Goal: Task Accomplishment & Management: Manage account settings

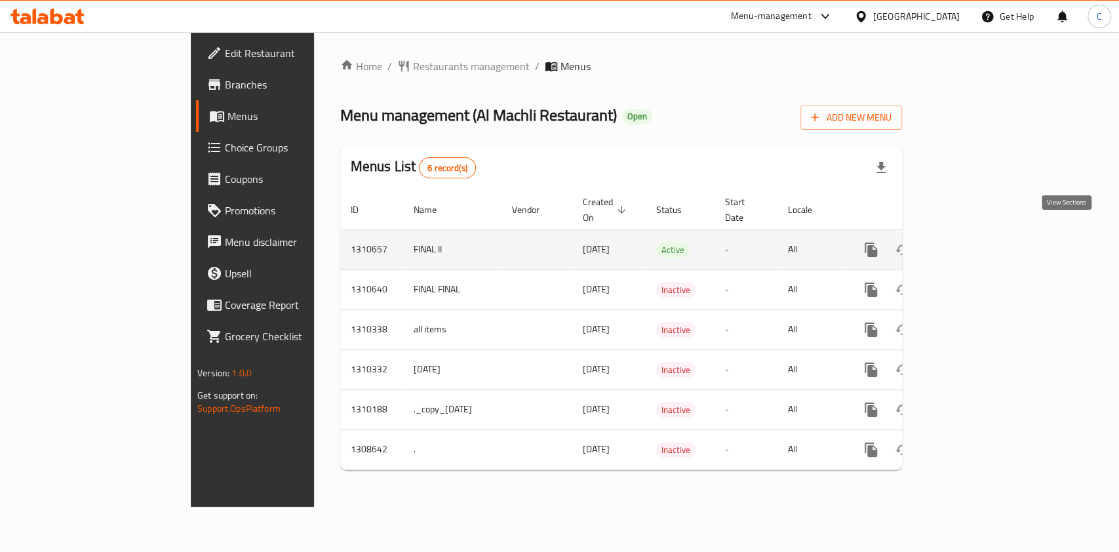
click at [971, 244] on icon "enhanced table" at bounding box center [965, 250] width 12 height 12
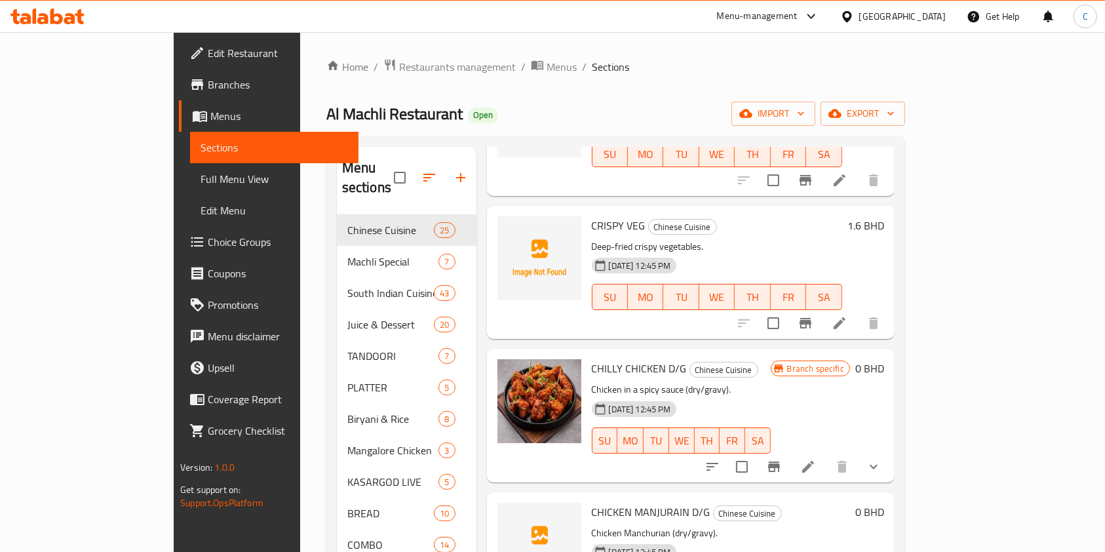
scroll to position [1573, 0]
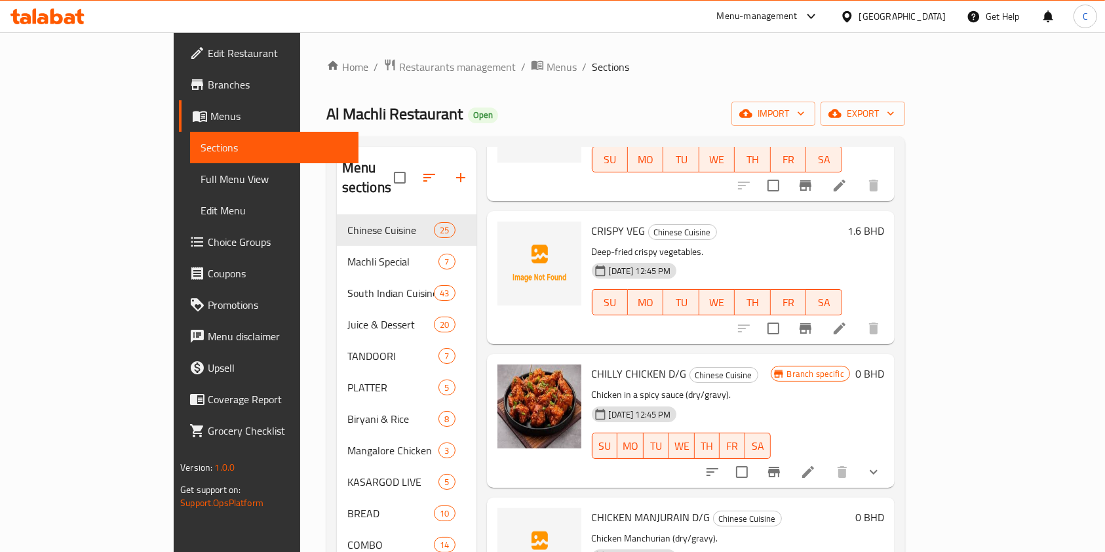
click at [881, 464] on icon "show more" at bounding box center [874, 472] width 16 height 16
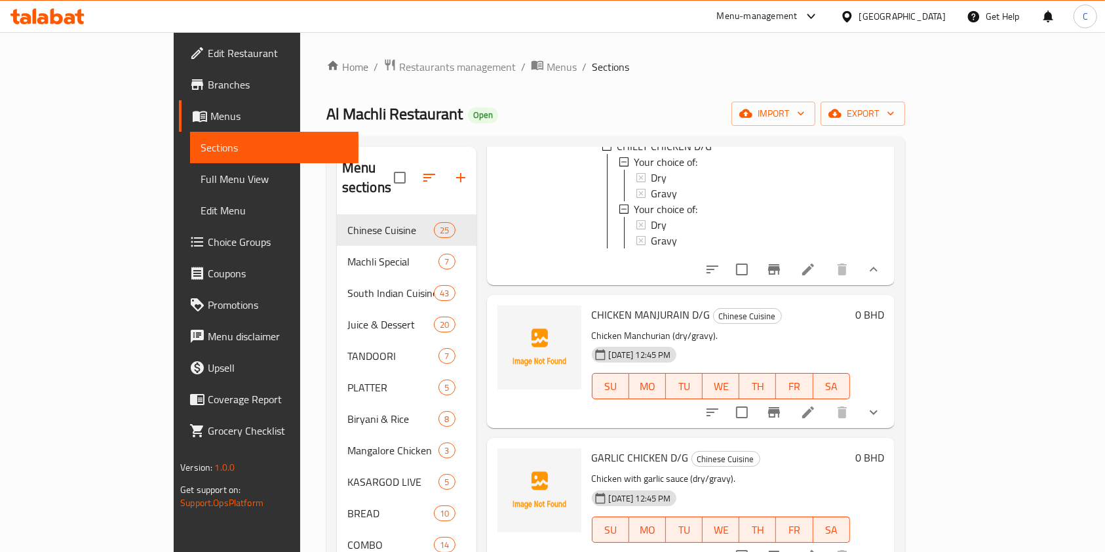
scroll to position [1835, 0]
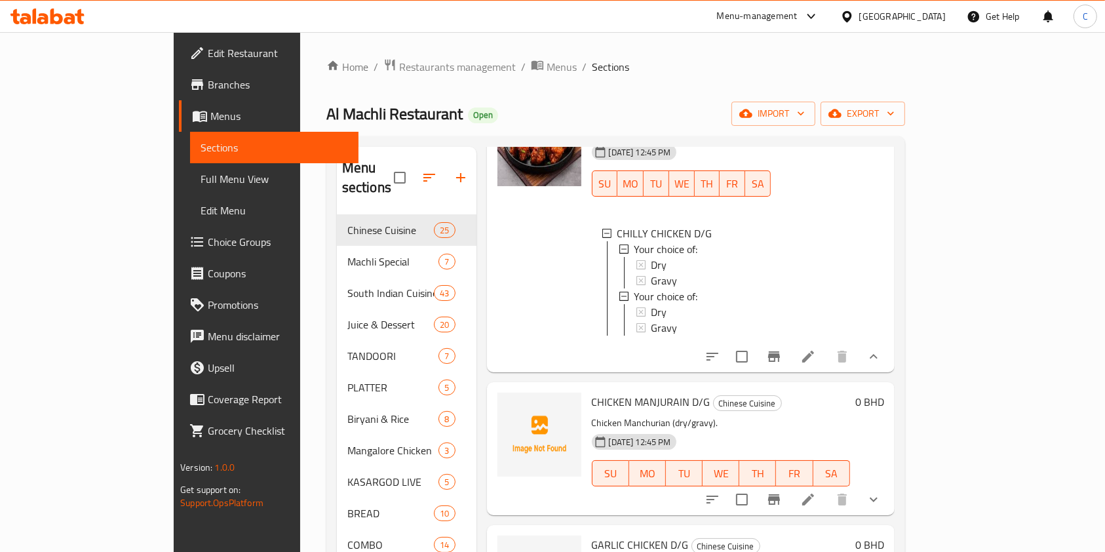
click at [816, 349] on icon at bounding box center [808, 357] width 16 height 16
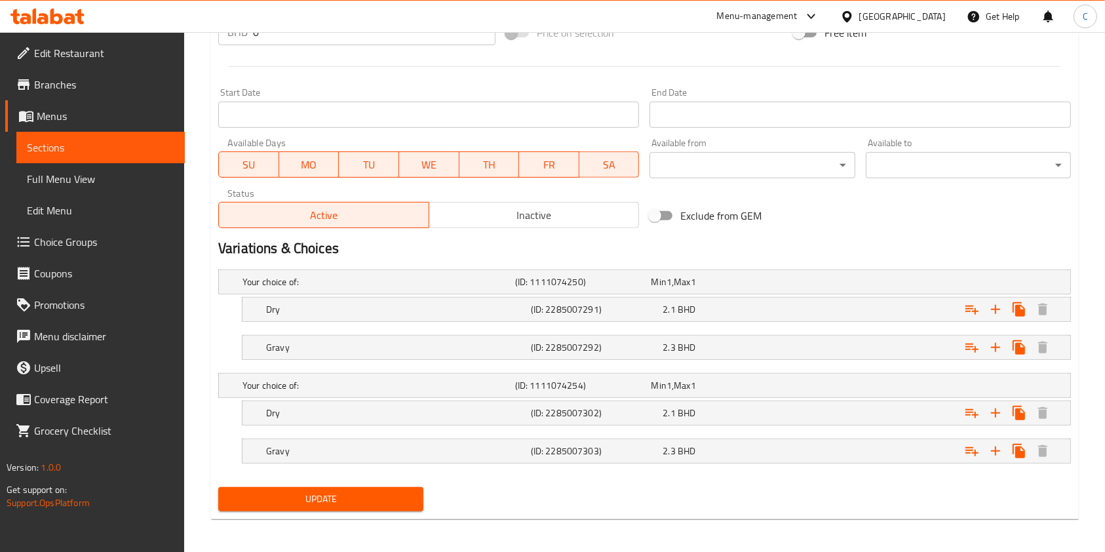
scroll to position [525, 0]
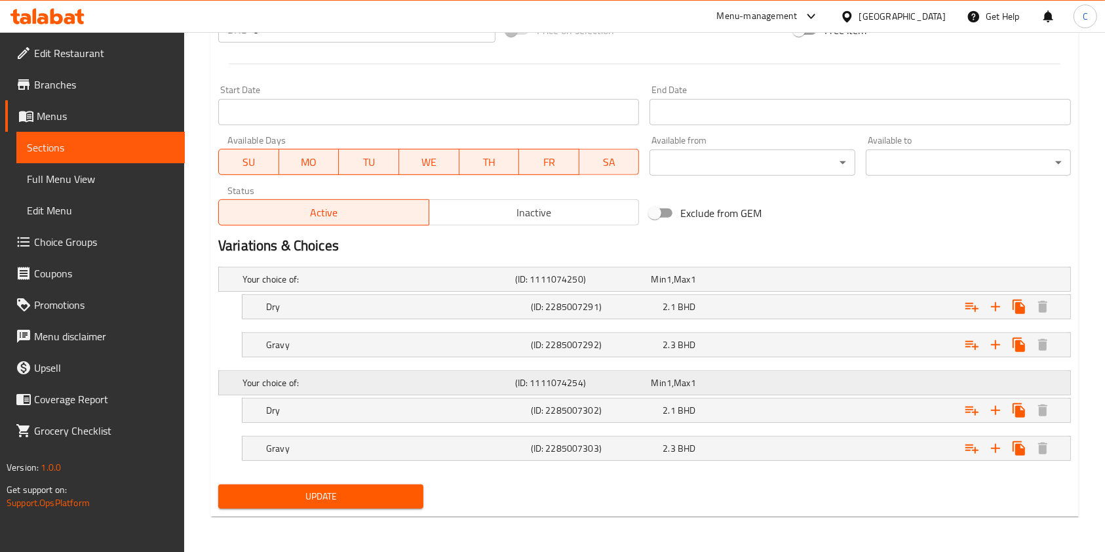
click at [305, 383] on h5 "Your choice of:" at bounding box center [375, 382] width 267 height 13
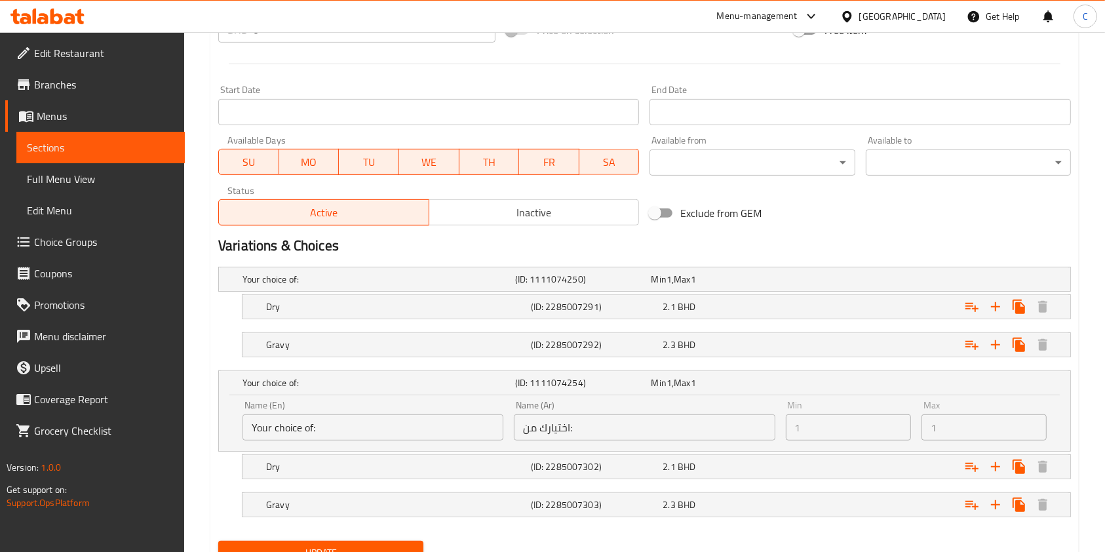
click at [719, 397] on div "Name (Ar) اختيارك من: Name (Ar)" at bounding box center [644, 420] width 271 height 50
click at [709, 381] on div "Min 1 , Max 1" at bounding box center [716, 382] width 131 height 13
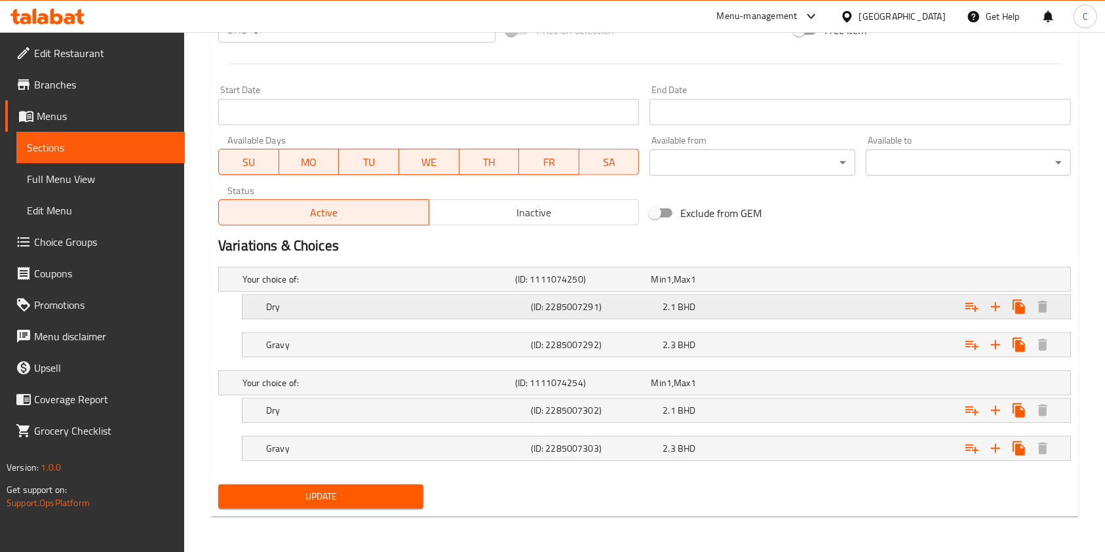
click at [689, 319] on div "Your choice of: (ID: 1111074250) Min 1 , Max 1 Name (En) Your choice of: Name (…" at bounding box center [644, 370] width 863 height 218
click at [692, 307] on span "BHD" at bounding box center [687, 306] width 18 height 17
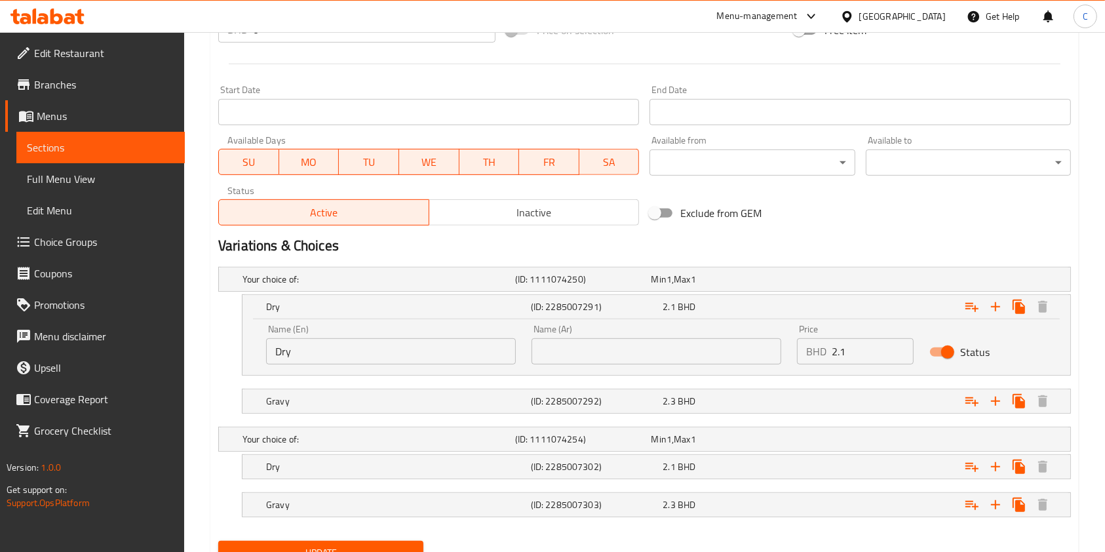
click at [948, 349] on input "Status" at bounding box center [947, 351] width 75 height 25
checkbox input "false"
click at [938, 406] on div "Expand" at bounding box center [924, 401] width 265 height 29
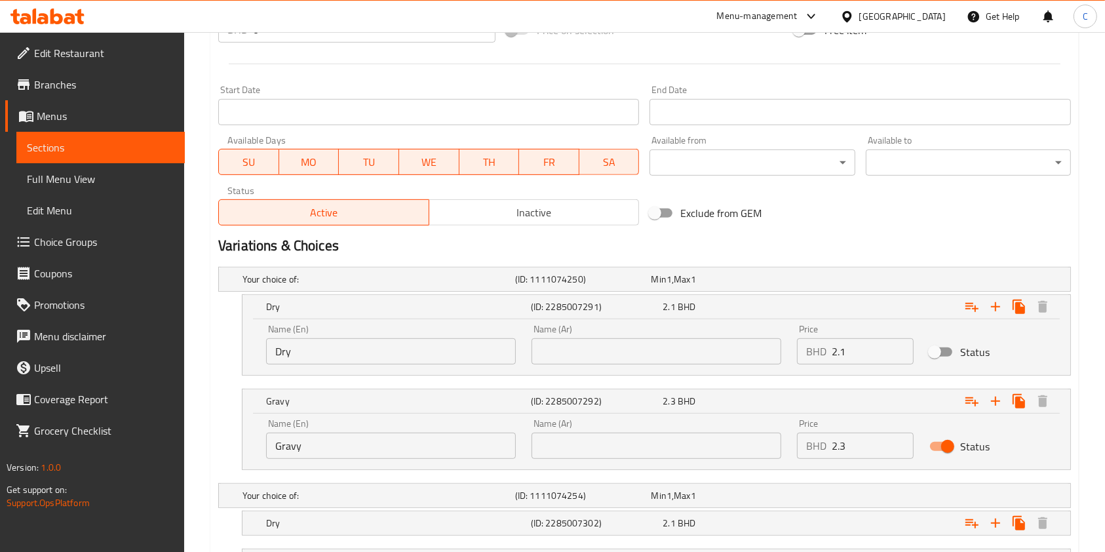
click at [953, 438] on input "Status" at bounding box center [947, 446] width 75 height 25
checkbox input "false"
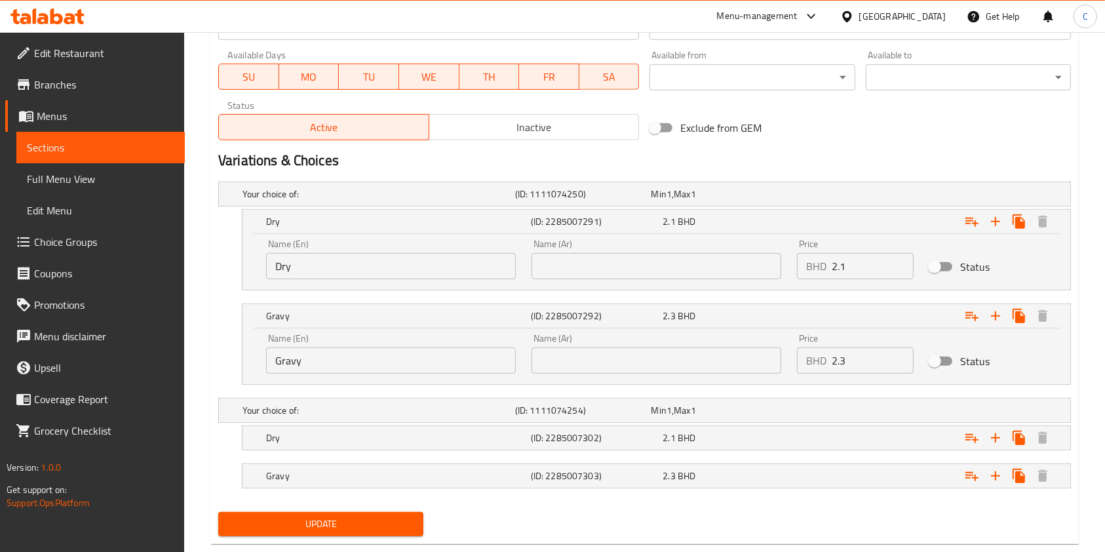
scroll to position [638, 0]
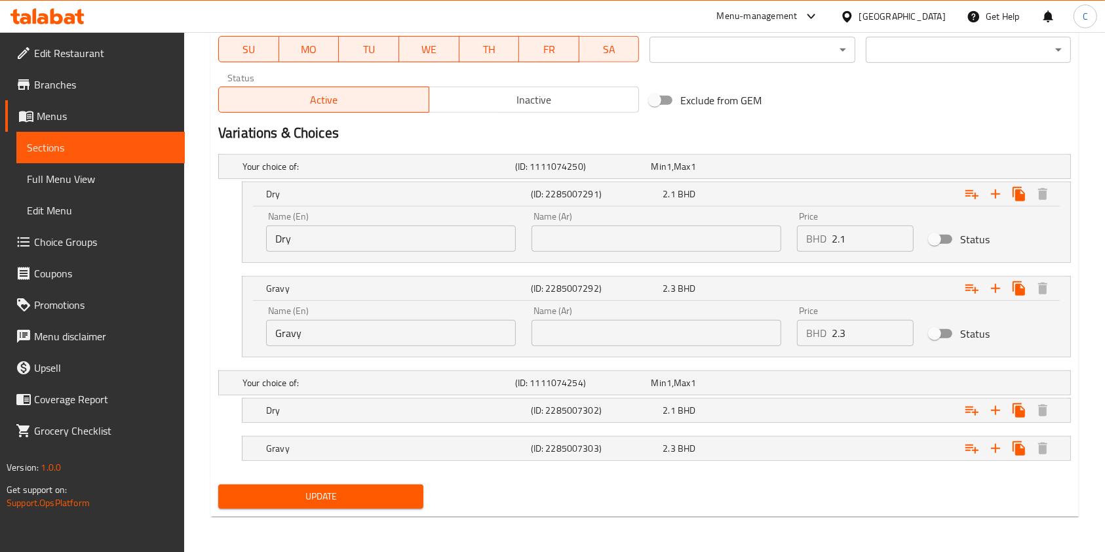
drag, startPoint x: 385, startPoint y: 499, endPoint x: 465, endPoint y: 542, distance: 90.6
click at [385, 497] on span "Update" at bounding box center [321, 496] width 184 height 16
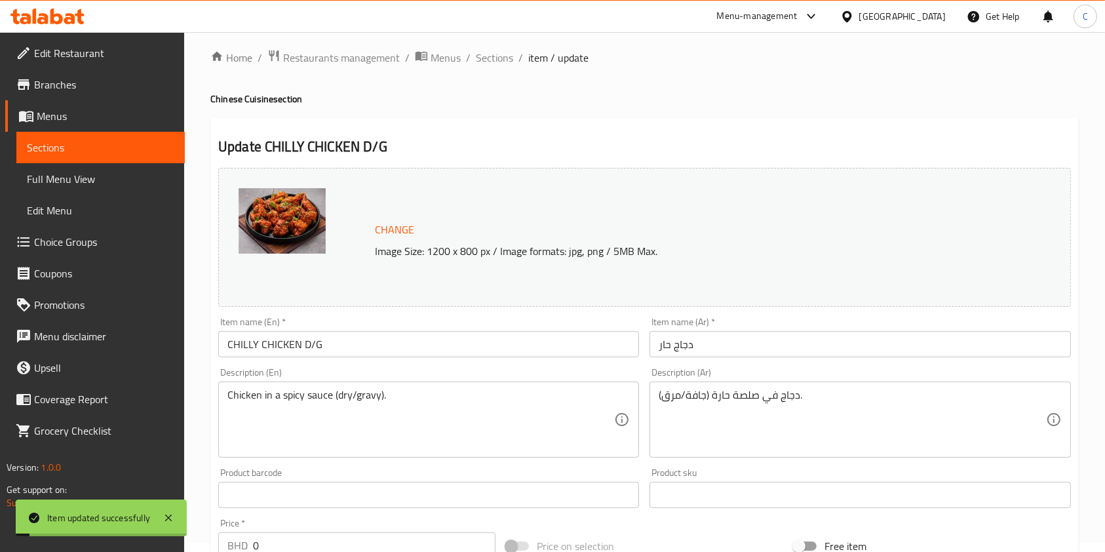
scroll to position [0, 0]
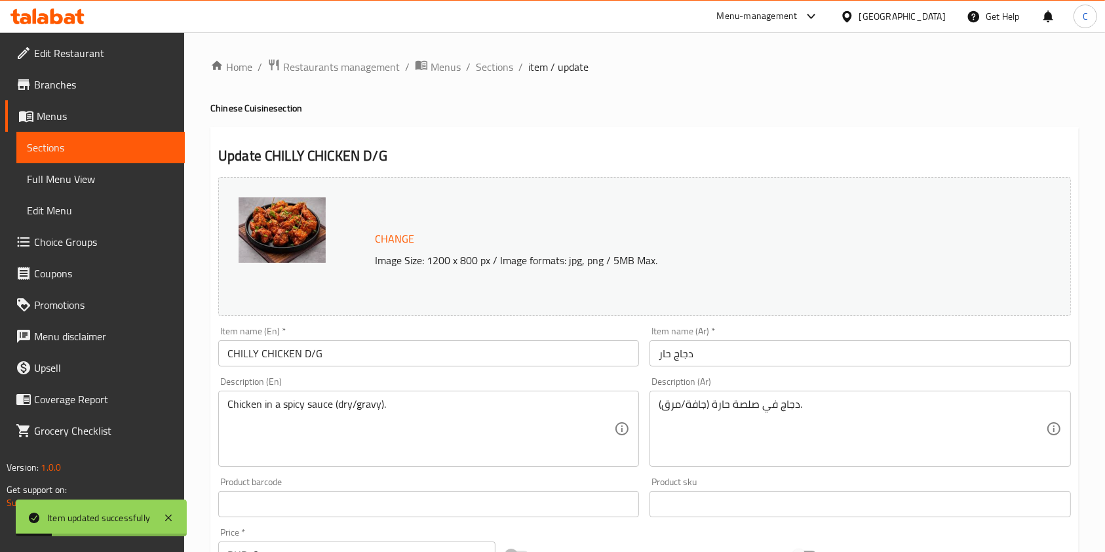
click at [498, 74] on span "Sections" at bounding box center [494, 67] width 37 height 16
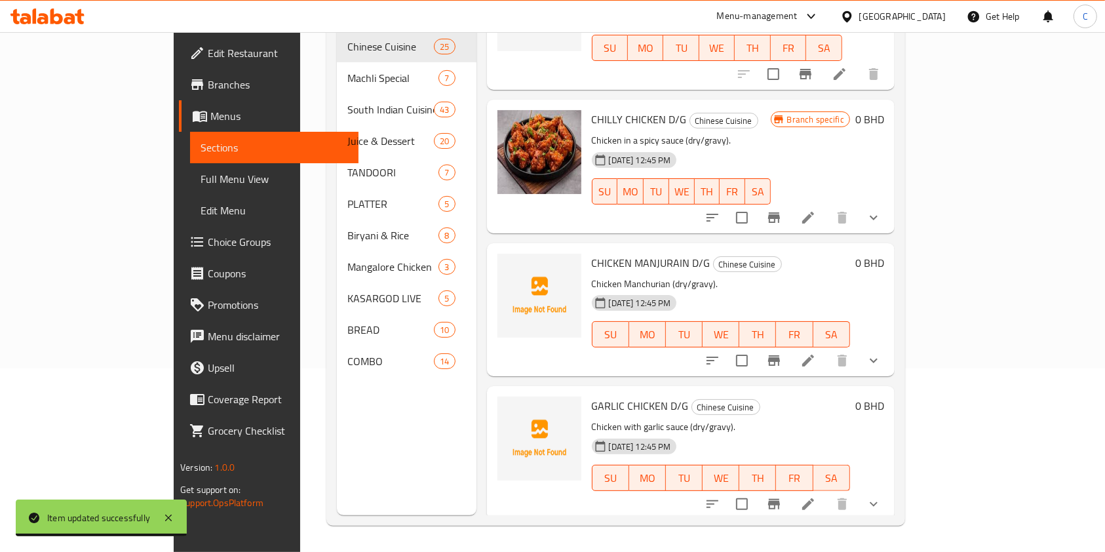
scroll to position [1660, 0]
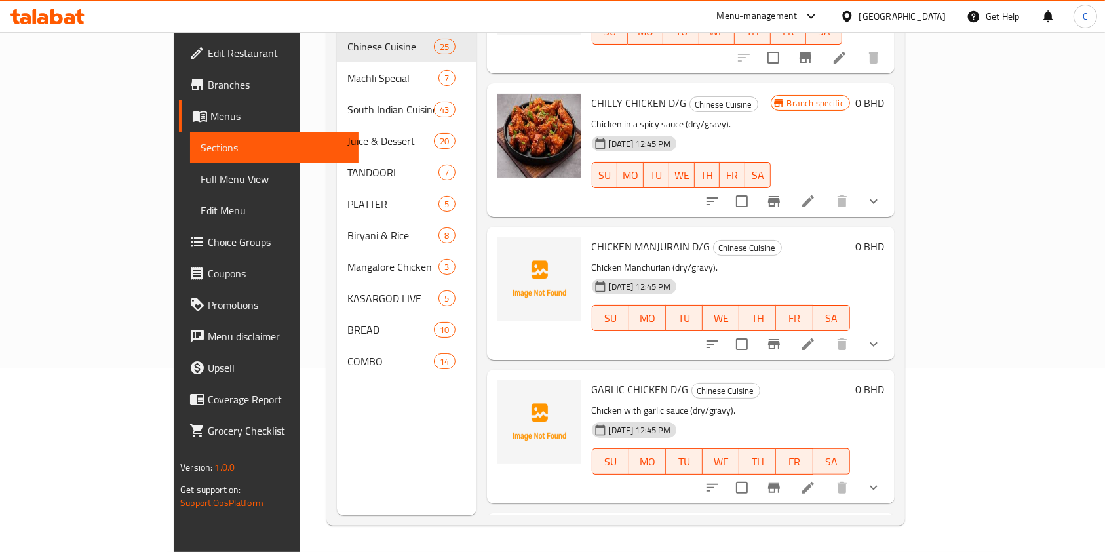
click at [889, 337] on button "show more" at bounding box center [873, 343] width 31 height 31
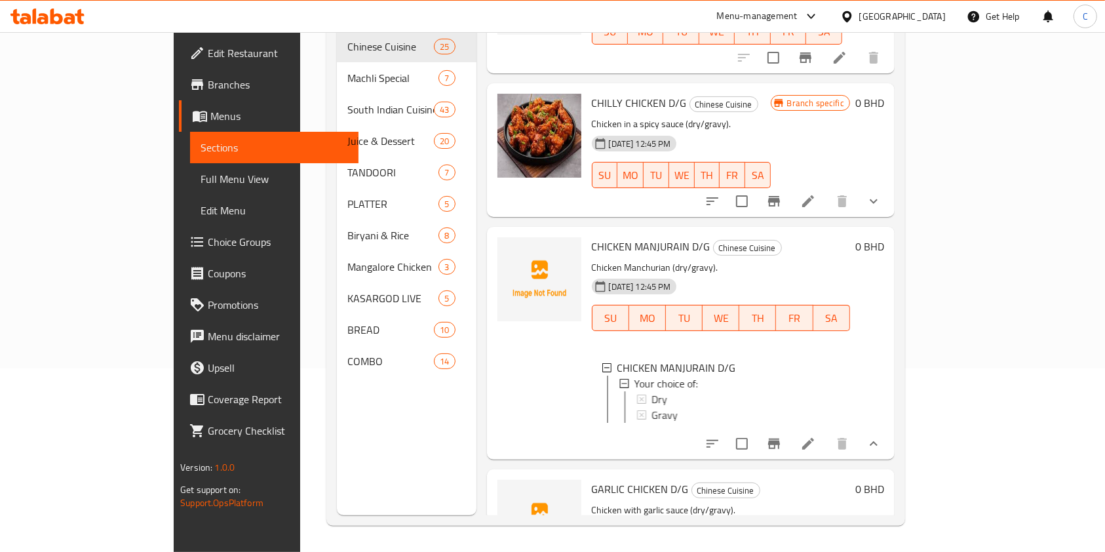
scroll to position [1922, 0]
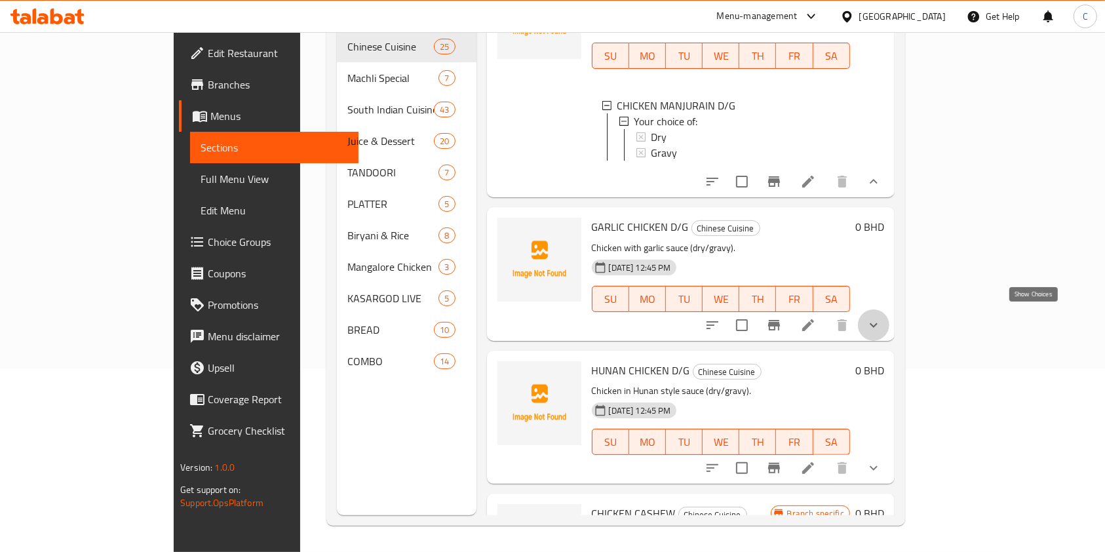
click at [881, 318] on icon "show more" at bounding box center [874, 325] width 16 height 16
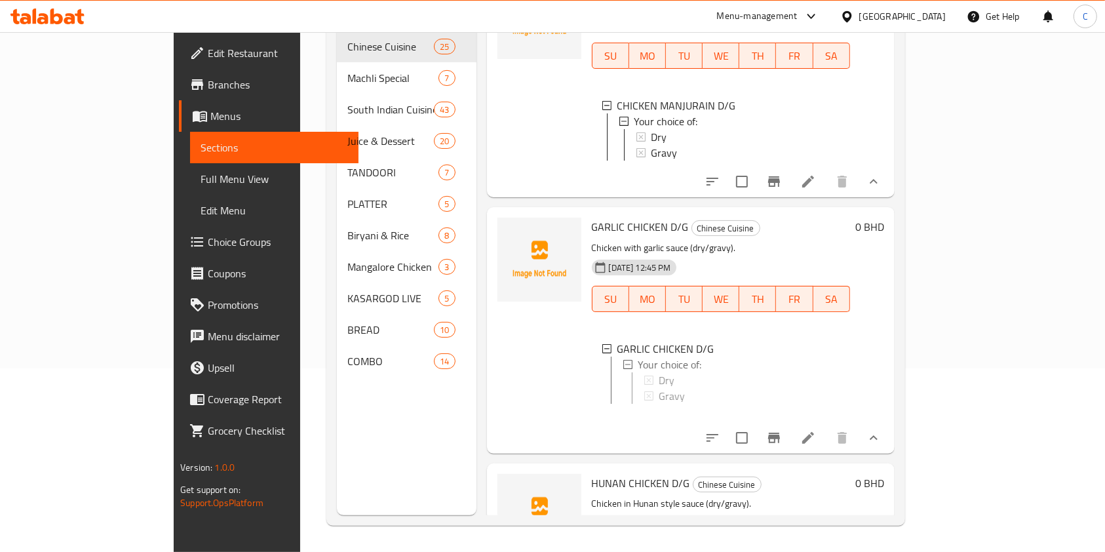
scroll to position [2184, 0]
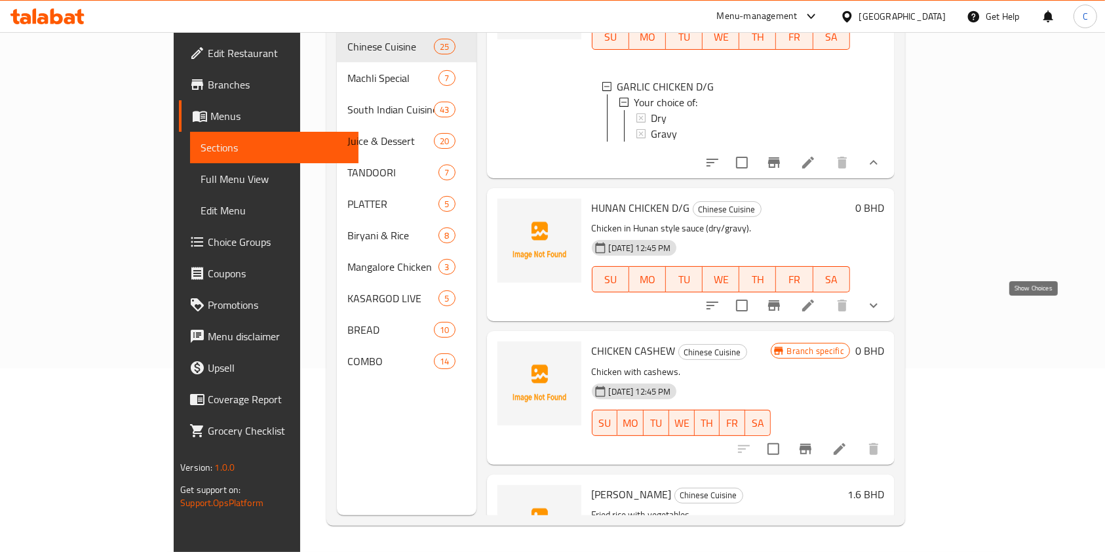
click at [881, 313] on icon "show more" at bounding box center [874, 306] width 16 height 16
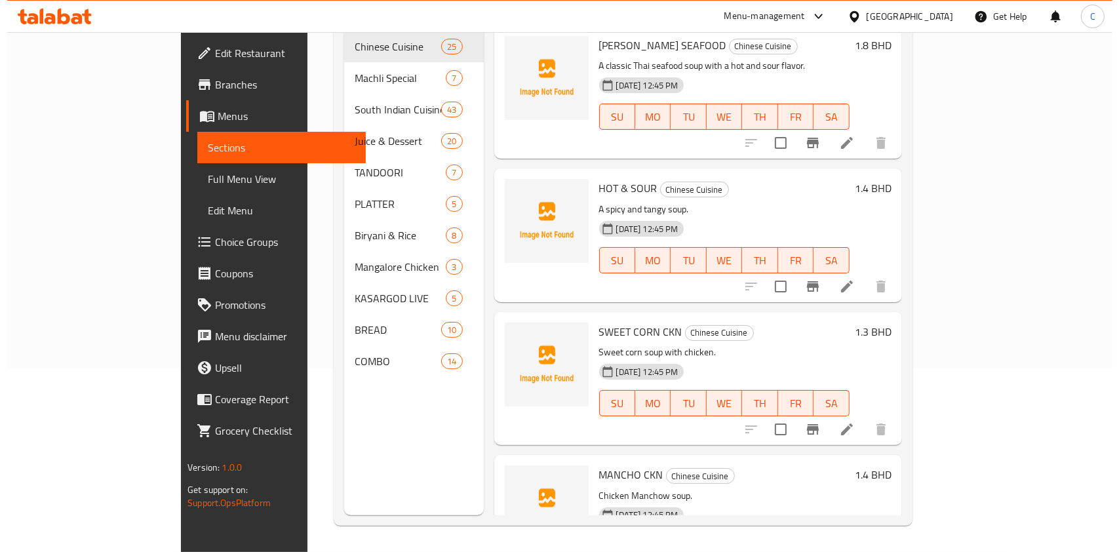
scroll to position [0, 0]
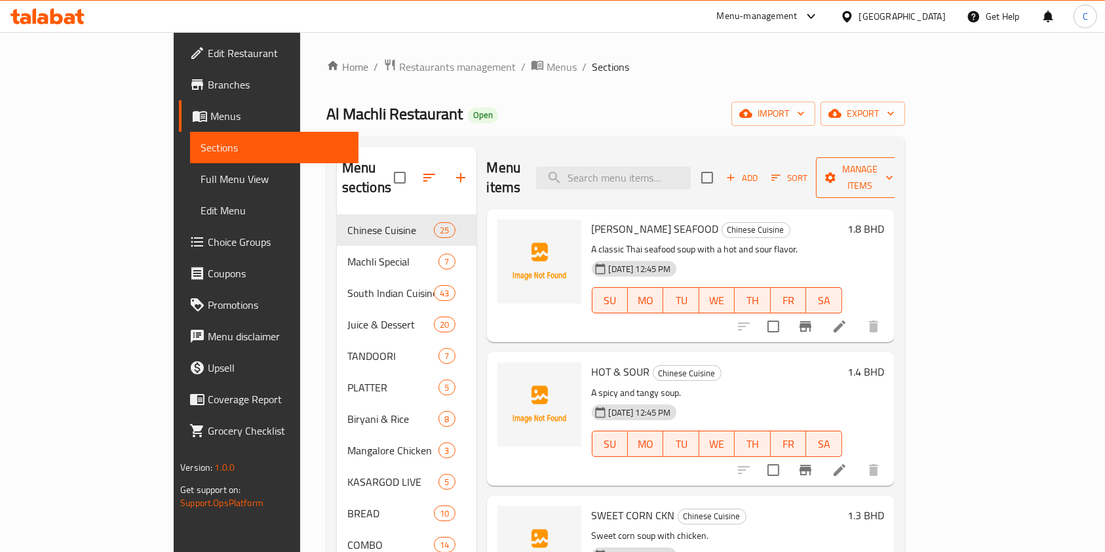
click at [893, 172] on span "Manage items" at bounding box center [859, 177] width 67 height 33
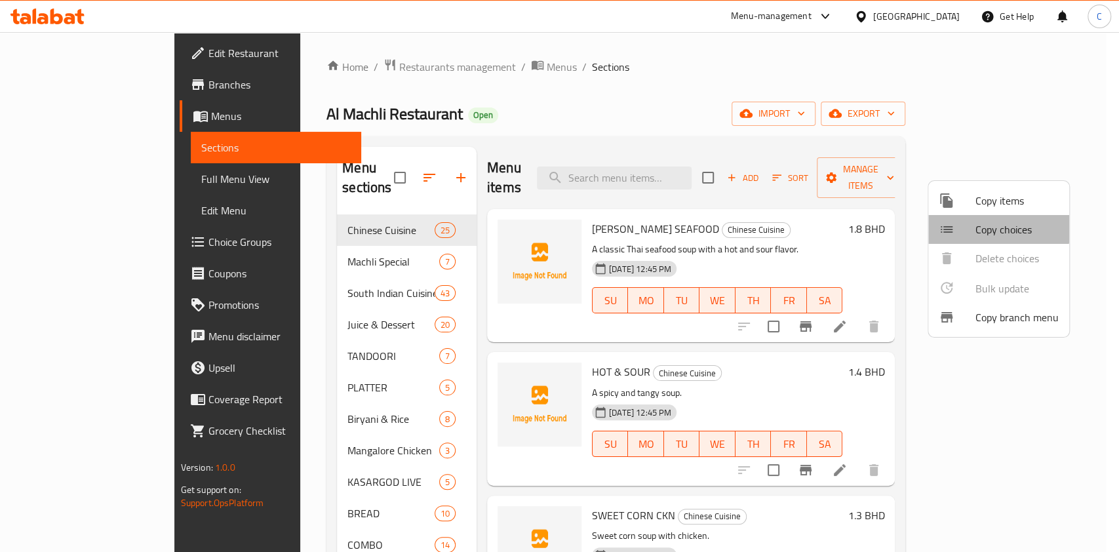
click at [984, 223] on span "Copy choices" at bounding box center [1016, 229] width 83 height 16
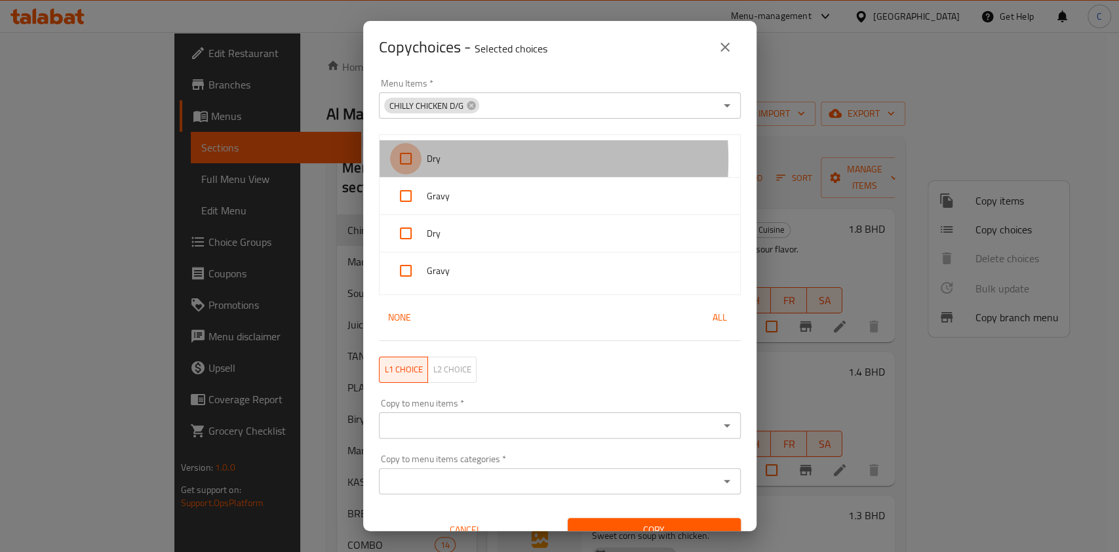
click at [412, 160] on input "checkbox" at bounding box center [405, 158] width 31 height 31
checkbox input "true"
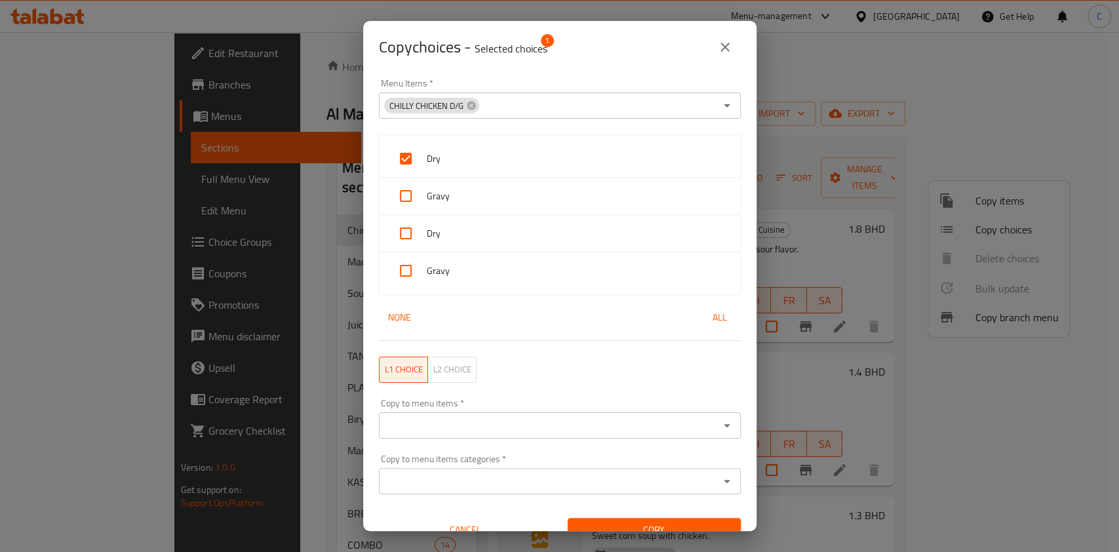
click at [406, 191] on input "checkbox" at bounding box center [405, 195] width 31 height 31
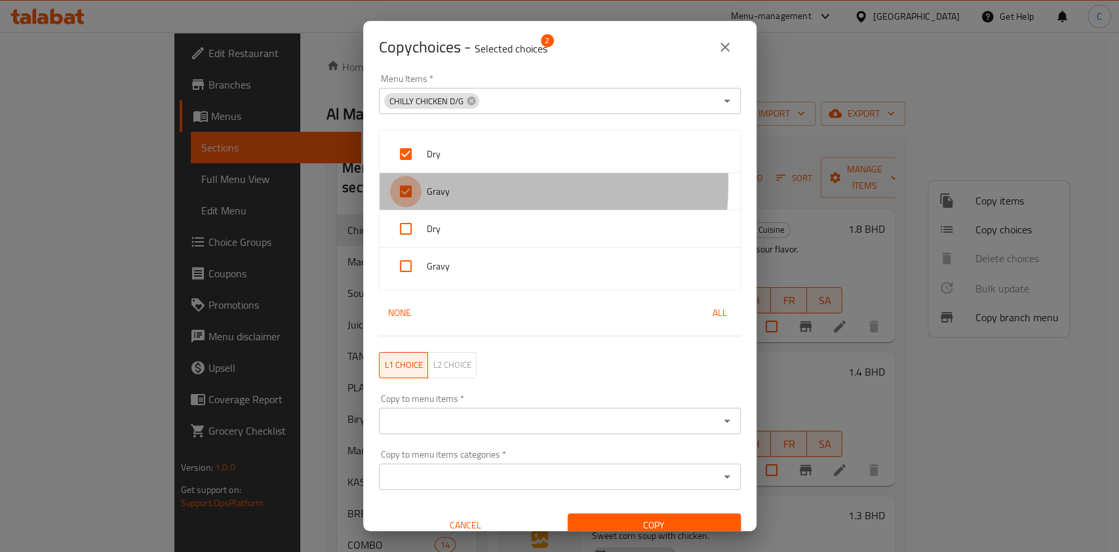
click at [406, 182] on input "checkbox" at bounding box center [405, 191] width 31 height 31
checkbox input "false"
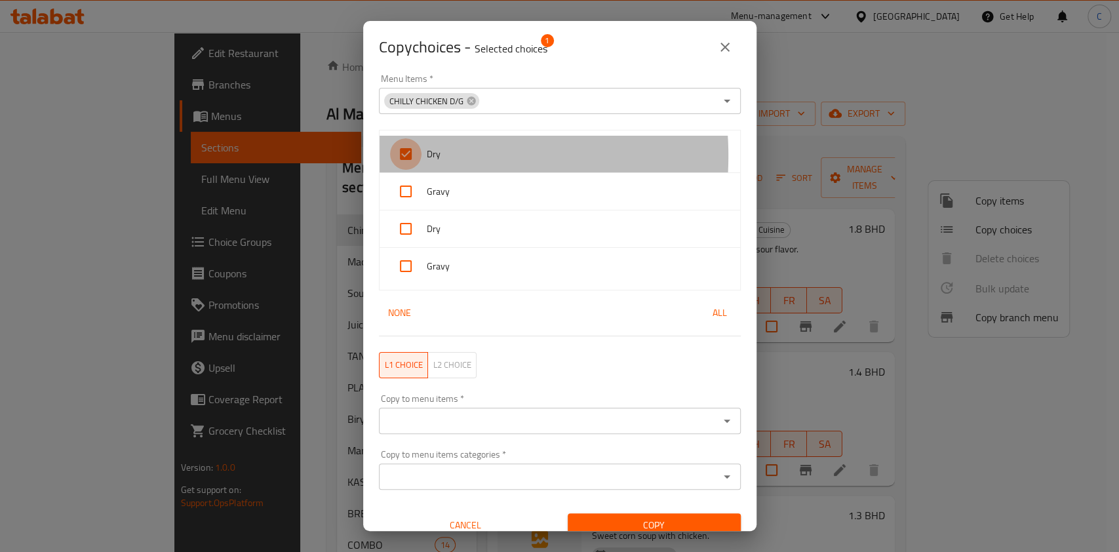
click at [406, 156] on input "checkbox" at bounding box center [405, 153] width 31 height 31
checkbox input "false"
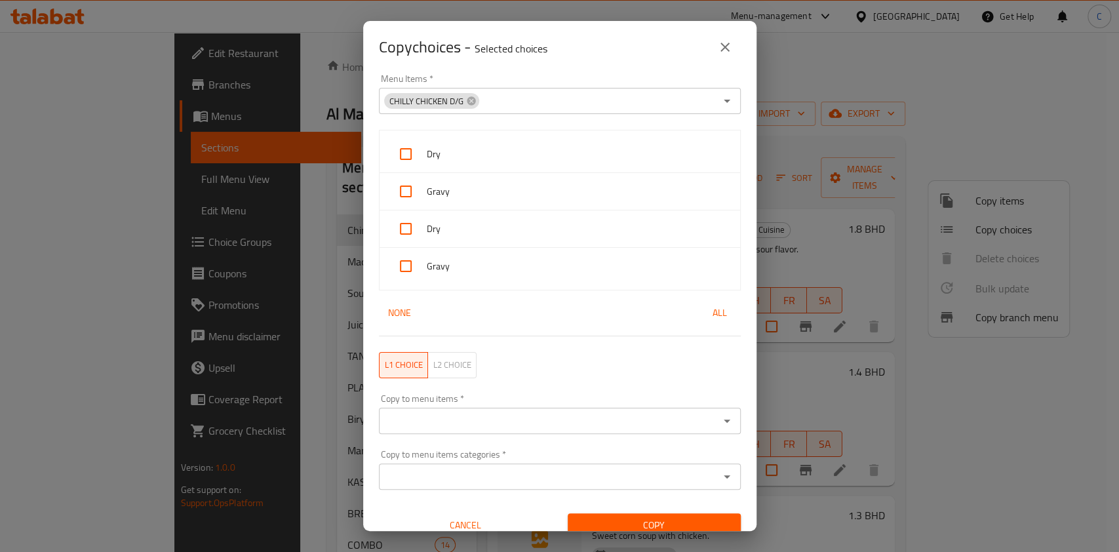
click at [404, 233] on input "checkbox" at bounding box center [405, 228] width 31 height 31
checkbox input "true"
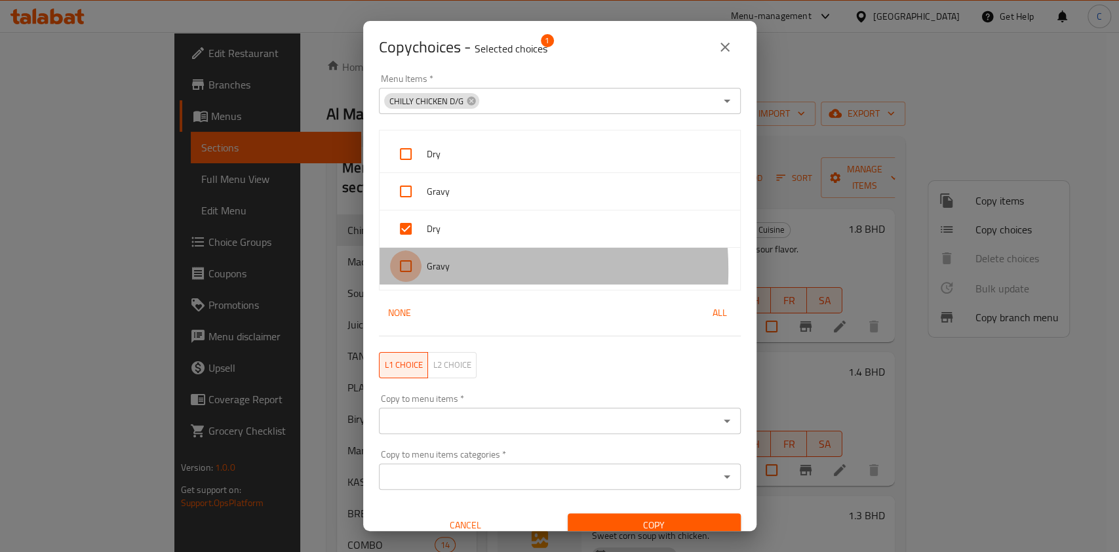
click at [406, 269] on input "checkbox" at bounding box center [405, 265] width 31 height 31
checkbox input "true"
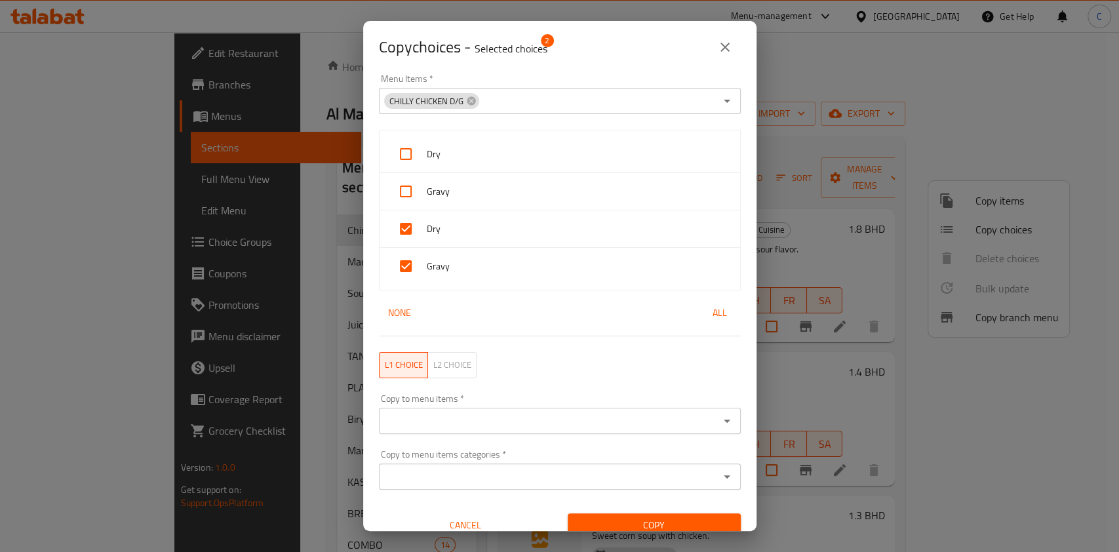
scroll to position [18, 0]
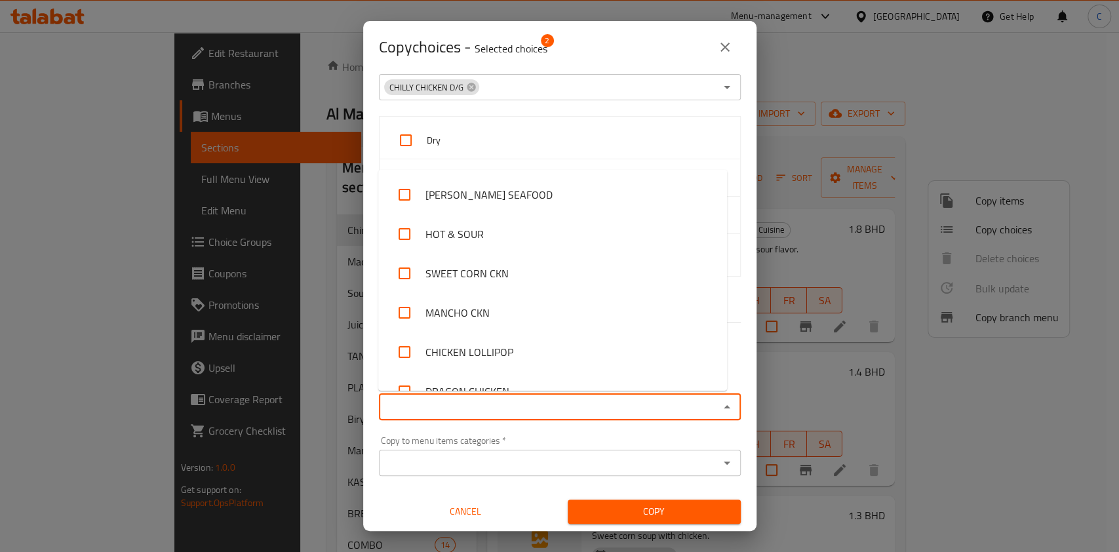
click at [489, 405] on input "Copy to menu items   *" at bounding box center [549, 407] width 332 height 18
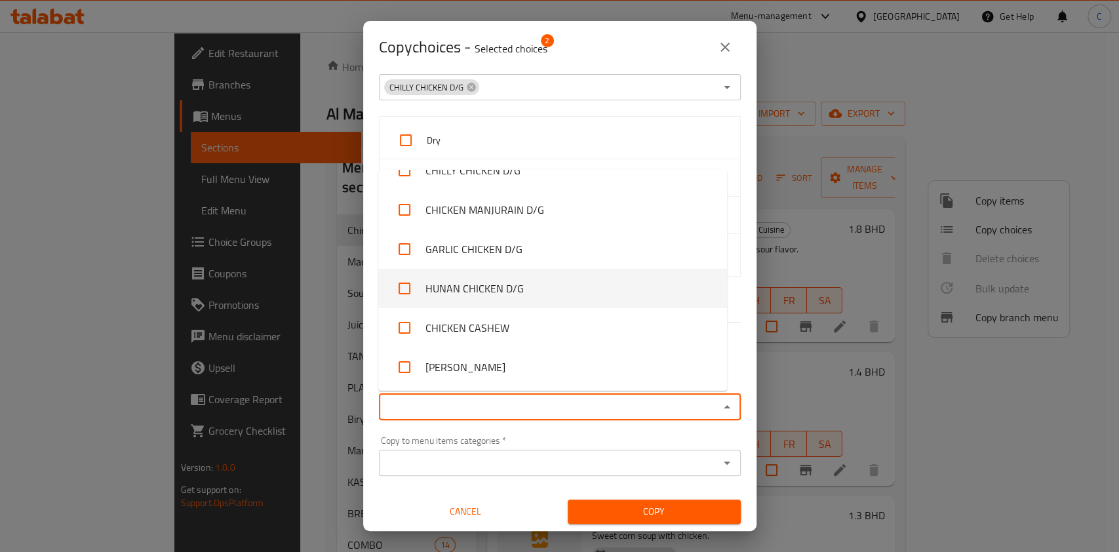
scroll to position [503, 0]
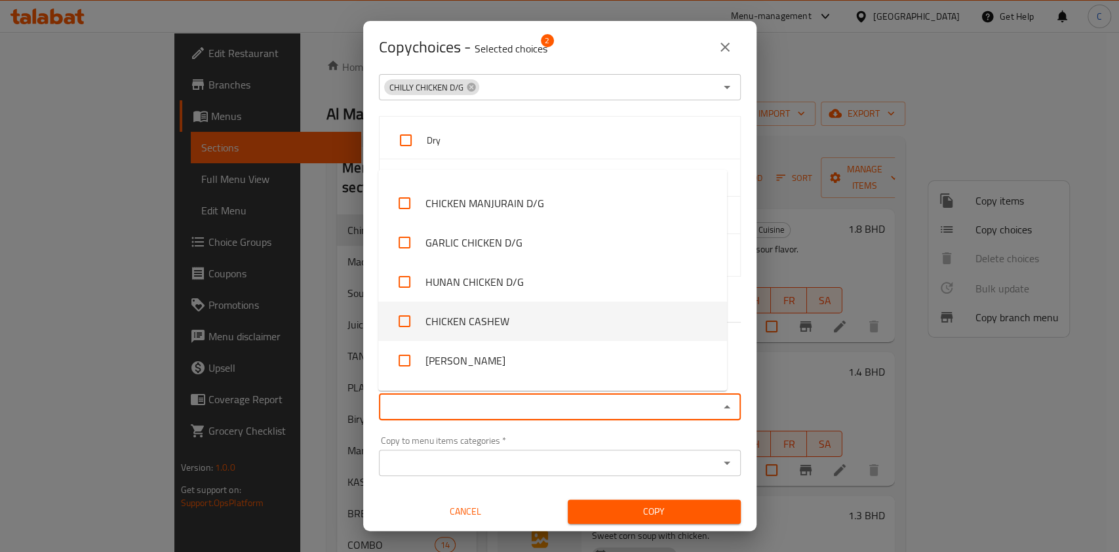
click at [514, 328] on li "CHICKEN CASHEW" at bounding box center [552, 320] width 349 height 39
checkbox input "true"
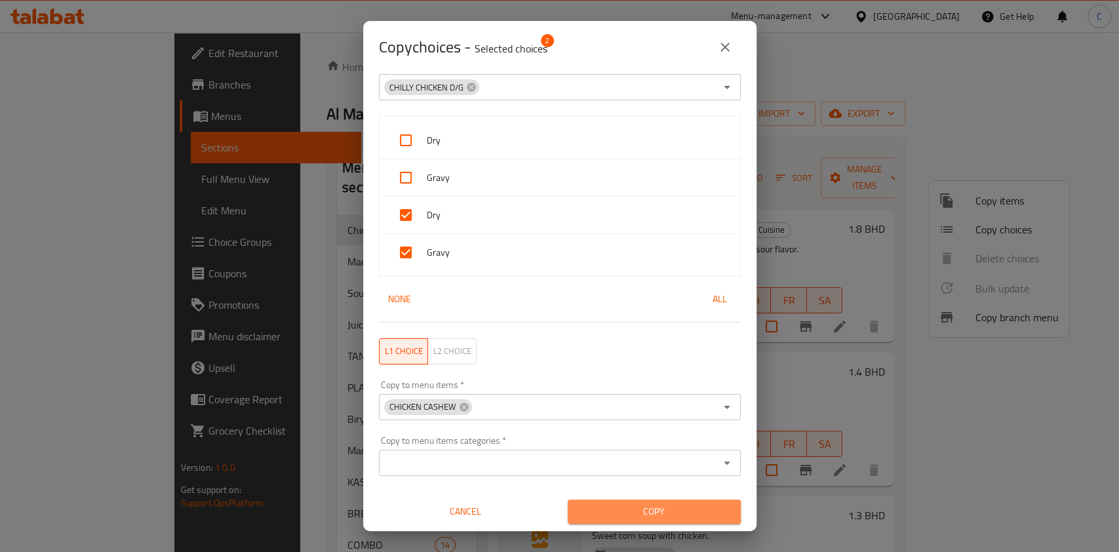
click at [681, 508] on span "Copy" at bounding box center [654, 511] width 152 height 16
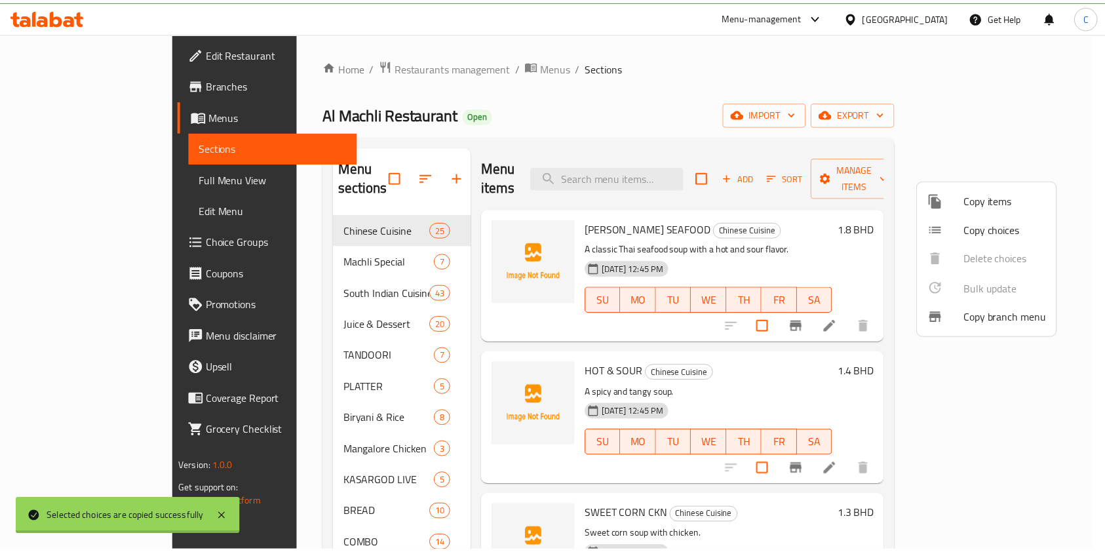
scroll to position [2, 0]
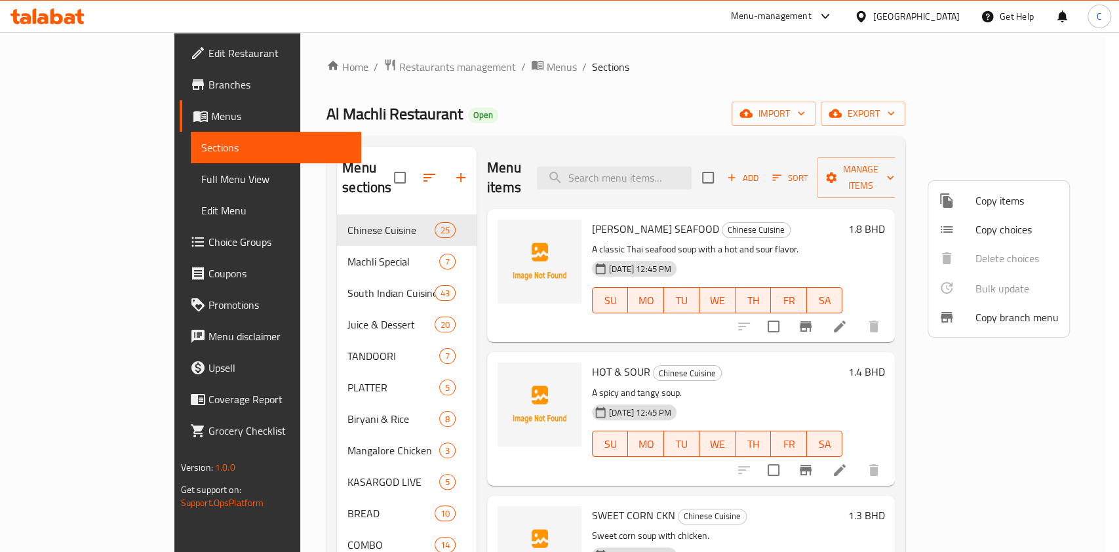
click at [815, 362] on div at bounding box center [559, 276] width 1119 height 552
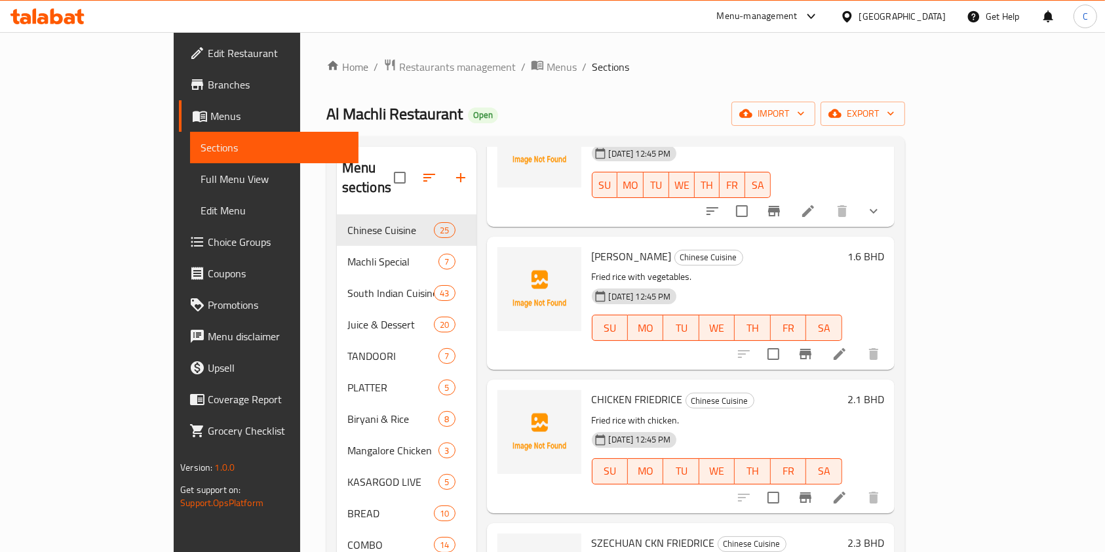
scroll to position [2621, 0]
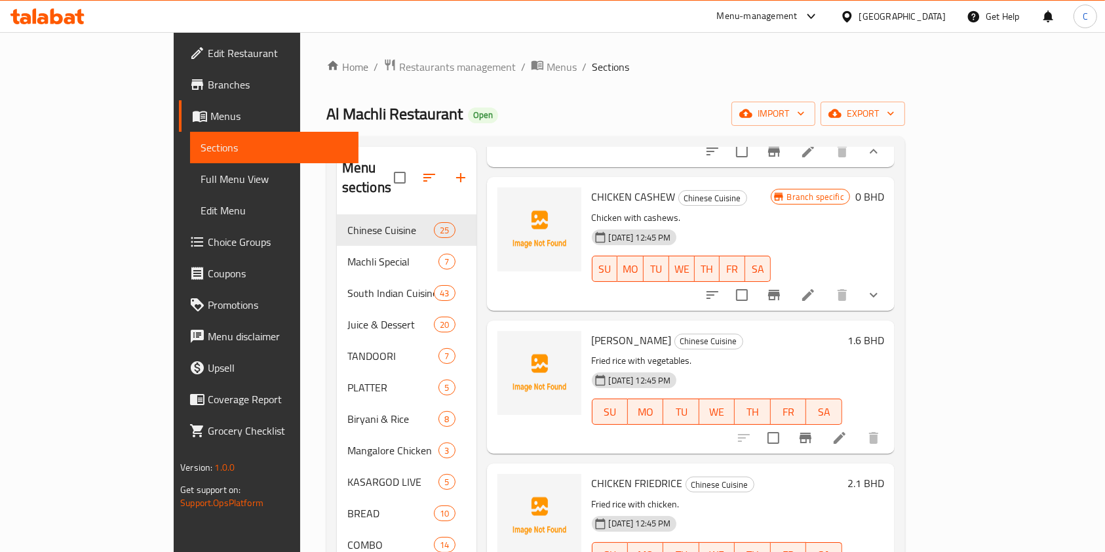
click at [881, 303] on icon "show more" at bounding box center [874, 295] width 16 height 16
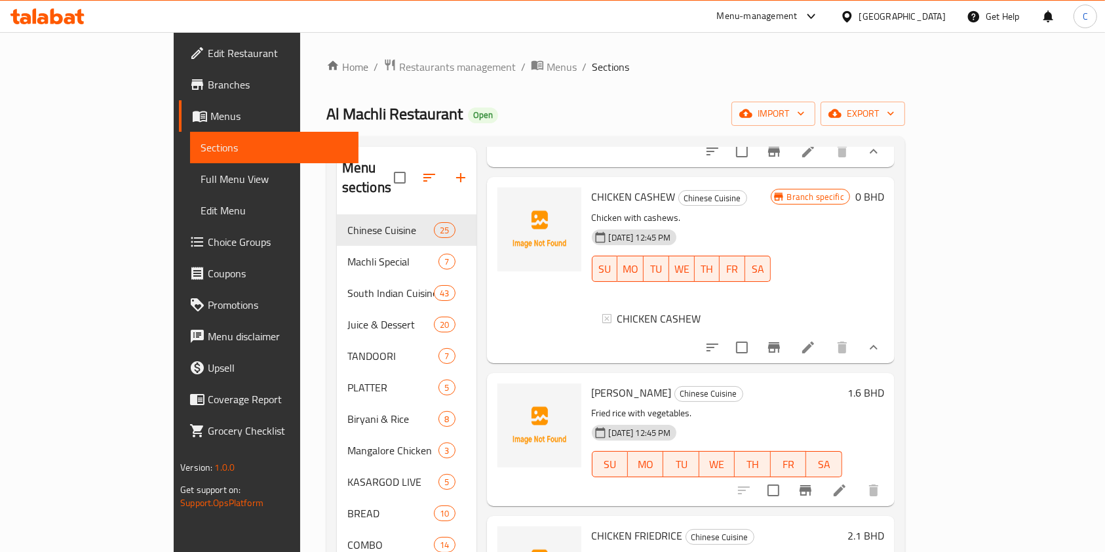
click at [826, 359] on li at bounding box center [808, 348] width 37 height 24
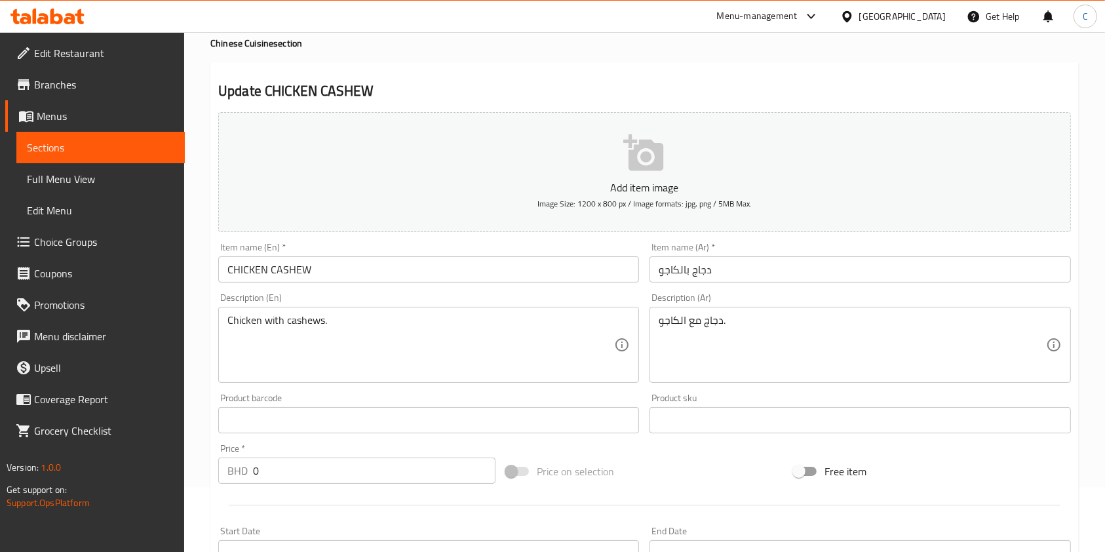
scroll to position [54, 0]
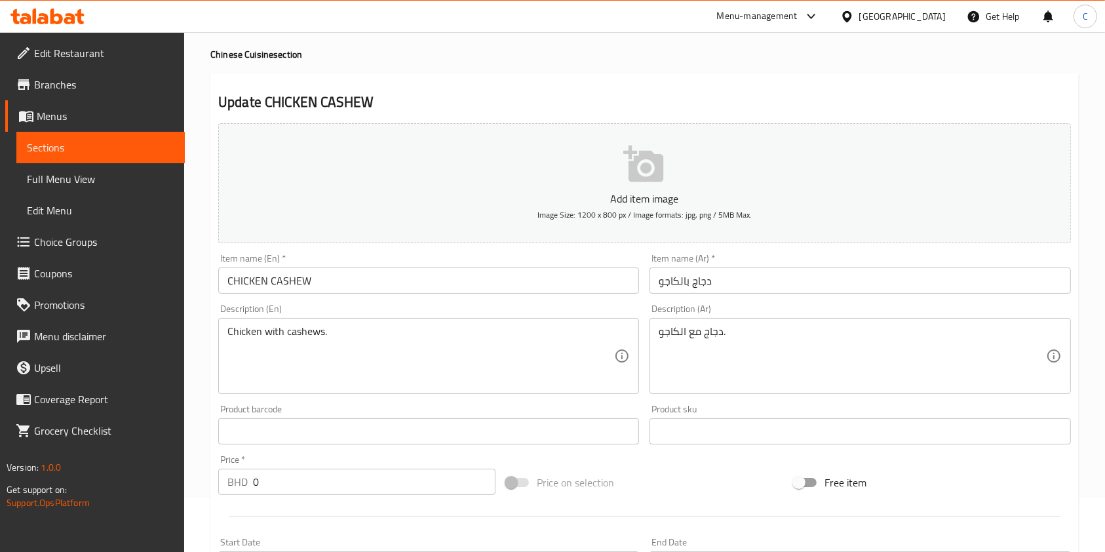
drag, startPoint x: 79, startPoint y: 144, endPoint x: 69, endPoint y: 188, distance: 45.8
click at [79, 144] on span "Sections" at bounding box center [100, 148] width 147 height 16
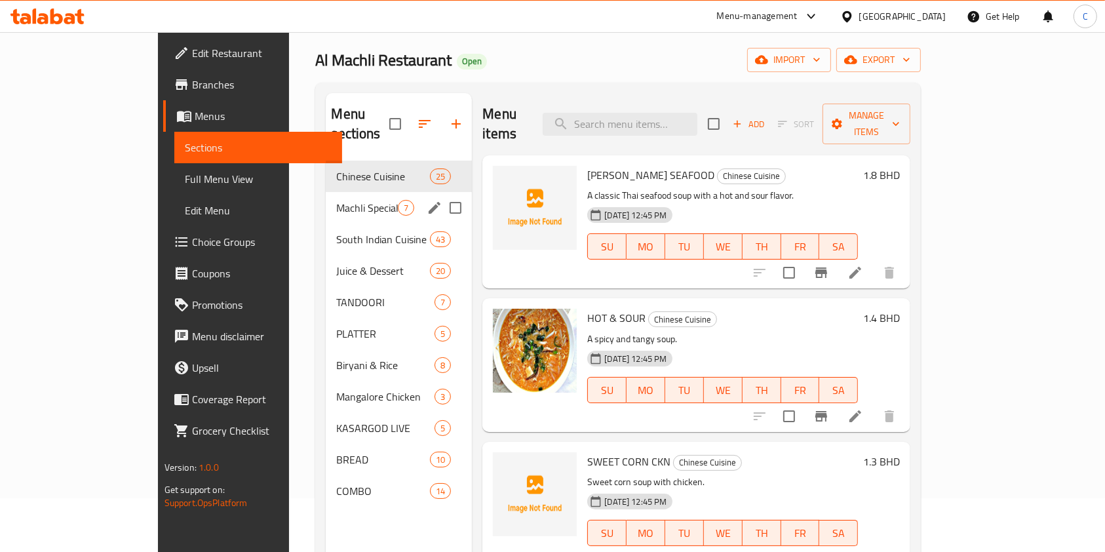
click at [336, 200] on span "Machli Special" at bounding box center [367, 208] width 62 height 16
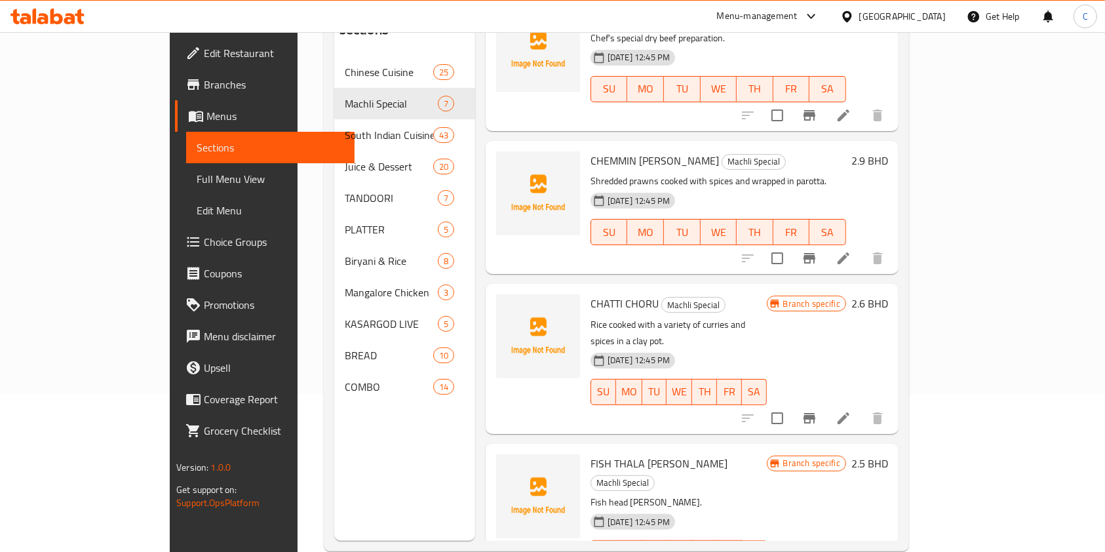
scroll to position [183, 0]
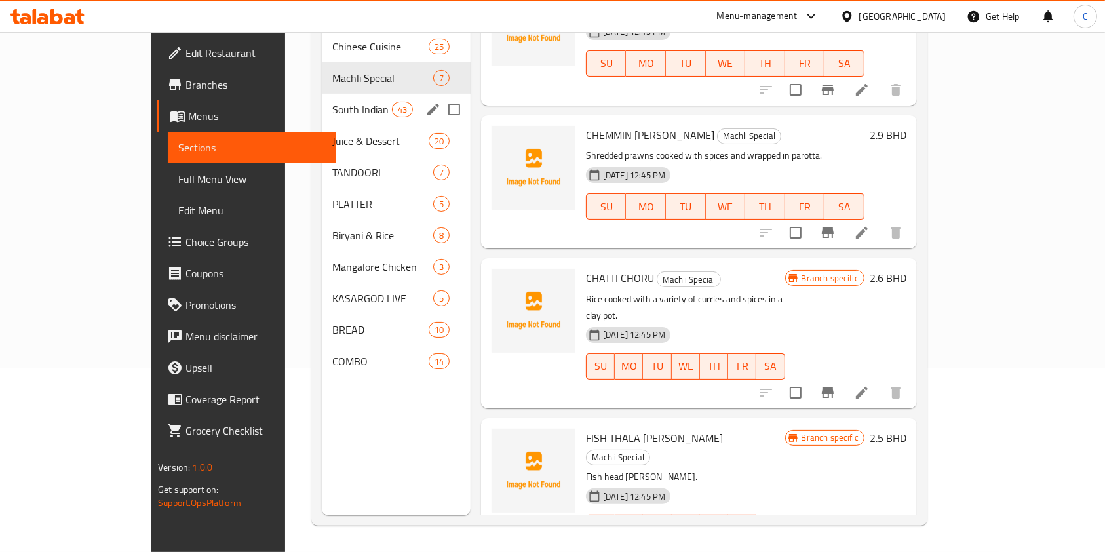
click at [322, 94] on div "South Indian Cuisine 43" at bounding box center [396, 109] width 149 height 31
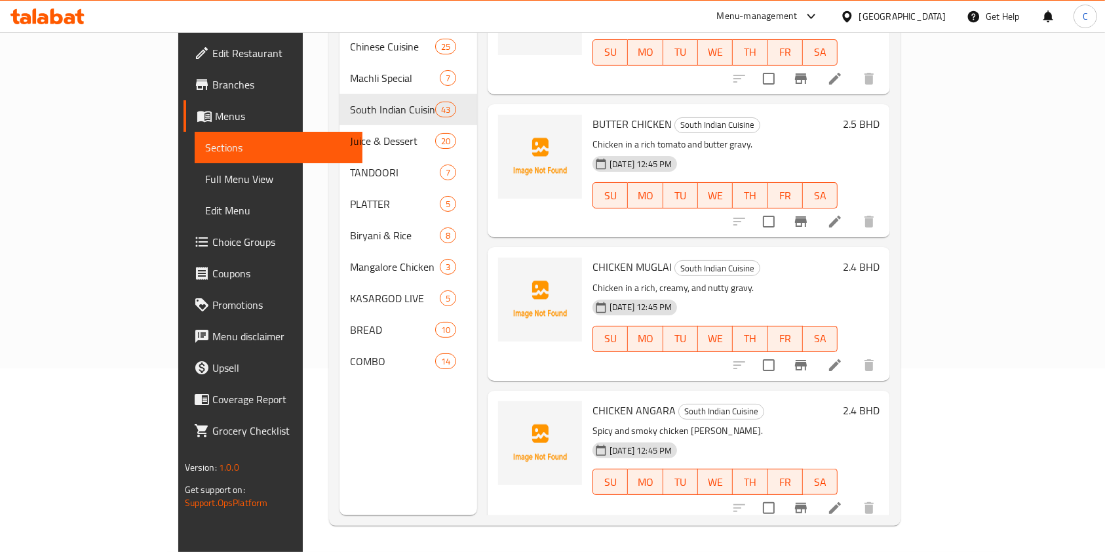
scroll to position [5637, 0]
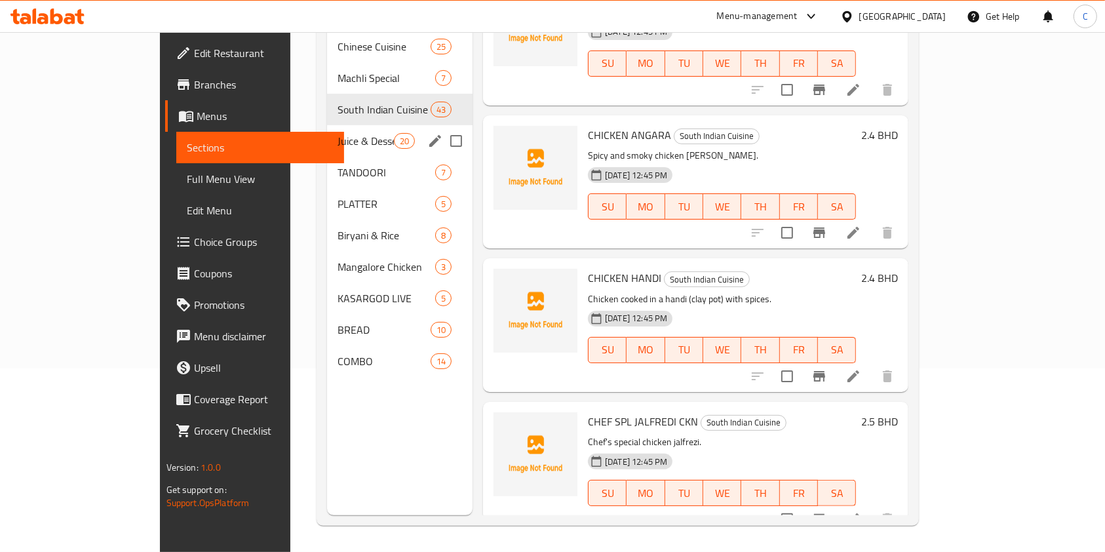
click at [327, 134] on div "Juice & Dessert 20" at bounding box center [399, 140] width 145 height 31
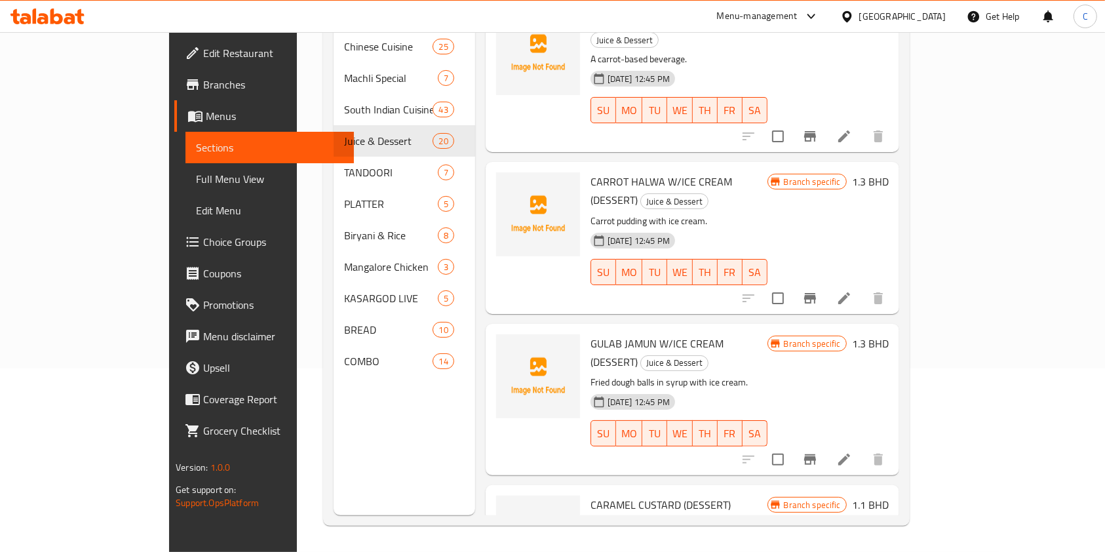
scroll to position [2344, 0]
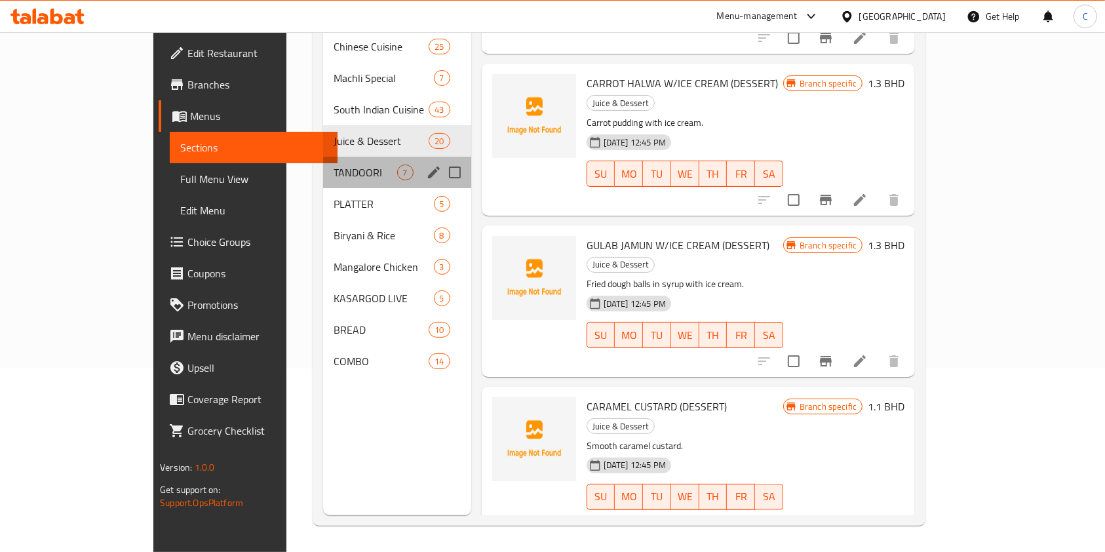
drag, startPoint x: 252, startPoint y: 146, endPoint x: 267, endPoint y: 148, distance: 15.2
click at [334, 164] on span "TANDOORI" at bounding box center [366, 172] width 64 height 16
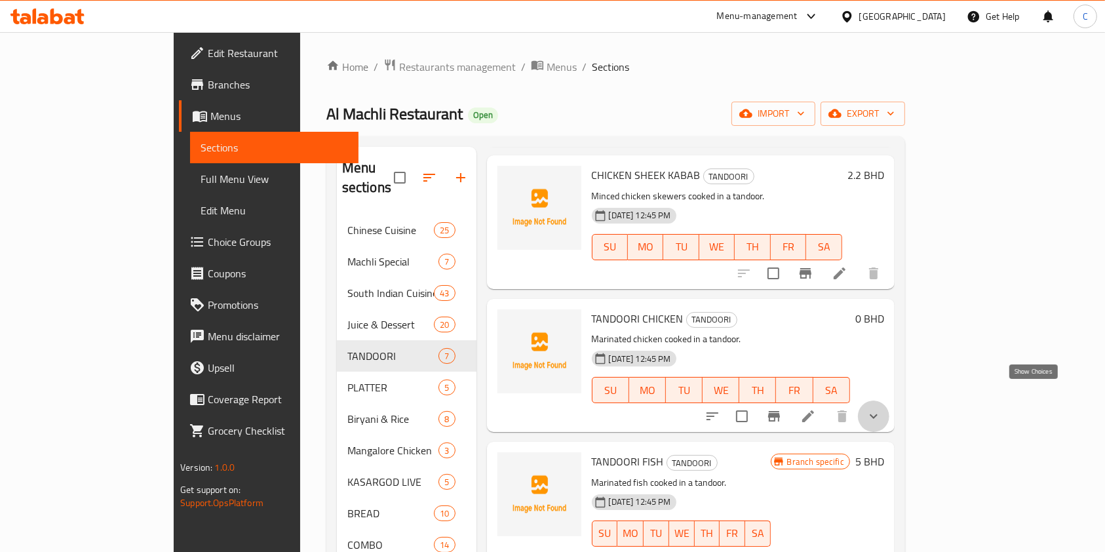
click at [881, 408] on icon "show more" at bounding box center [874, 416] width 16 height 16
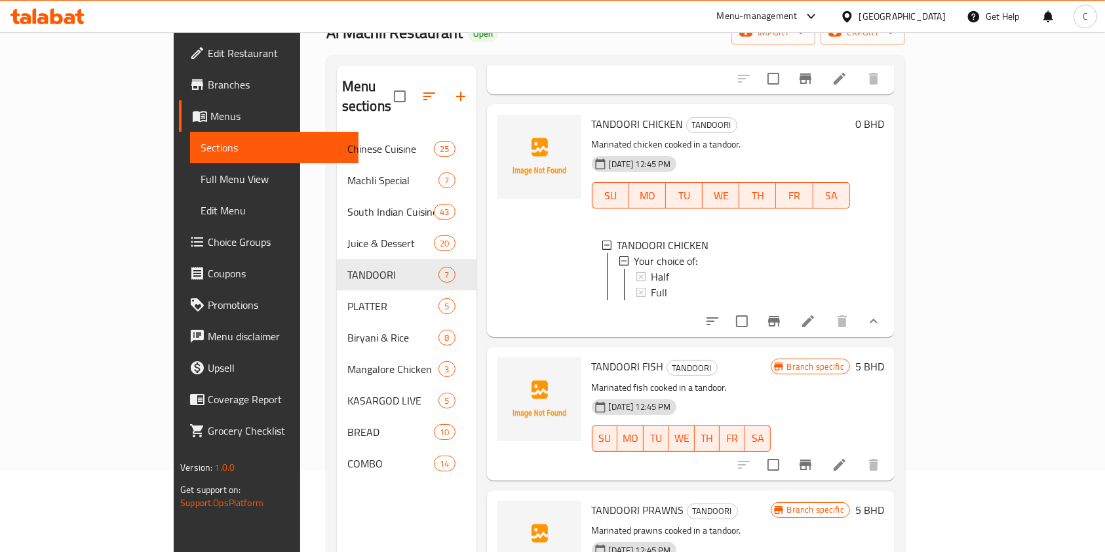
scroll to position [183, 0]
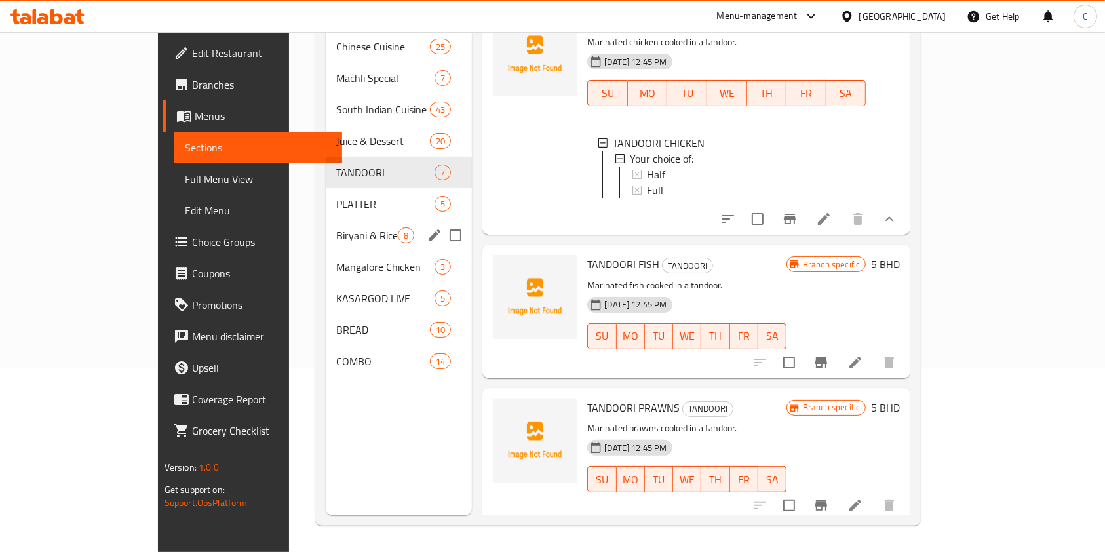
click at [336, 196] on span "PLATTER" at bounding box center [385, 204] width 98 height 16
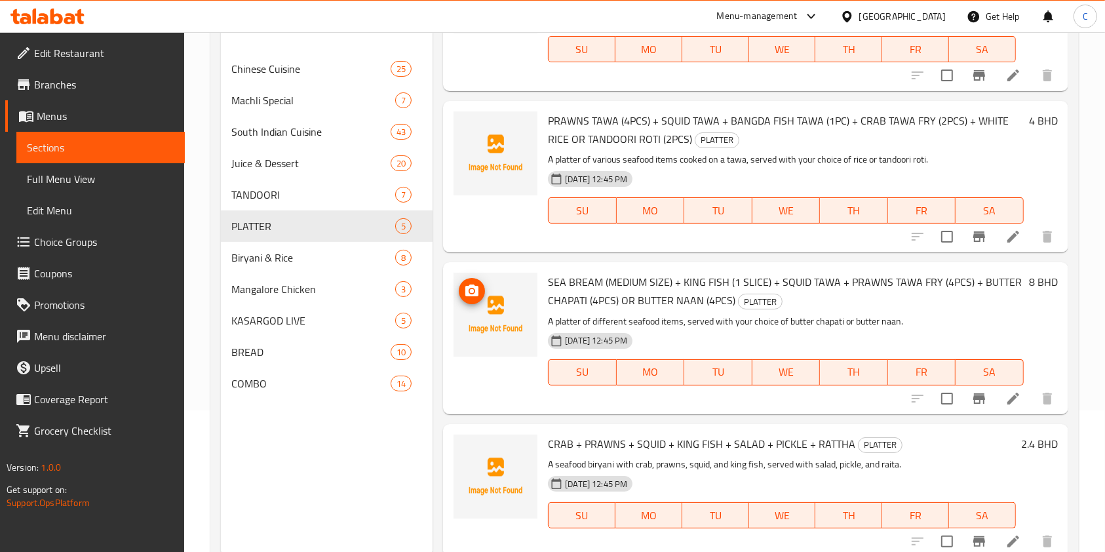
scroll to position [183, 0]
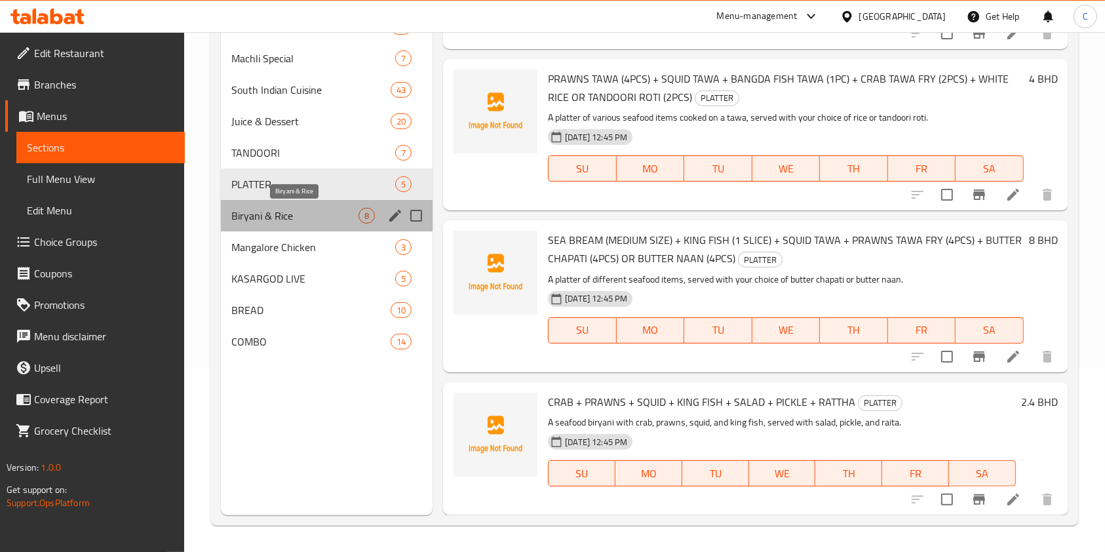
click at [320, 221] on span "Biryani & Rice" at bounding box center [294, 216] width 127 height 16
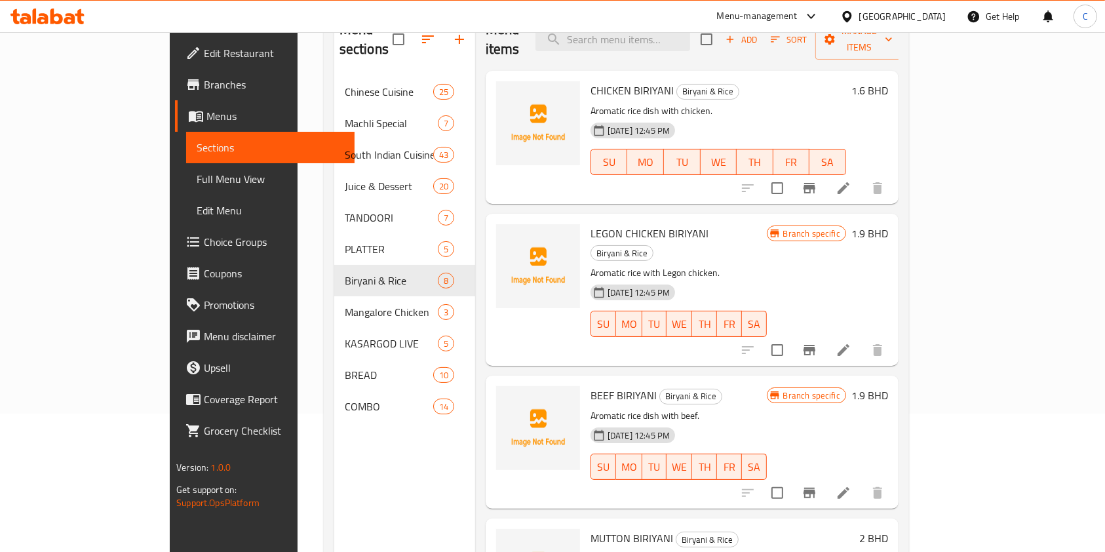
scroll to position [183, 0]
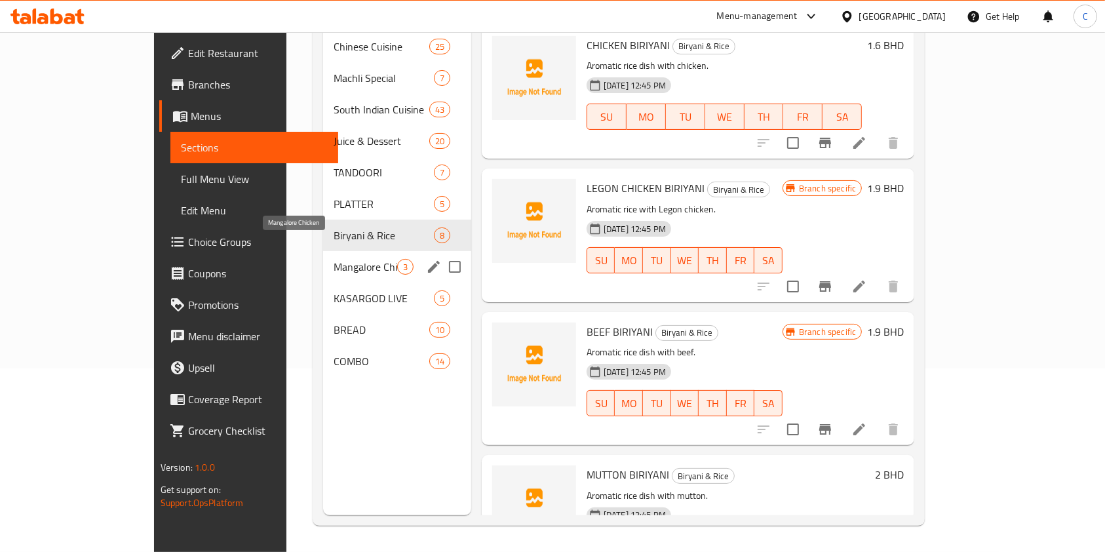
click at [334, 259] on span "Mangalore Chicken" at bounding box center [365, 267] width 63 height 16
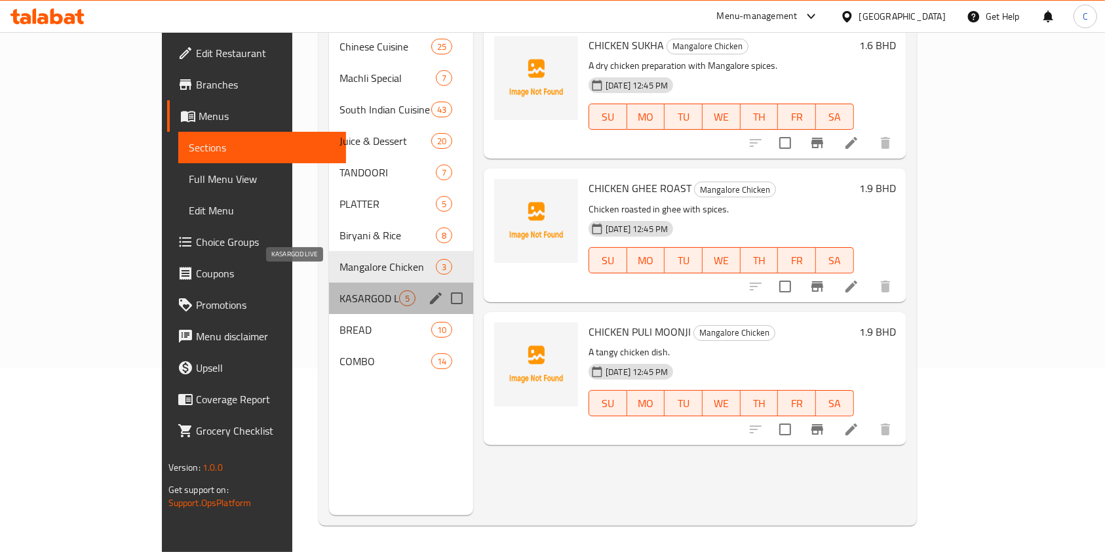
click at [339, 290] on span "KASARGOD LIVE" at bounding box center [369, 298] width 60 height 16
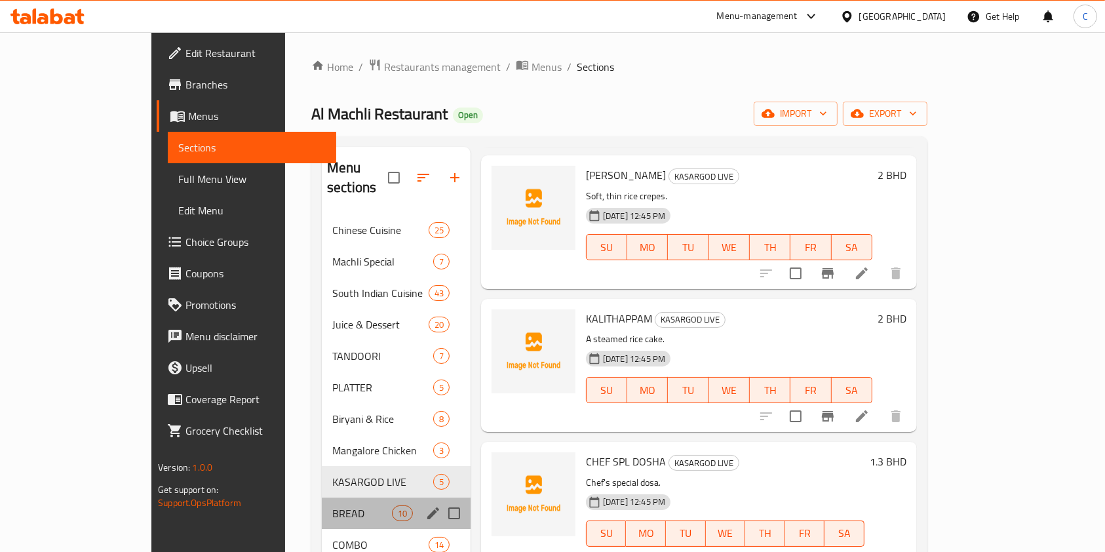
click at [322, 497] on div "BREAD 10" at bounding box center [396, 512] width 149 height 31
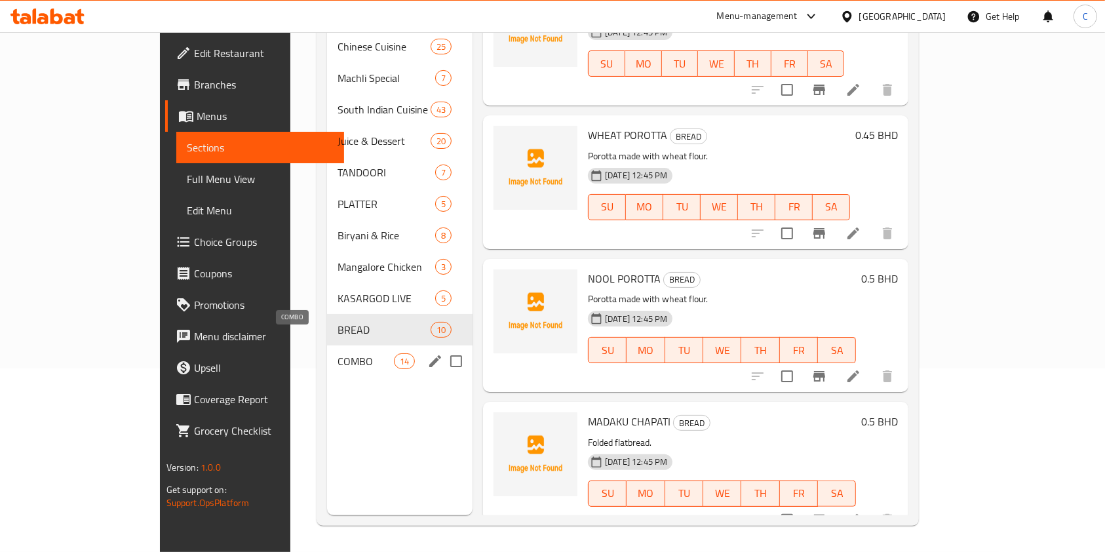
drag, startPoint x: 244, startPoint y: 334, endPoint x: 315, endPoint y: 325, distance: 70.6
click at [337, 353] on span "COMBO" at bounding box center [365, 361] width 56 height 16
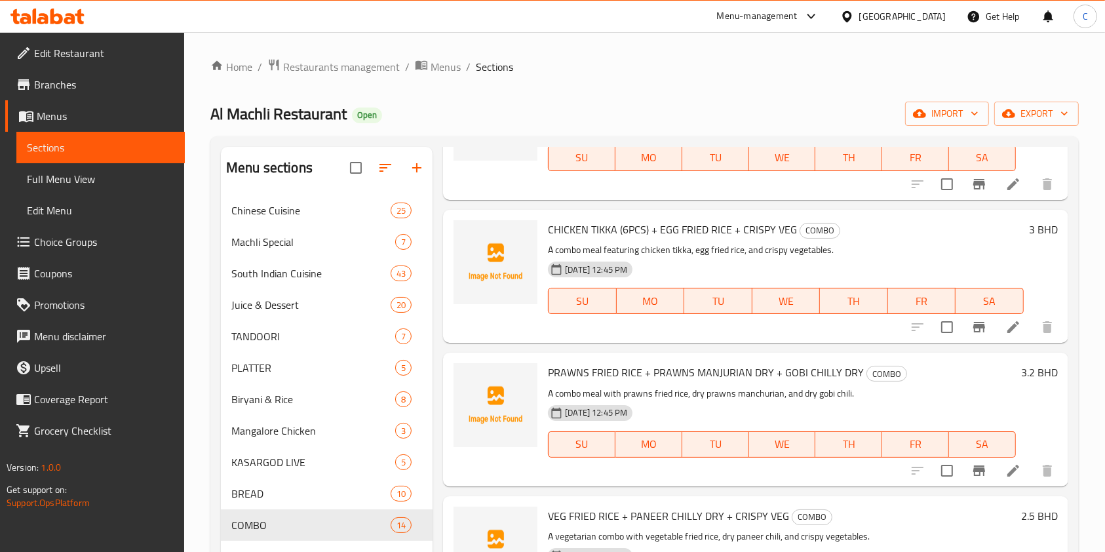
click at [45, 22] on icon at bounding box center [42, 18] width 11 height 11
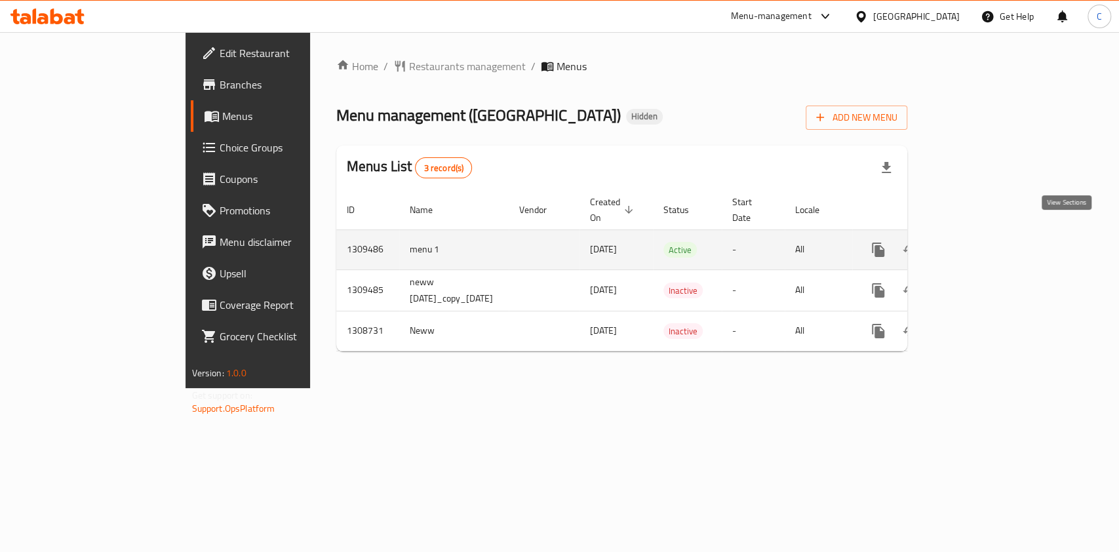
click at [980, 242] on icon "enhanced table" at bounding box center [973, 250] width 16 height 16
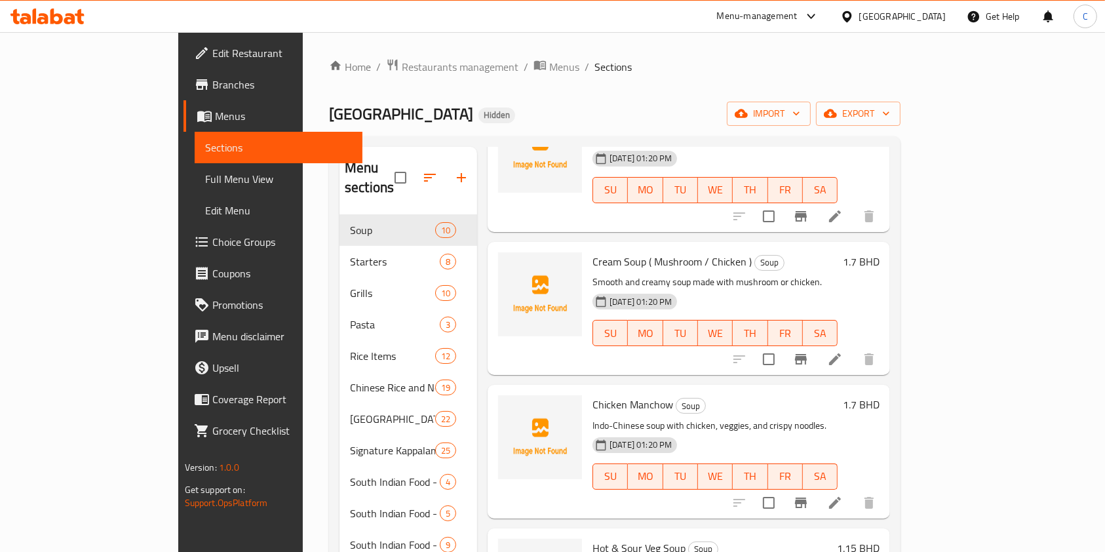
scroll to position [845, 0]
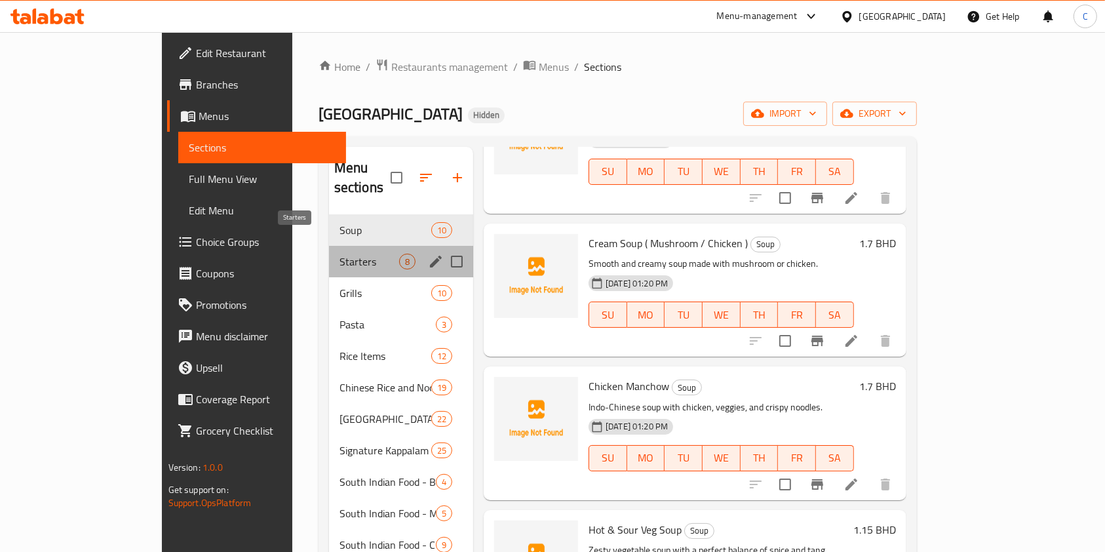
click at [339, 254] on span "Starters" at bounding box center [369, 262] width 60 height 16
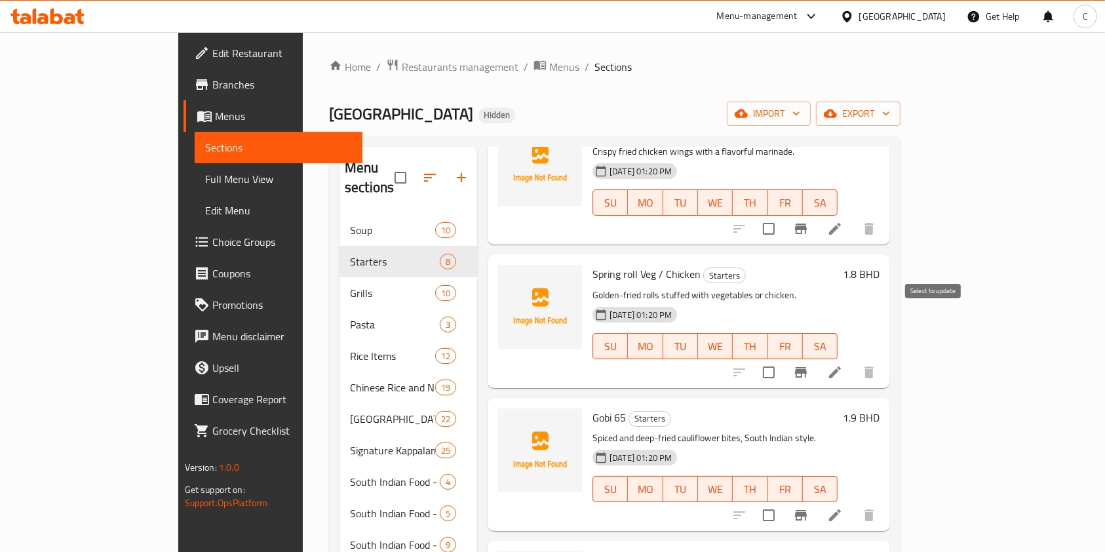
scroll to position [558, 0]
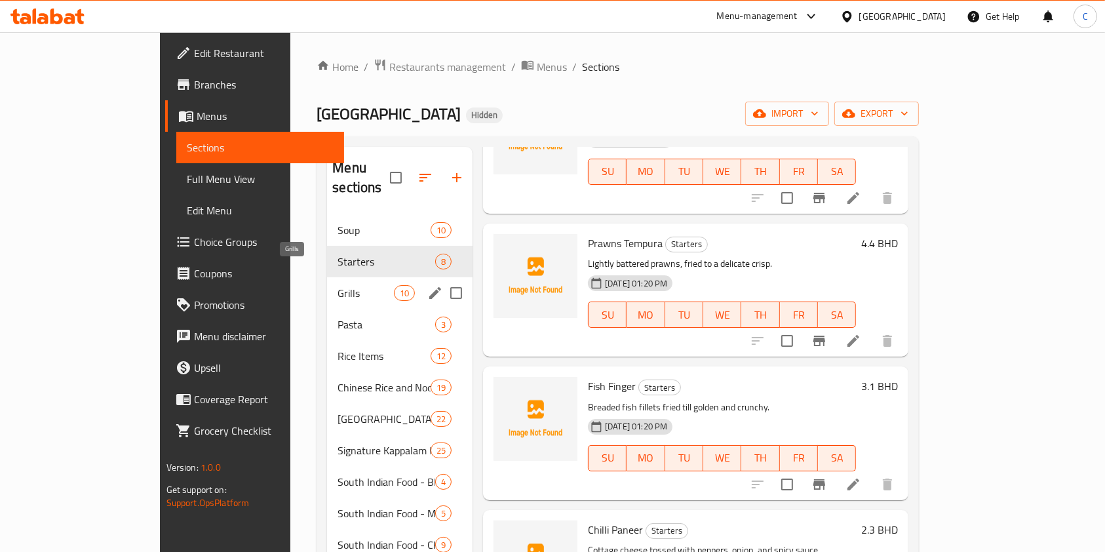
click at [337, 285] on span "Grills" at bounding box center [365, 293] width 56 height 16
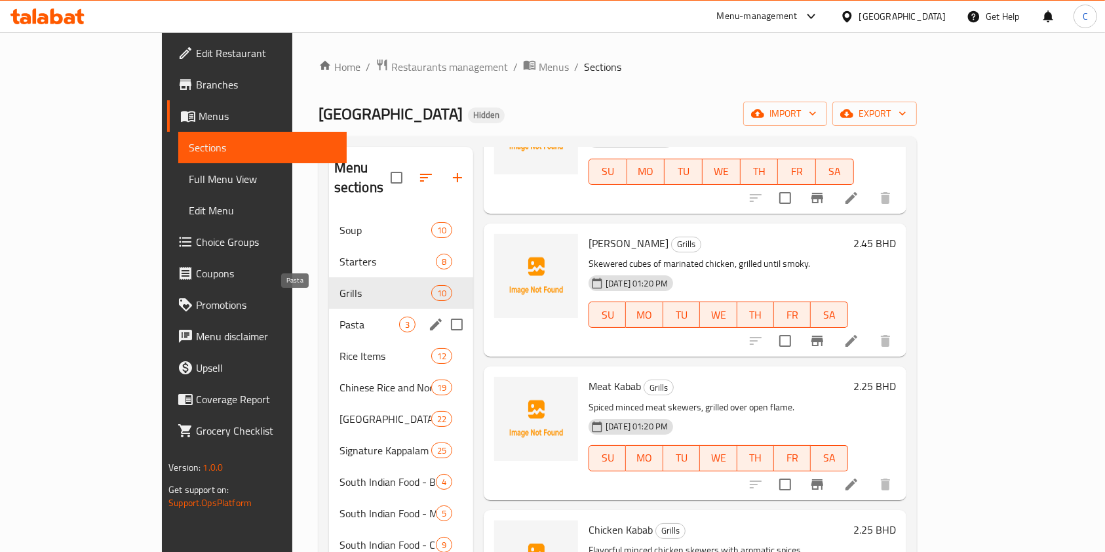
click at [339, 317] on span "Pasta" at bounding box center [369, 325] width 60 height 16
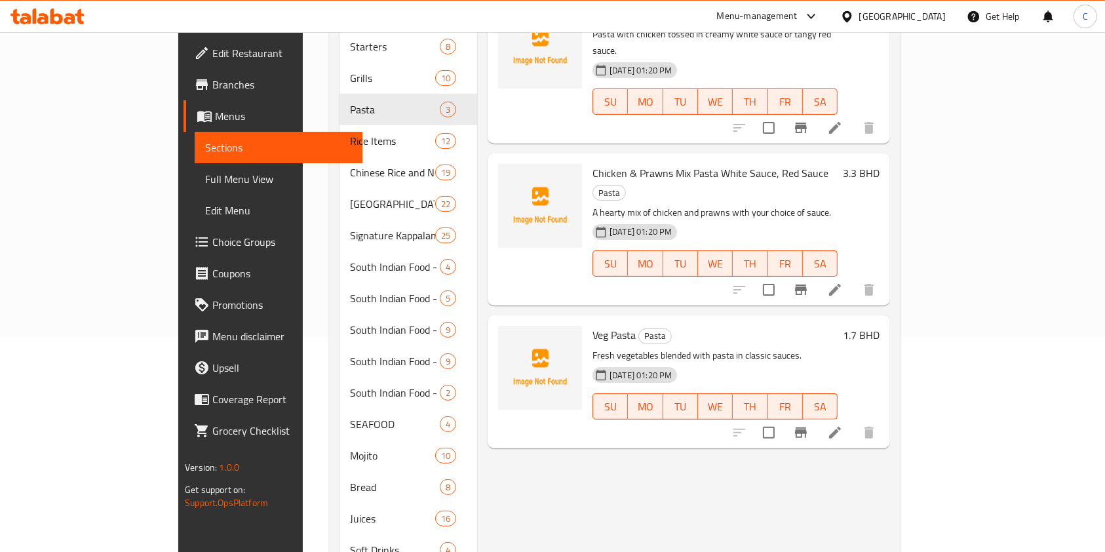
scroll to position [251, 0]
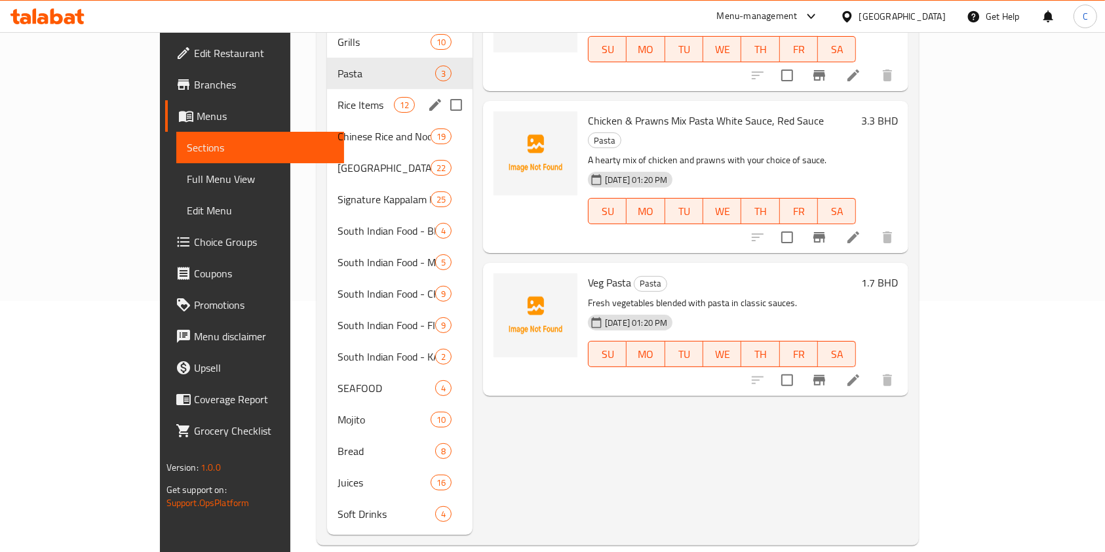
click at [337, 97] on span "Rice Items" at bounding box center [365, 105] width 56 height 16
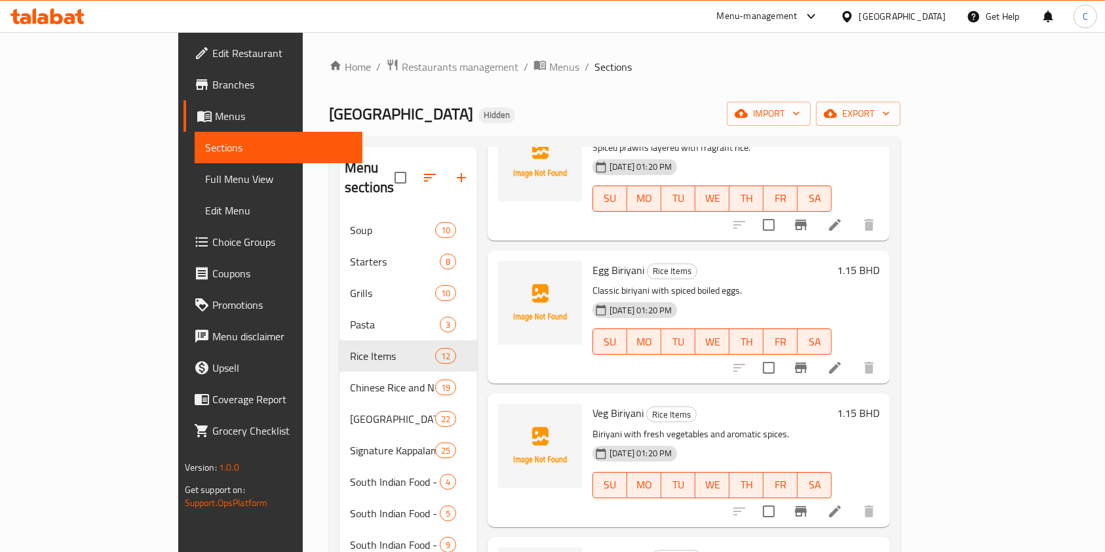
scroll to position [1131, 0]
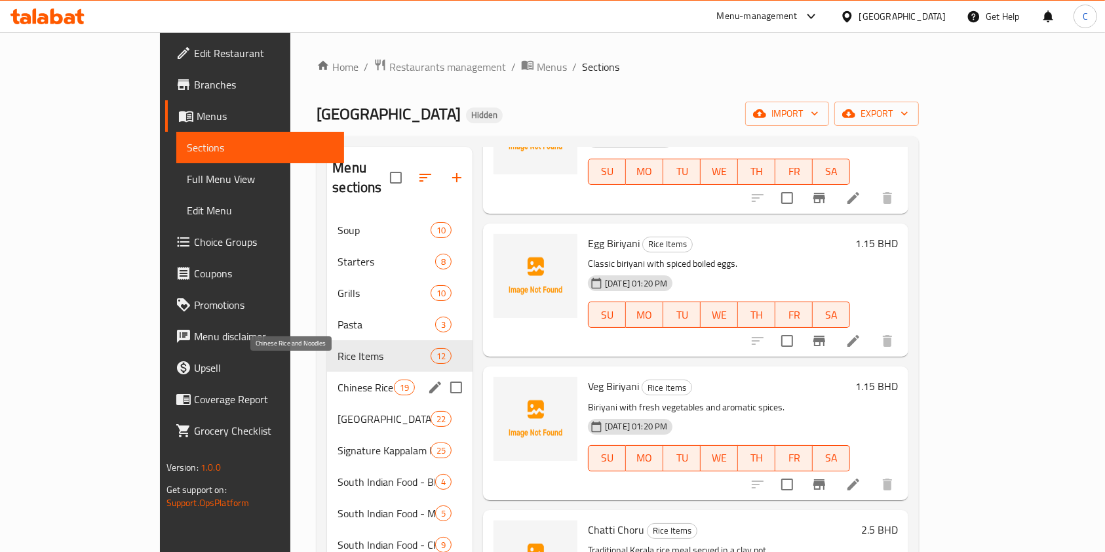
click at [337, 379] on span "Chinese Rice and Noodles" at bounding box center [365, 387] width 56 height 16
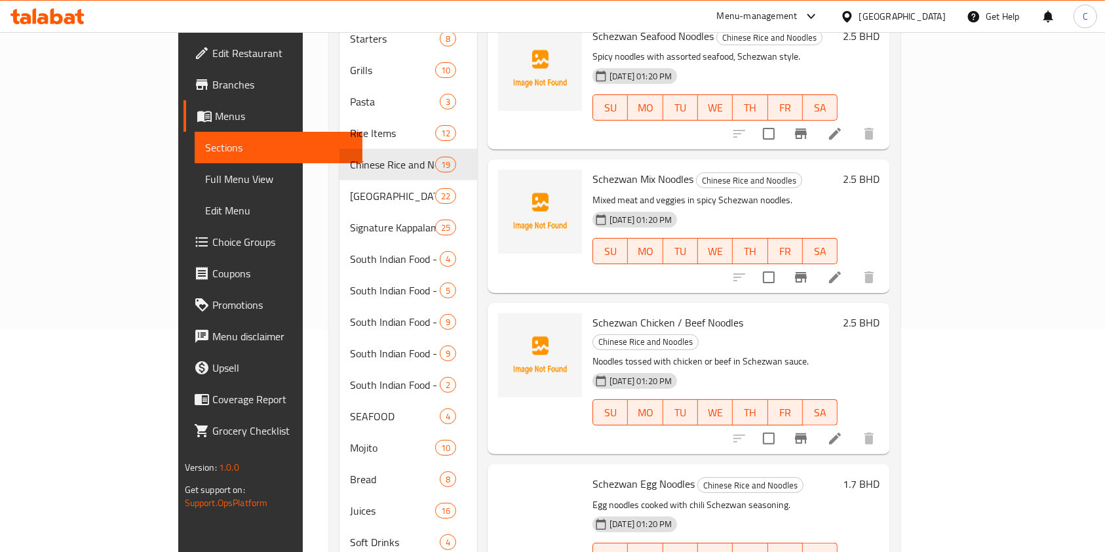
scroll to position [251, 0]
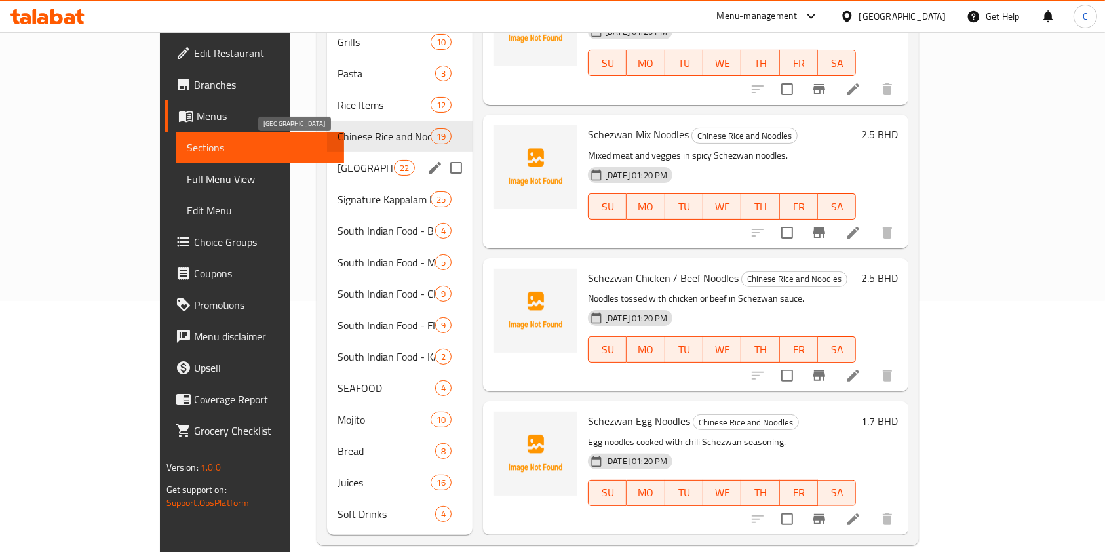
click at [337, 160] on span "[GEOGRAPHIC_DATA]" at bounding box center [365, 168] width 56 height 16
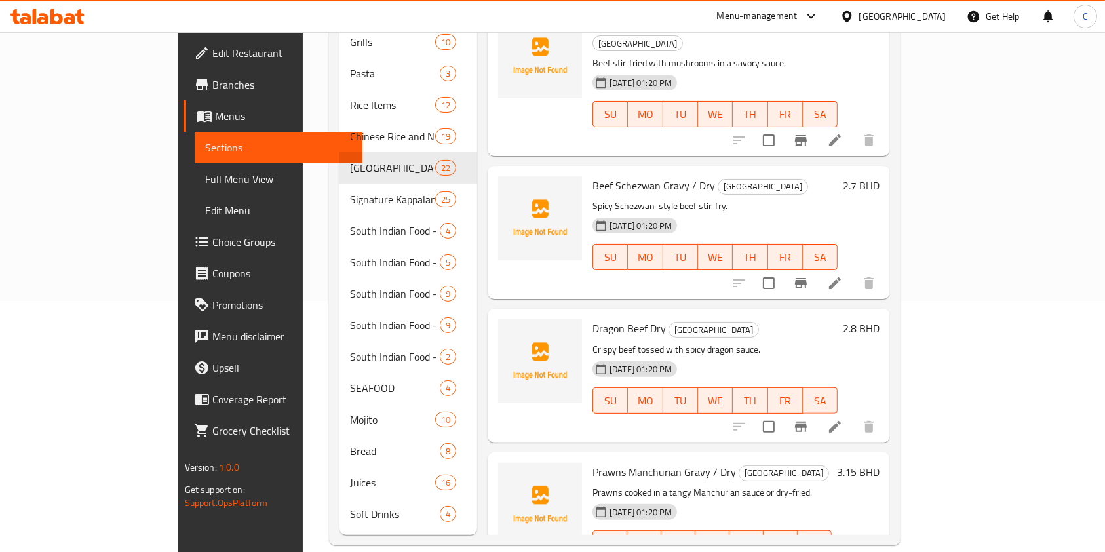
scroll to position [2446, 0]
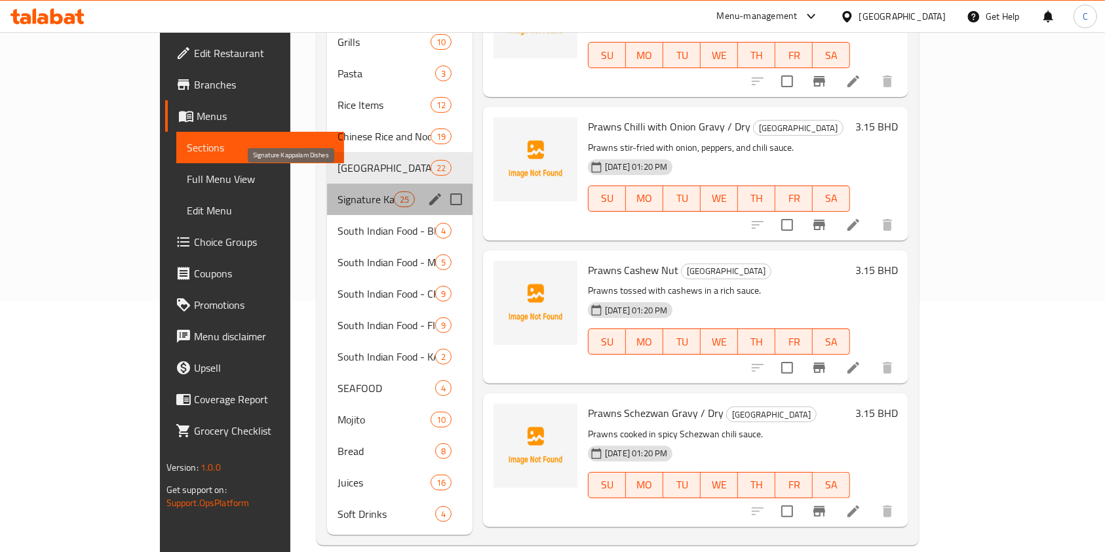
click at [337, 191] on span "Signature Kappalam Dishes" at bounding box center [365, 199] width 56 height 16
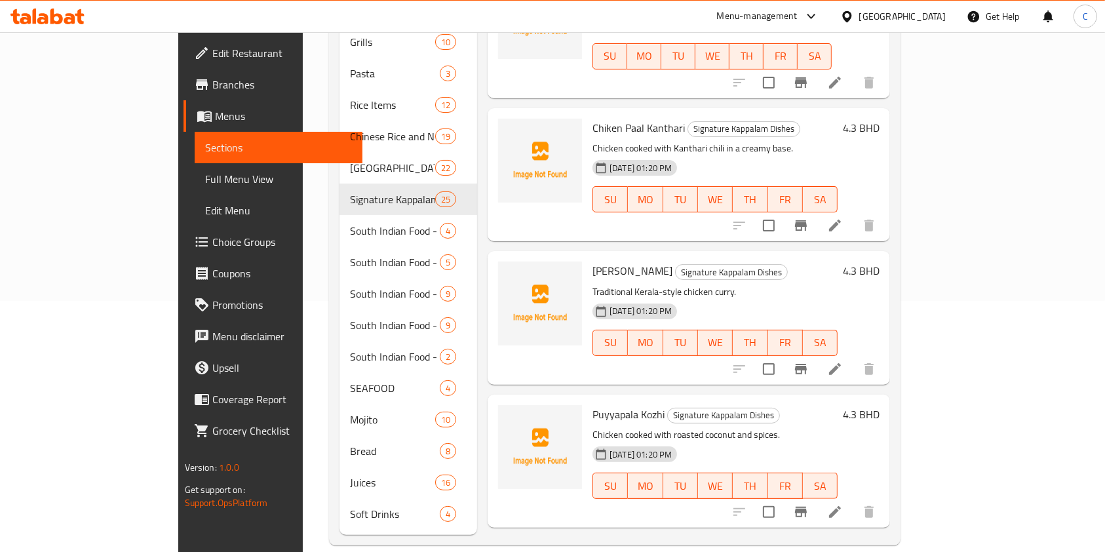
scroll to position [2993, 0]
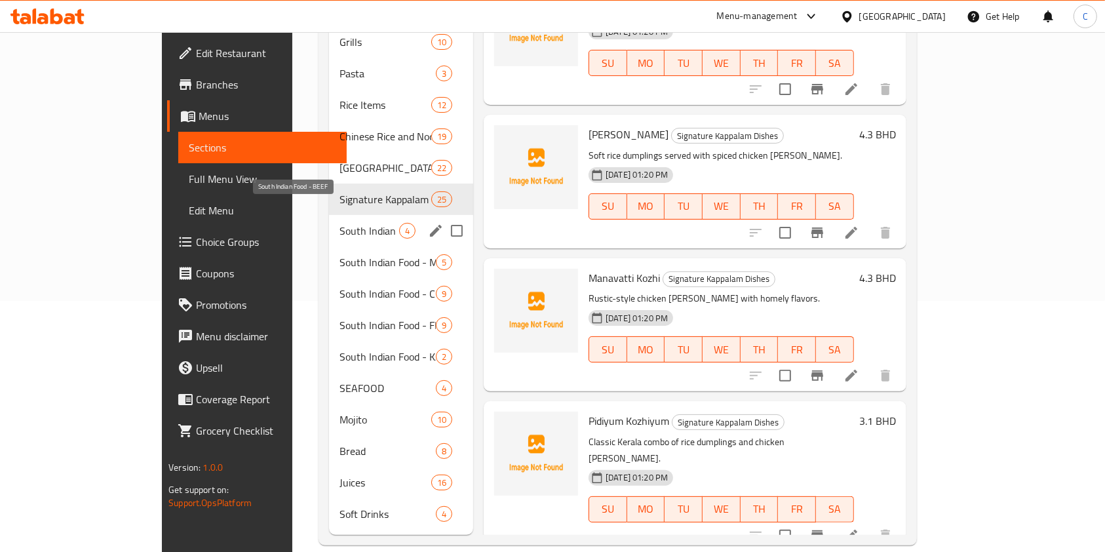
click at [339, 223] on span "South Indian Food - BEEF" at bounding box center [369, 231] width 60 height 16
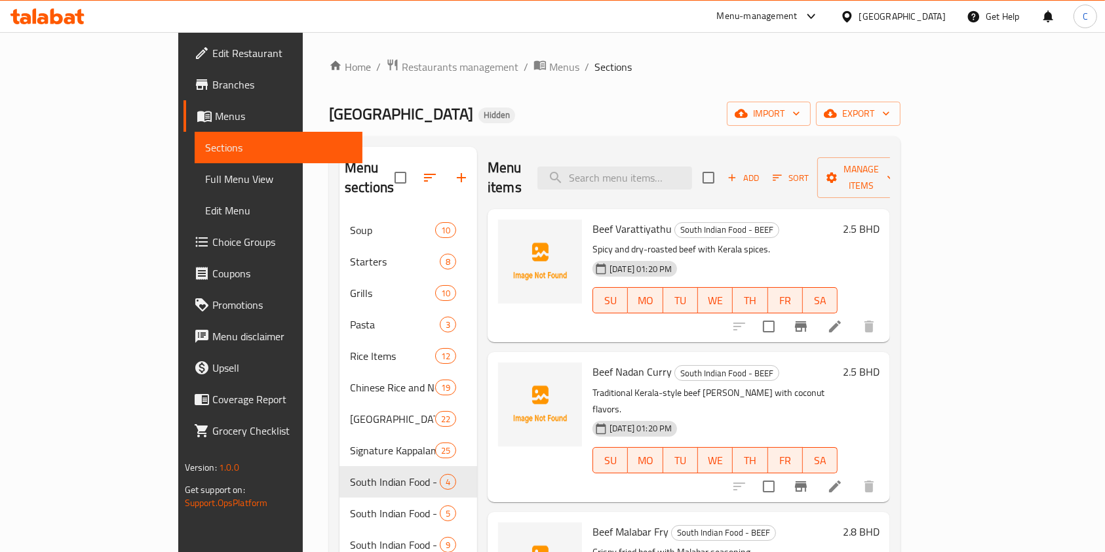
scroll to position [251, 0]
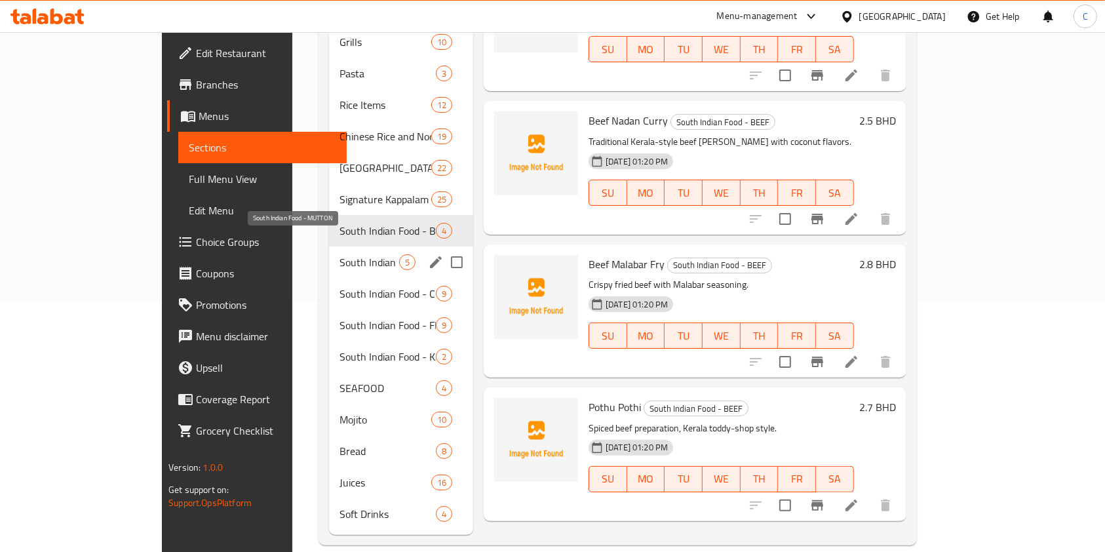
click at [339, 254] on span "South Indian Food - MUTTON" at bounding box center [369, 262] width 60 height 16
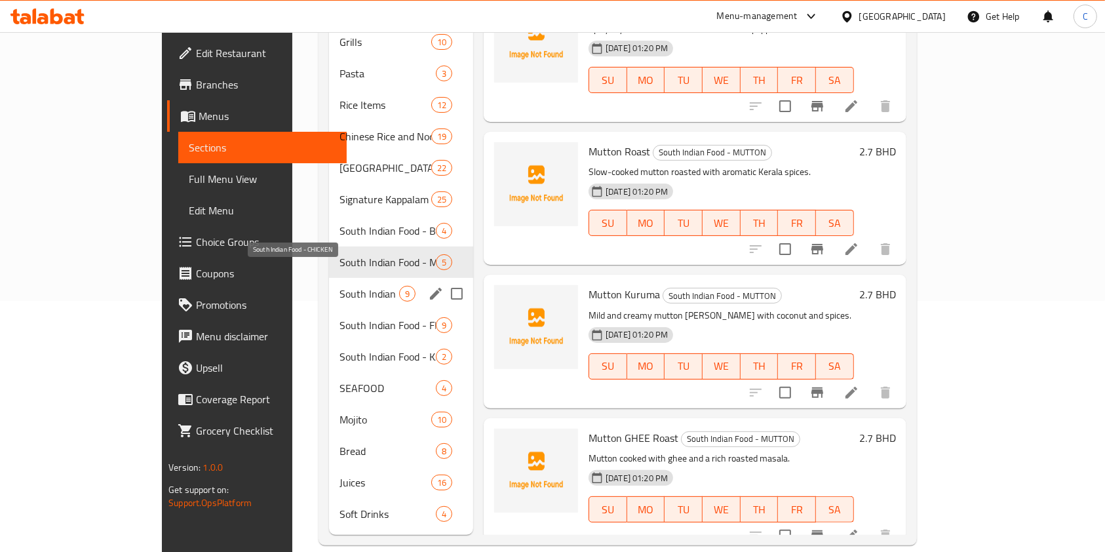
click at [351, 286] on span "South Indian Food - CHICKEN" at bounding box center [369, 294] width 60 height 16
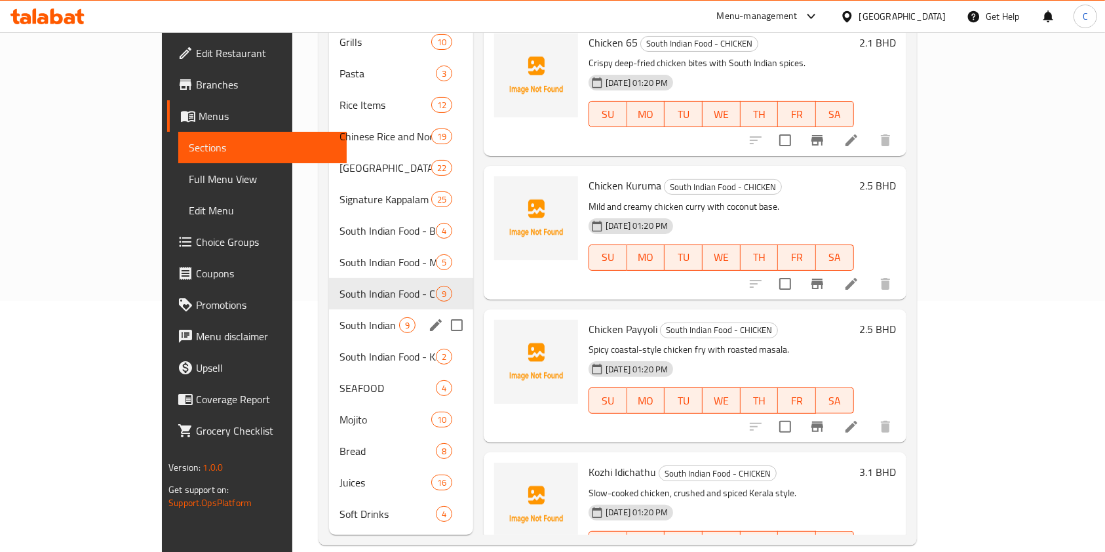
click at [339, 317] on span "South Indian Food - FISH" at bounding box center [369, 325] width 60 height 16
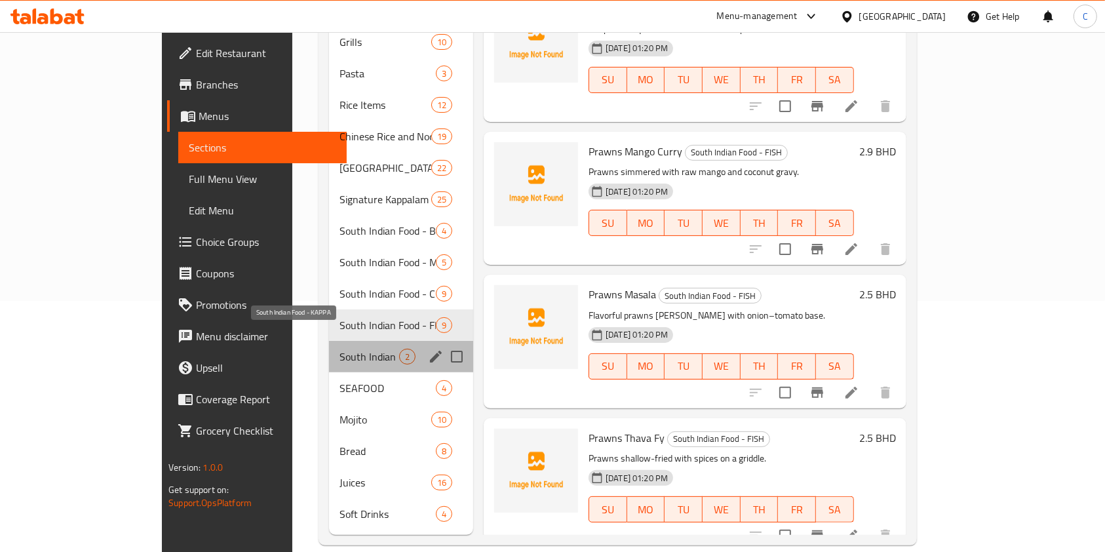
drag, startPoint x: 279, startPoint y: 331, endPoint x: 348, endPoint y: 322, distance: 70.1
click at [339, 349] on span "South Indian Food - KAPPA" at bounding box center [369, 357] width 60 height 16
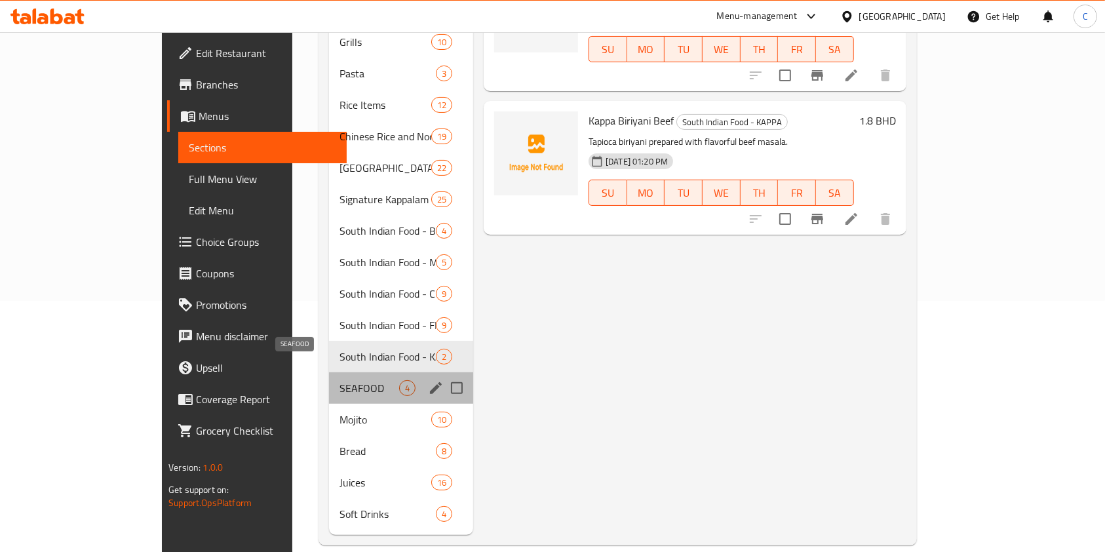
click at [339, 380] on span "SEAFOOD" at bounding box center [369, 388] width 60 height 16
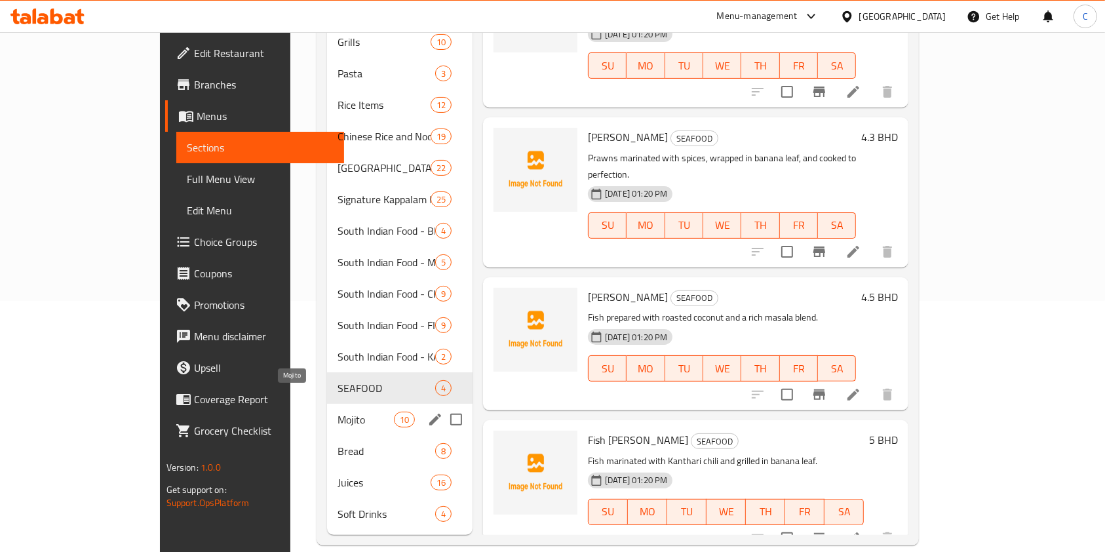
click at [337, 412] on span "Mojito" at bounding box center [365, 420] width 56 height 16
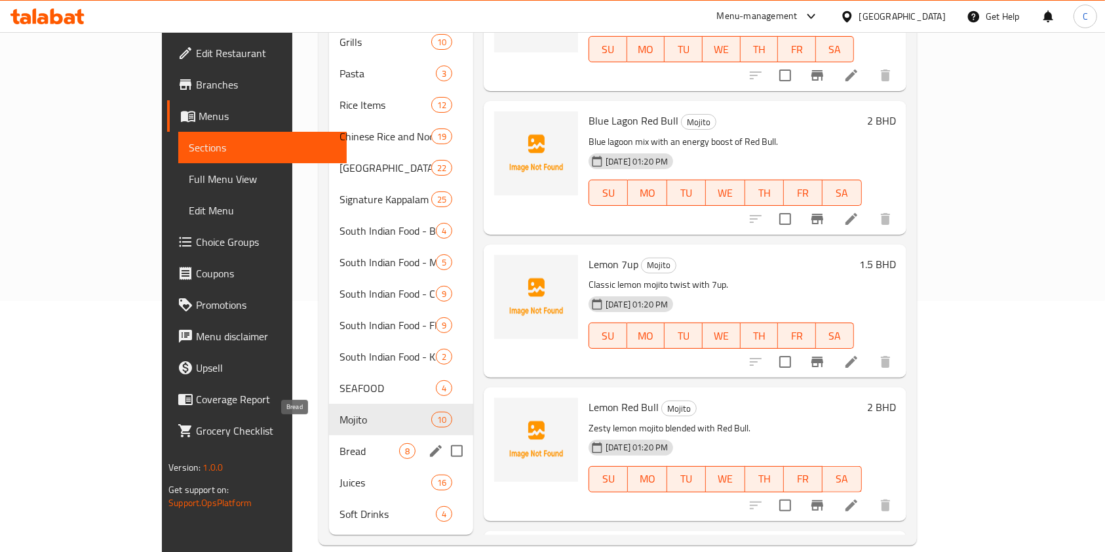
click at [339, 443] on span "Bread" at bounding box center [369, 451] width 60 height 16
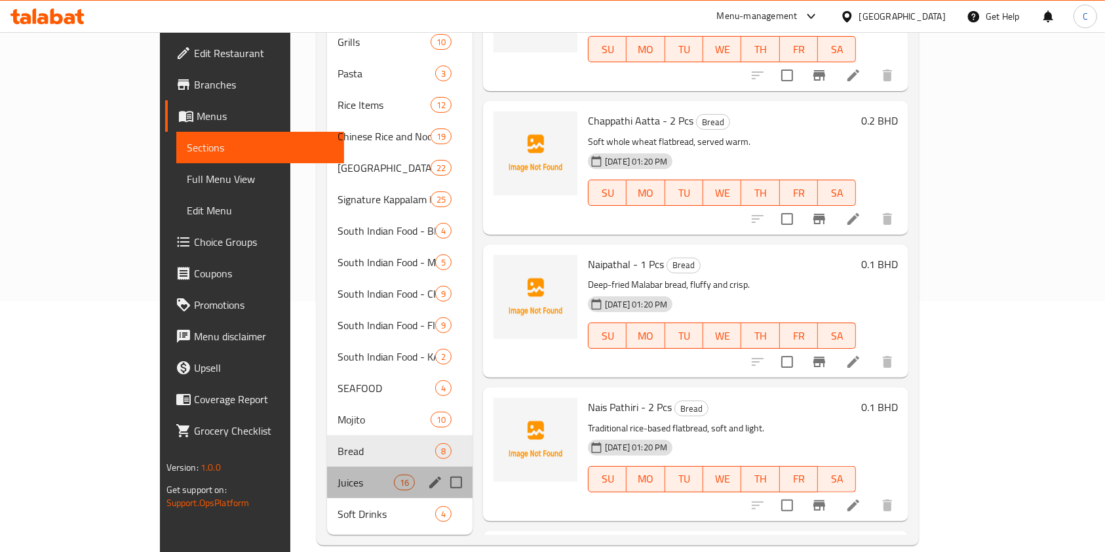
click at [327, 472] on div "Juices 16" at bounding box center [399, 482] width 145 height 31
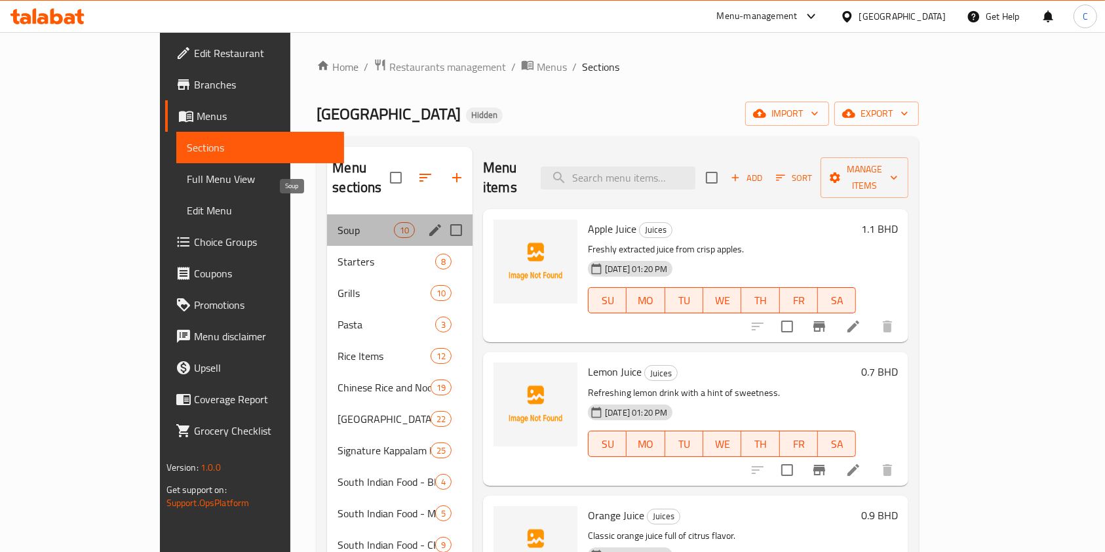
drag, startPoint x: 303, startPoint y: 209, endPoint x: 356, endPoint y: 550, distance: 345.5
click at [337, 222] on span "Soup" at bounding box center [365, 230] width 56 height 16
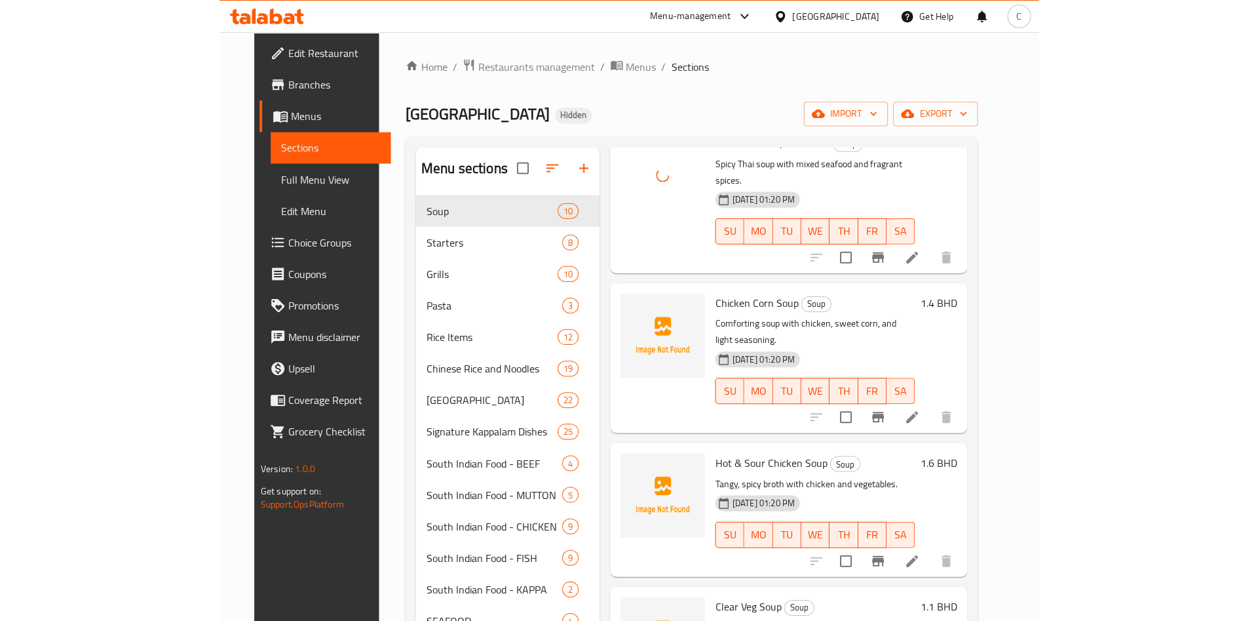
scroll to position [295, 0]
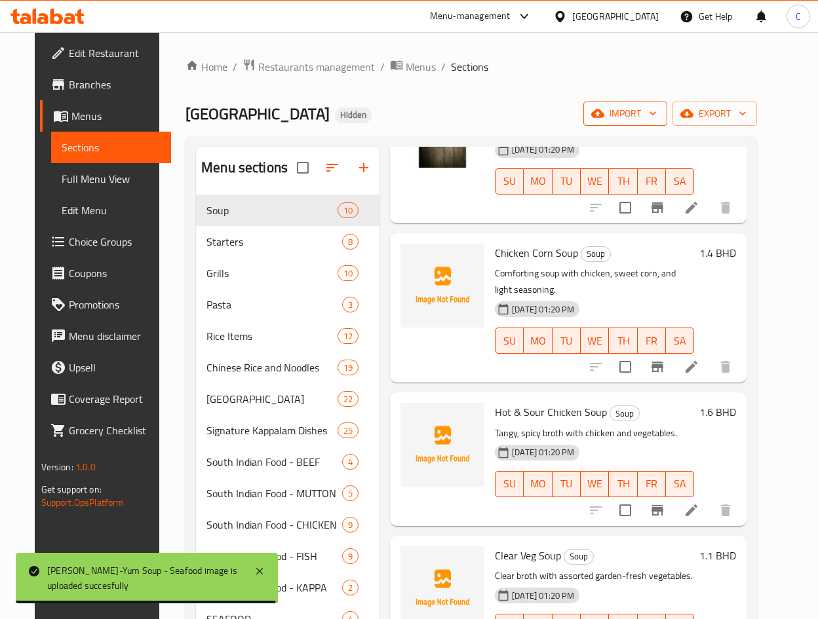
click at [657, 106] on span "import" at bounding box center [625, 114] width 63 height 16
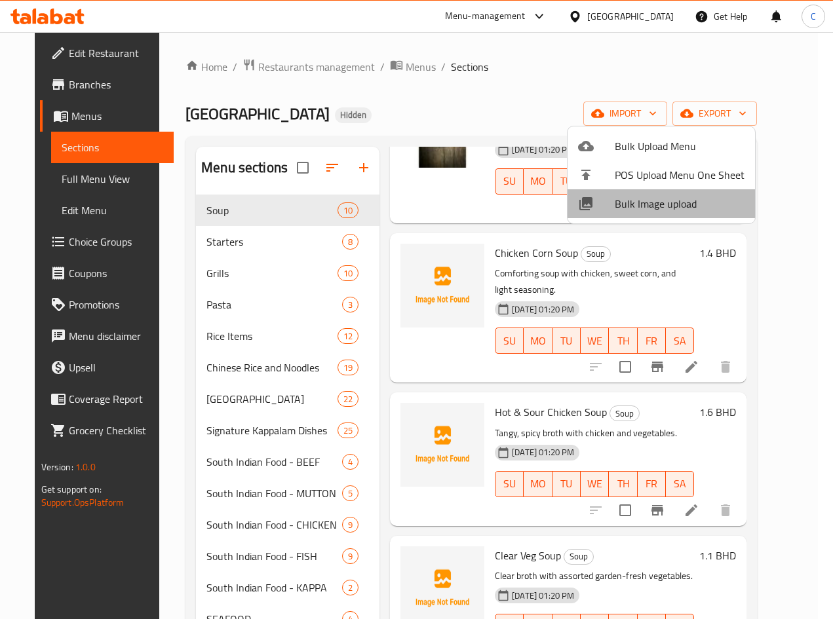
click at [674, 212] on span "Bulk Image upload" at bounding box center [680, 204] width 130 height 16
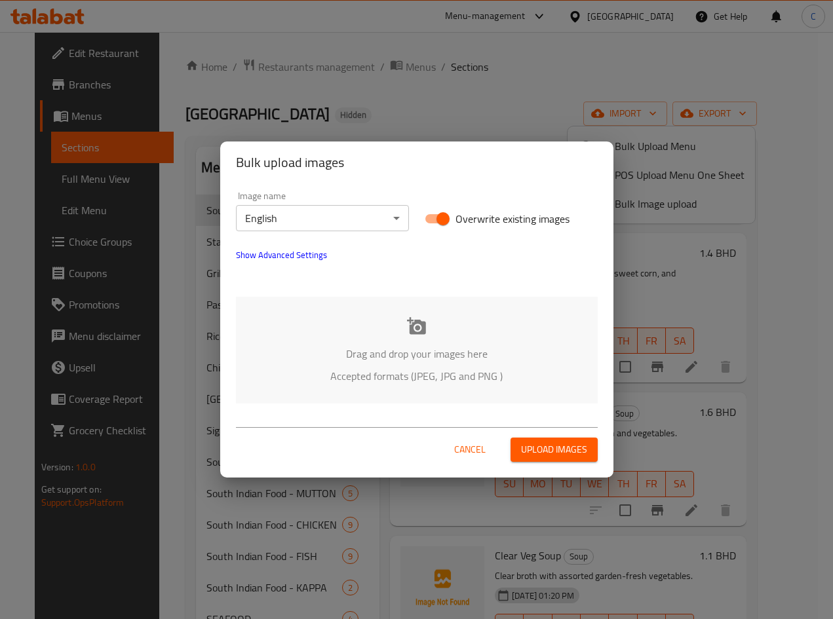
drag, startPoint x: 504, startPoint y: 88, endPoint x: 490, endPoint y: 85, distance: 14.1
click at [504, 87] on div "Bulk upload images Image name English ​ Overwrite existing images Show Advanced…" at bounding box center [416, 309] width 833 height 619
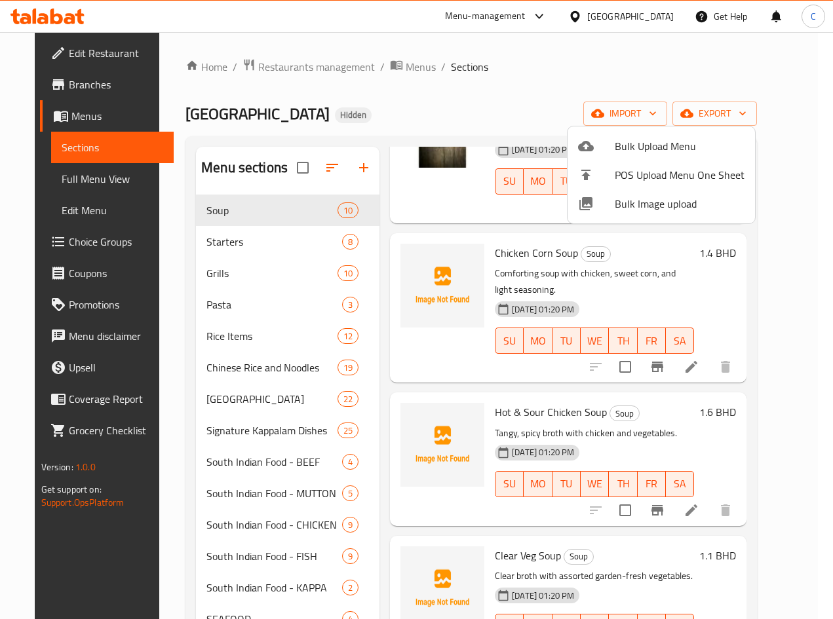
click at [373, 71] on div at bounding box center [416, 309] width 833 height 619
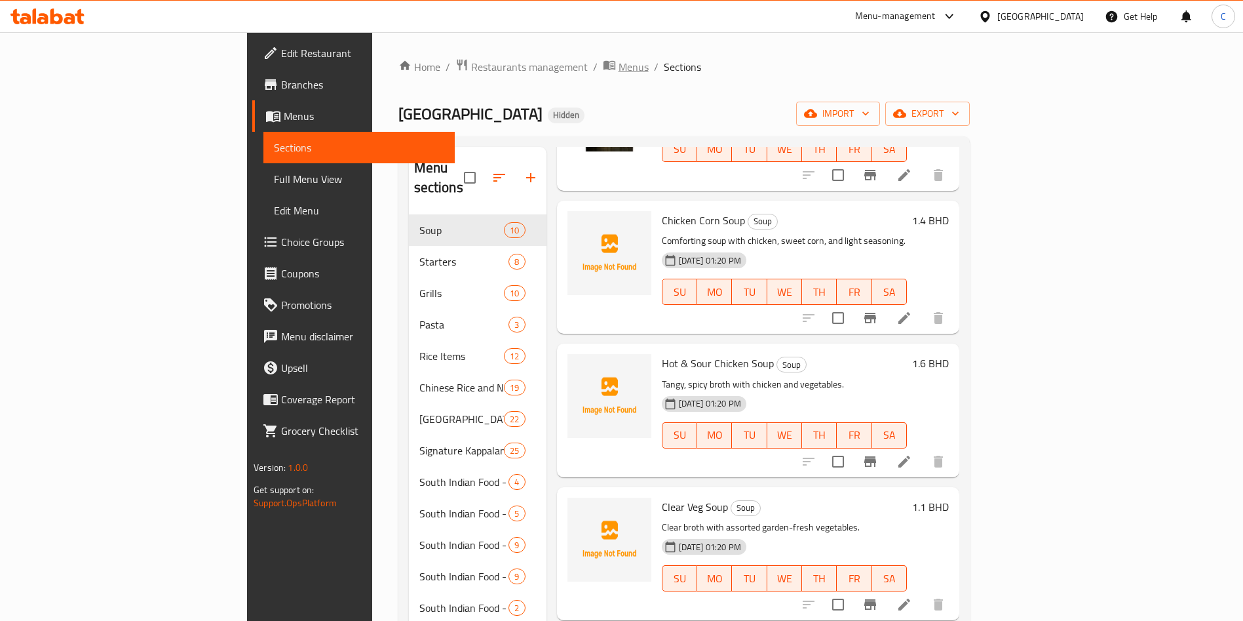
click at [619, 62] on span "Menus" at bounding box center [634, 67] width 30 height 16
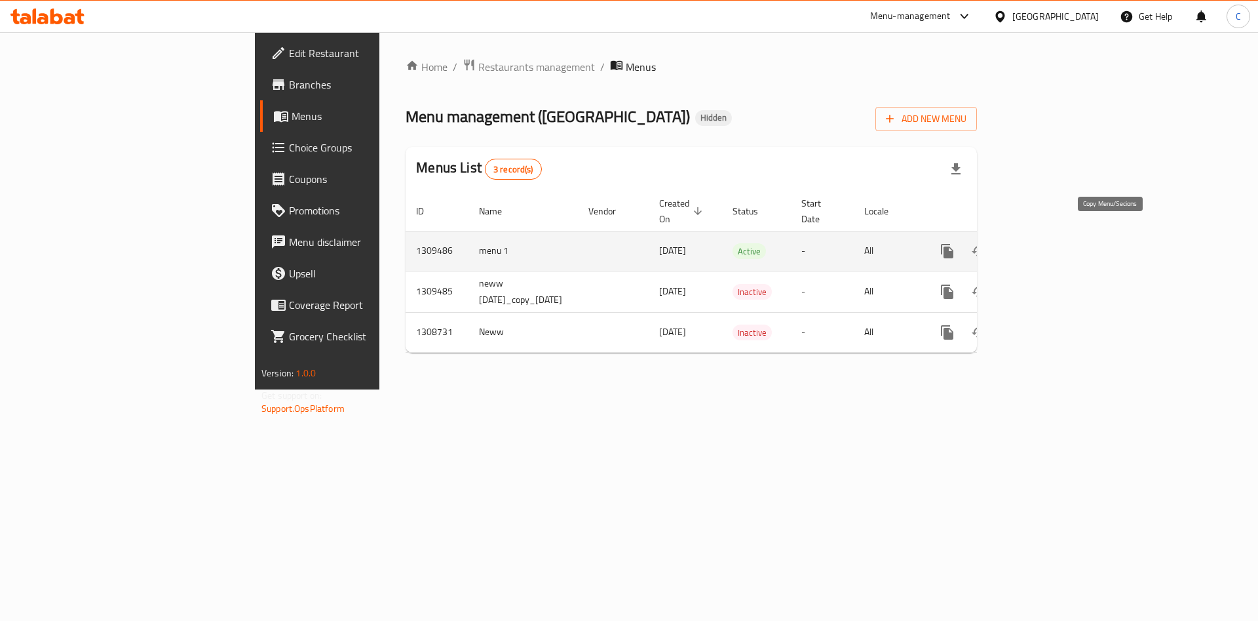
click at [953, 244] on icon "more" at bounding box center [947, 251] width 12 height 14
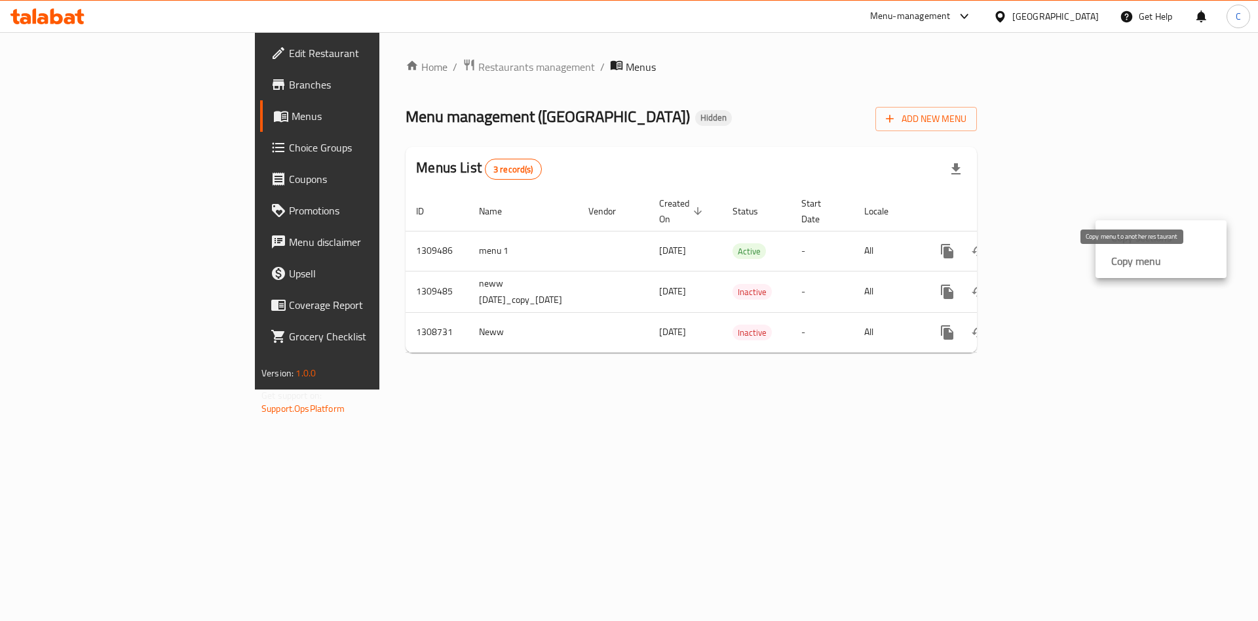
click at [1118, 264] on strong "Copy menu" at bounding box center [1136, 261] width 50 height 16
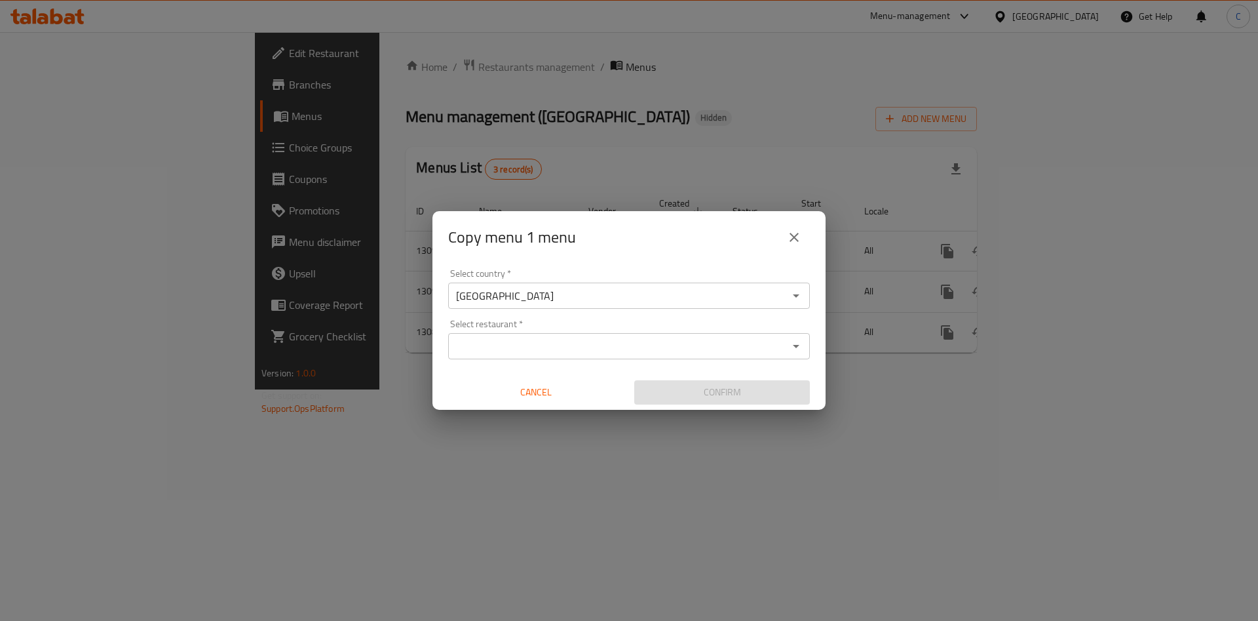
click at [638, 340] on input "Select restaurant   *" at bounding box center [618, 346] width 332 height 18
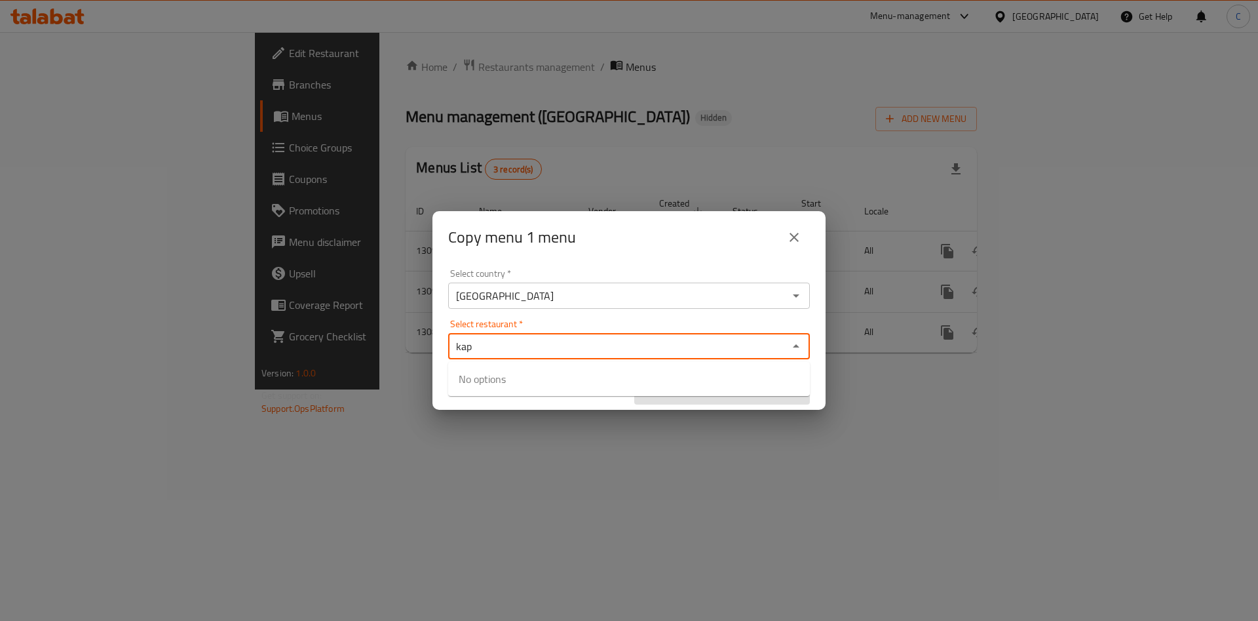
type input "kapp"
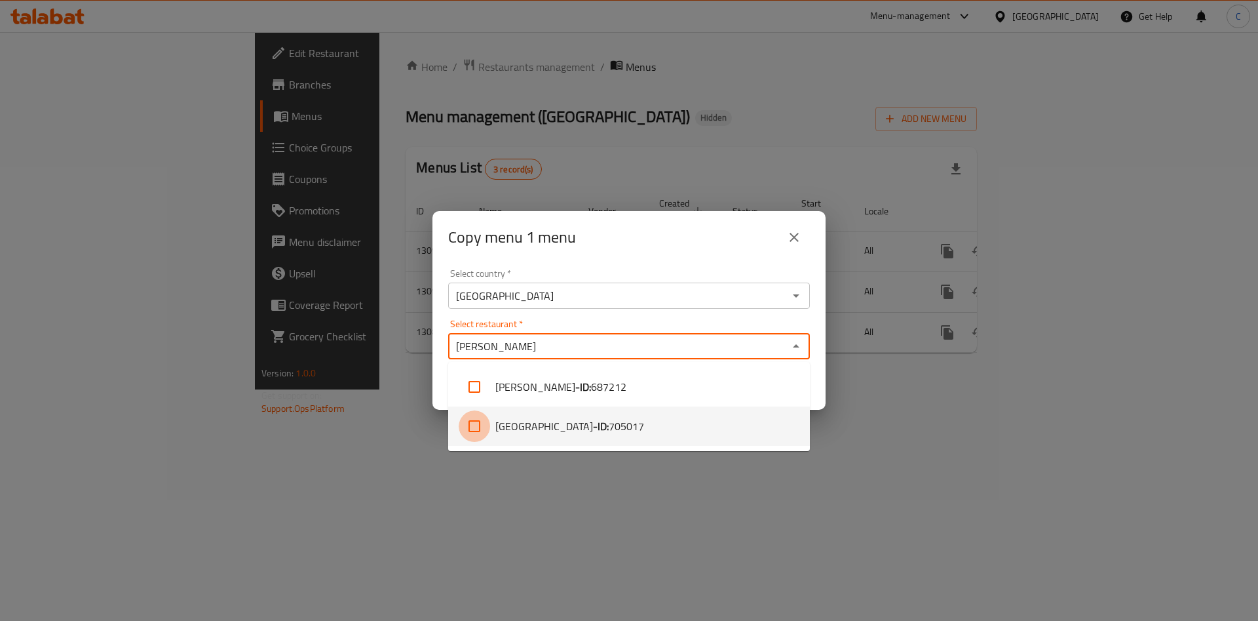
click at [472, 427] on input "checkbox" at bounding box center [474, 425] width 31 height 31
checkbox input "true"
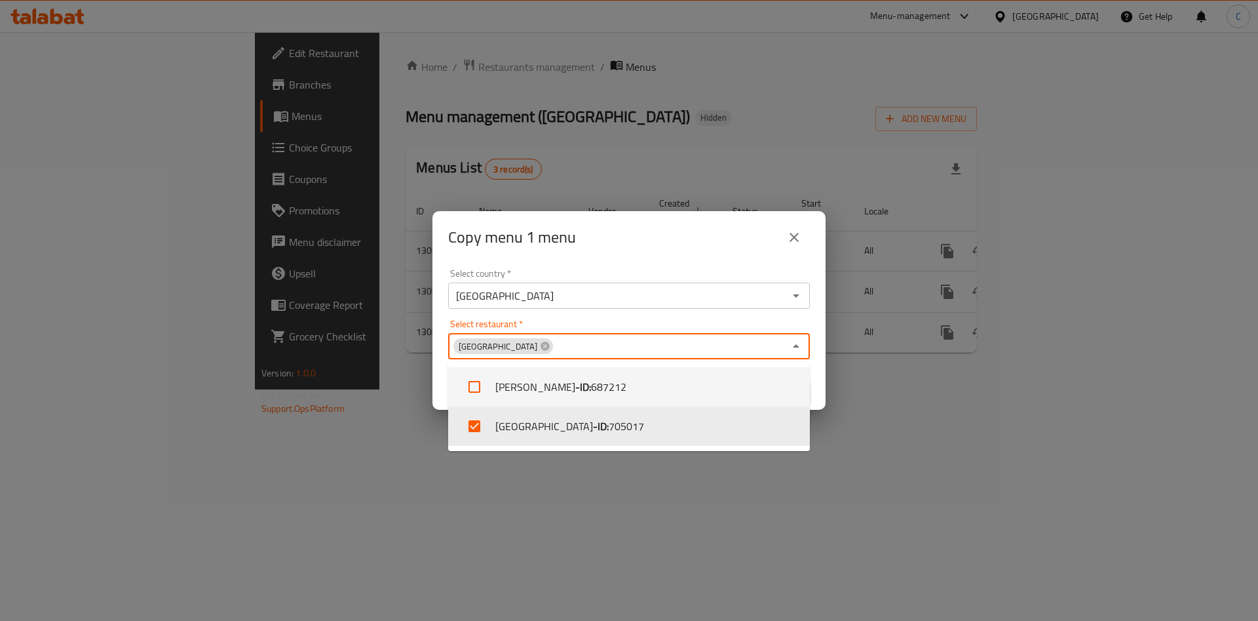
click at [697, 249] on div "Copy menu 1 menu" at bounding box center [629, 236] width 362 height 31
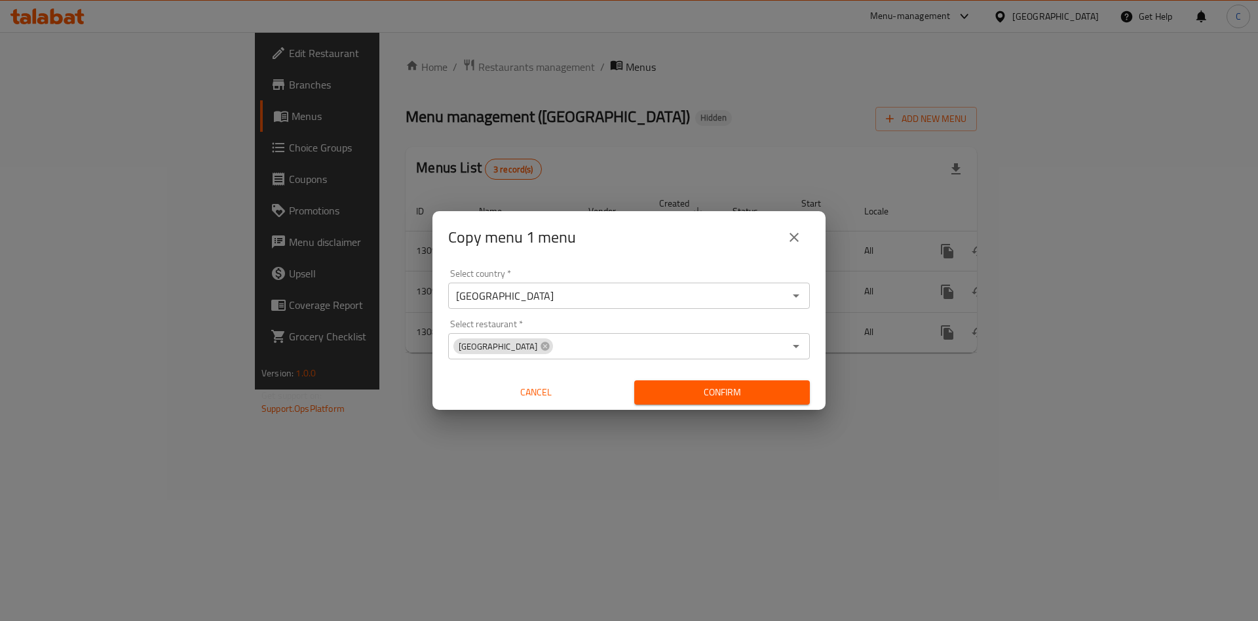
click at [741, 400] on span "Confirm" at bounding box center [722, 392] width 155 height 16
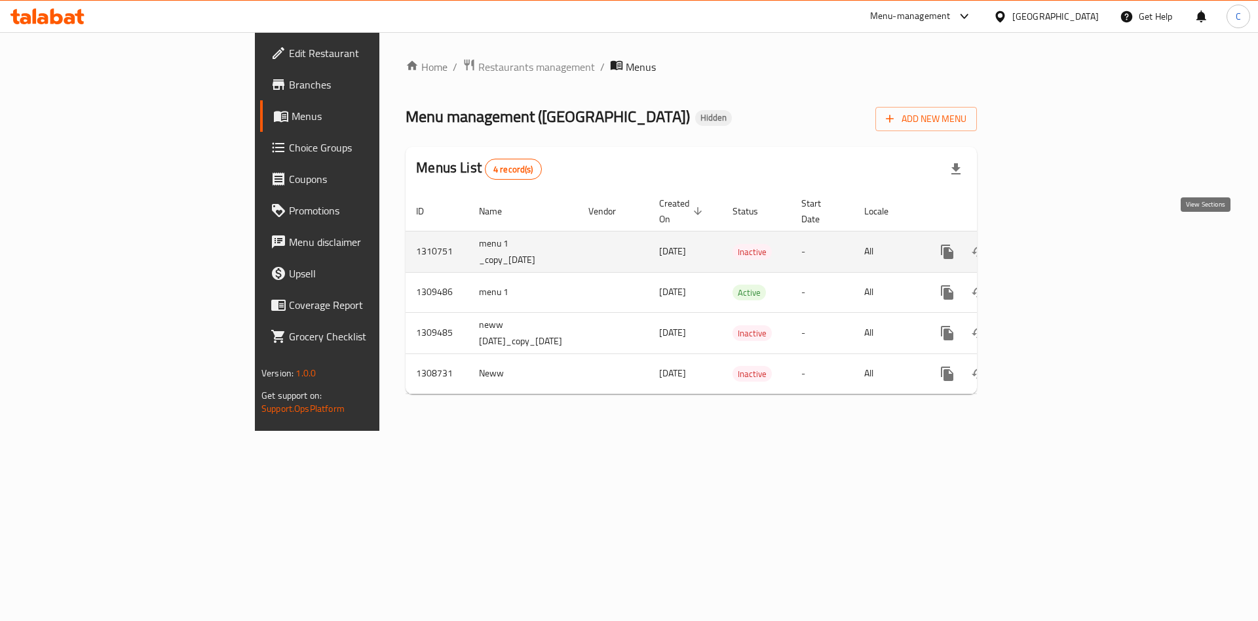
click at [1050, 244] on icon "enhanced table" at bounding box center [1042, 252] width 16 height 16
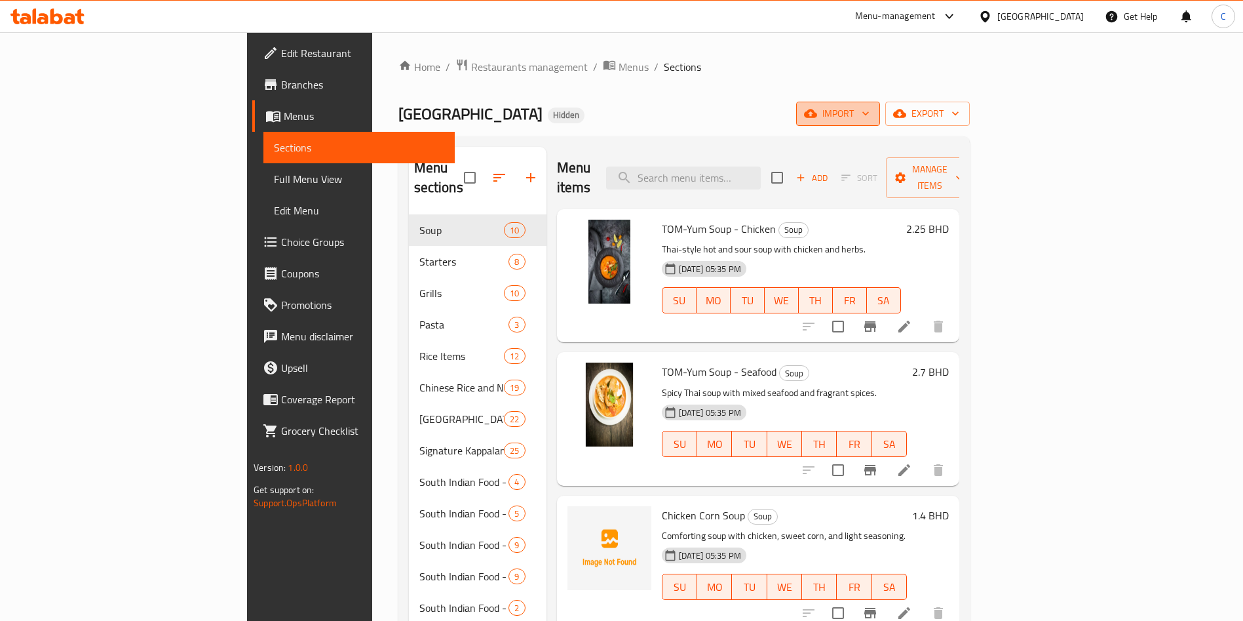
click at [880, 125] on button "import" at bounding box center [838, 114] width 84 height 24
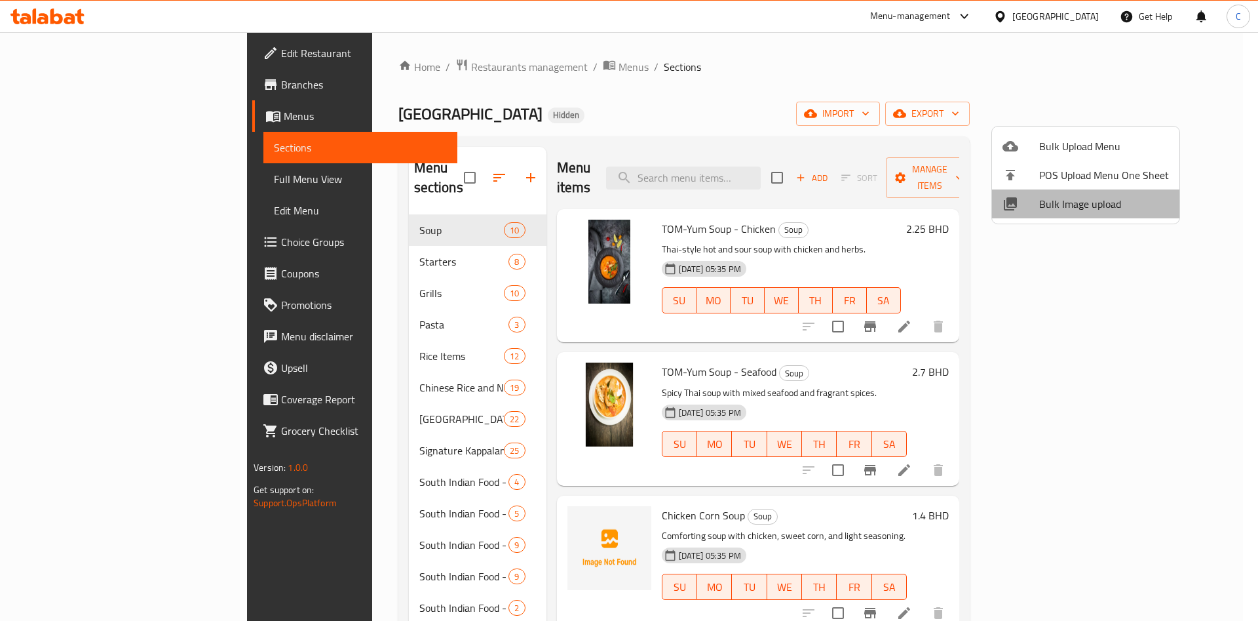
click at [1100, 196] on span "Bulk Image upload" at bounding box center [1104, 204] width 130 height 16
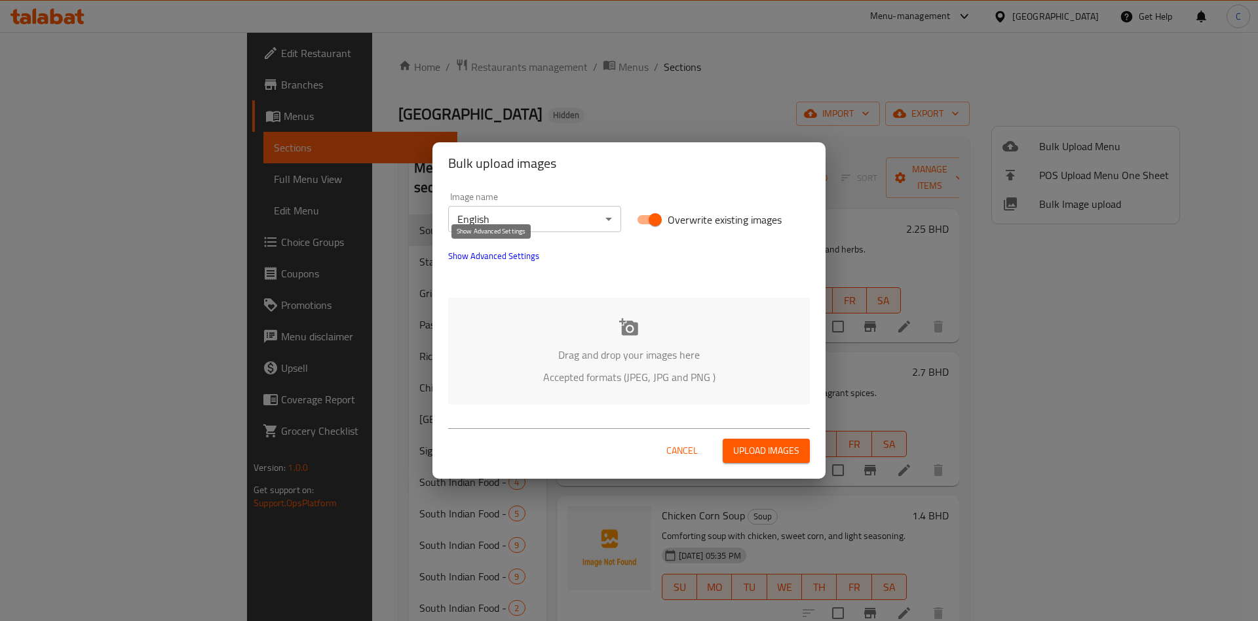
click at [526, 252] on span "Show Advanced Settings" at bounding box center [493, 256] width 91 height 16
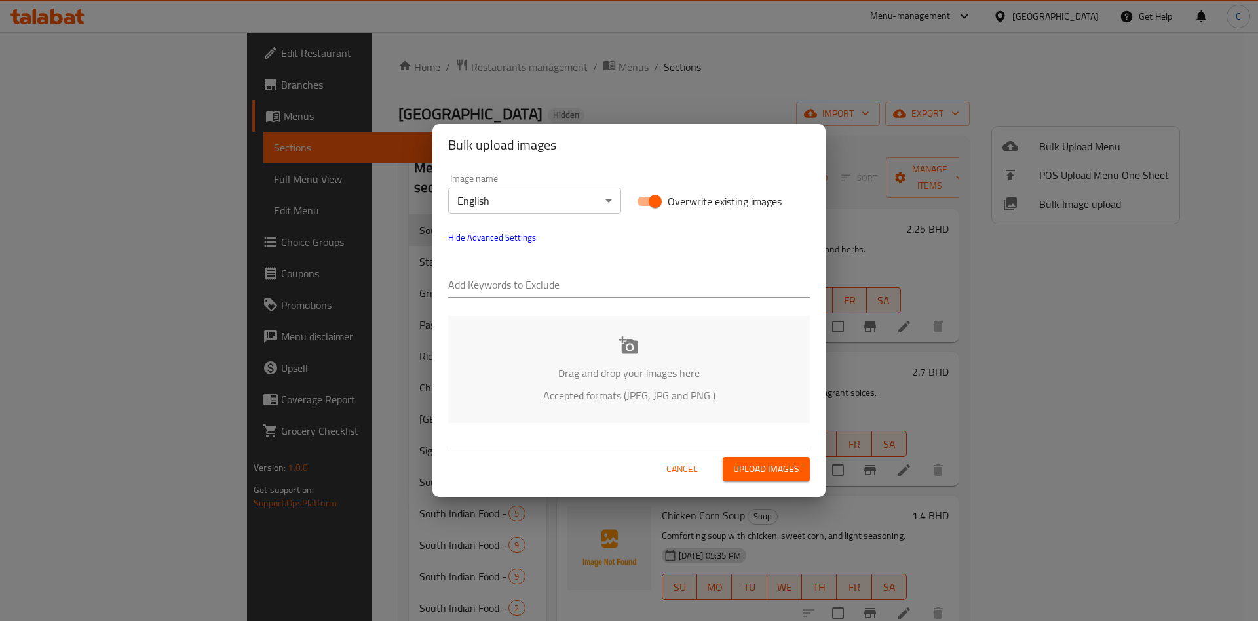
click at [623, 357] on div "Drag and drop your images here Accepted formats (JPEG, JPG and PNG )" at bounding box center [629, 369] width 362 height 107
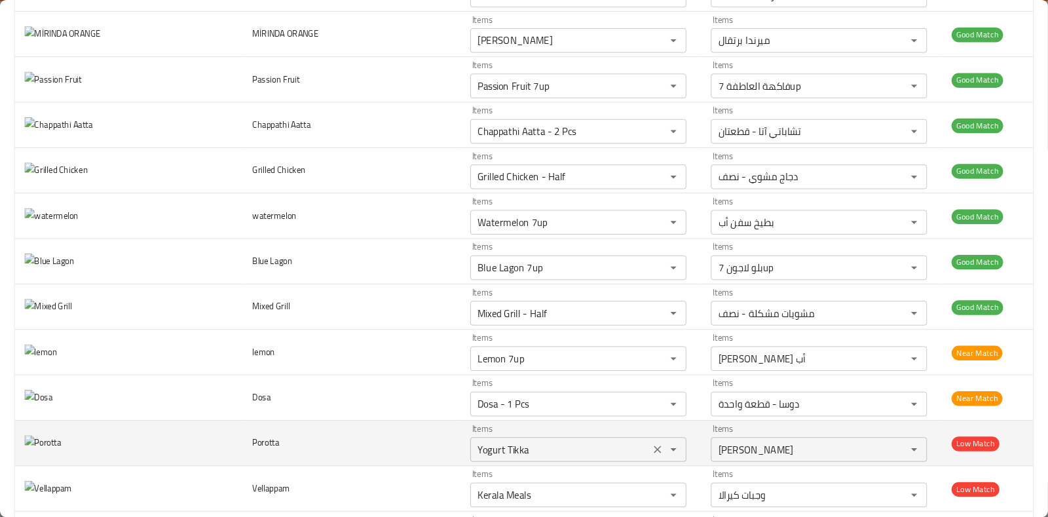
scroll to position [6589, 0]
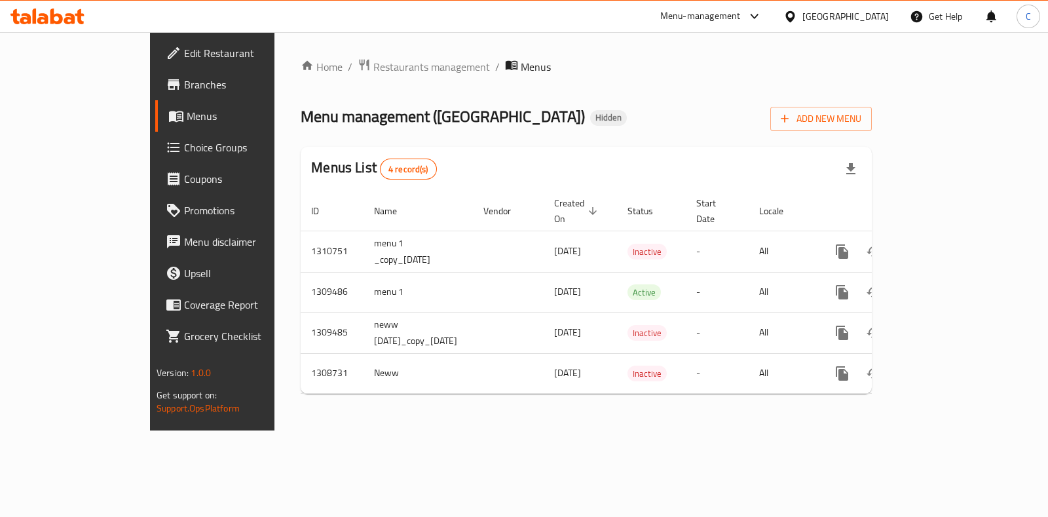
click at [155, 125] on link "Menus" at bounding box center [240, 115] width 170 height 31
click at [155, 126] on link "Menus" at bounding box center [240, 115] width 170 height 31
click at [155, 95] on link "Branches" at bounding box center [240, 84] width 170 height 31
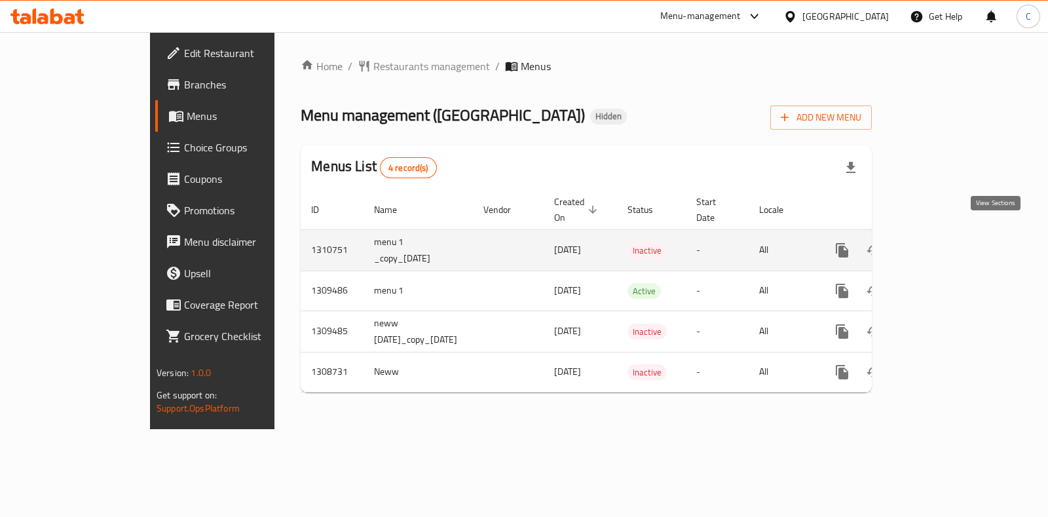
click at [945, 242] on icon "enhanced table" at bounding box center [937, 250] width 16 height 16
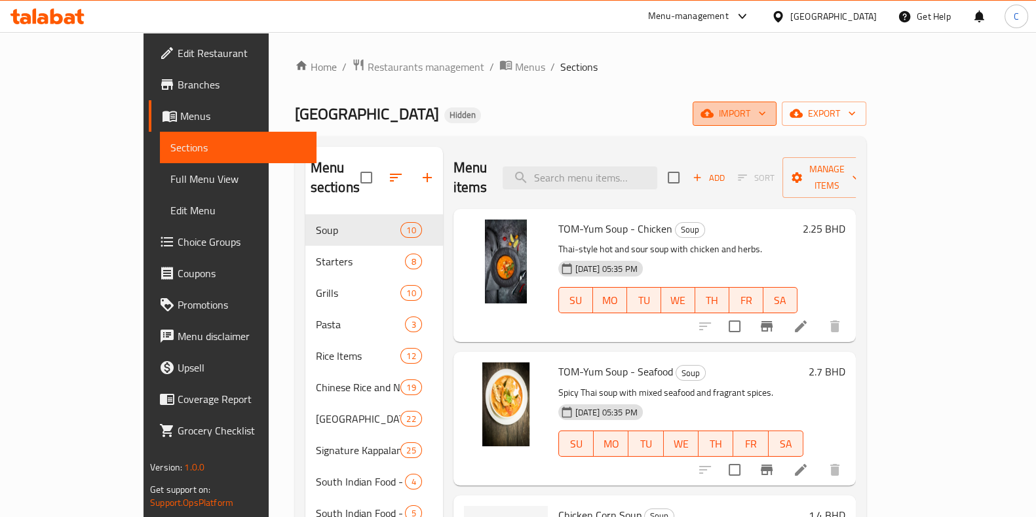
click at [766, 110] on span "import" at bounding box center [734, 114] width 63 height 16
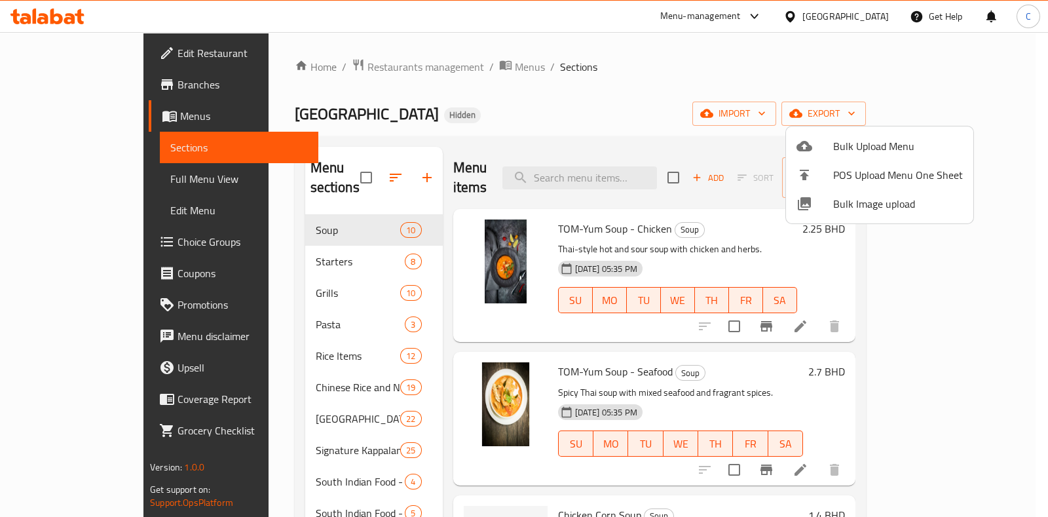
click at [884, 205] on span "Bulk Image upload" at bounding box center [899, 204] width 130 height 16
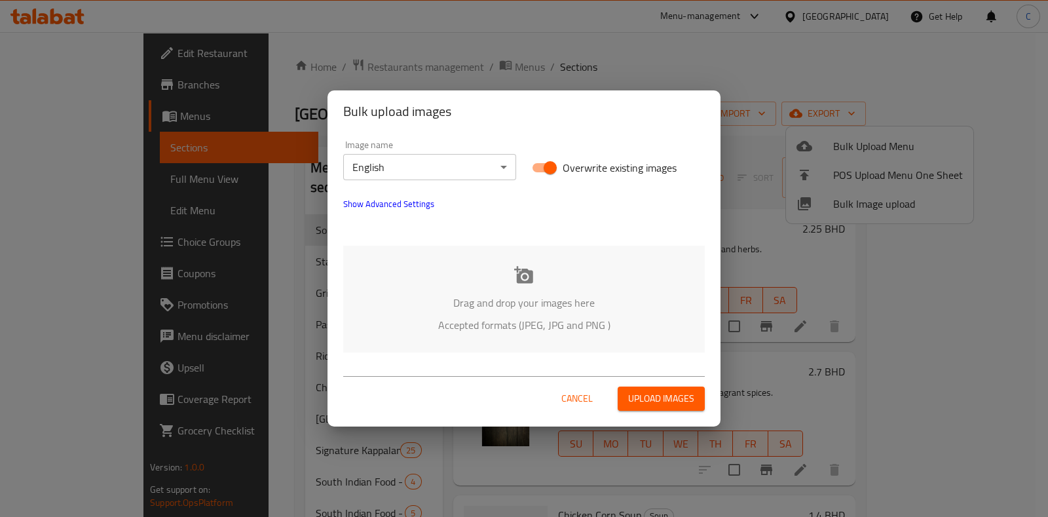
click at [488, 165] on body "​ Menu-management Bahrain Get Help C Edit Restaurant Branches Menus Sections Fu…" at bounding box center [524, 274] width 1048 height 485
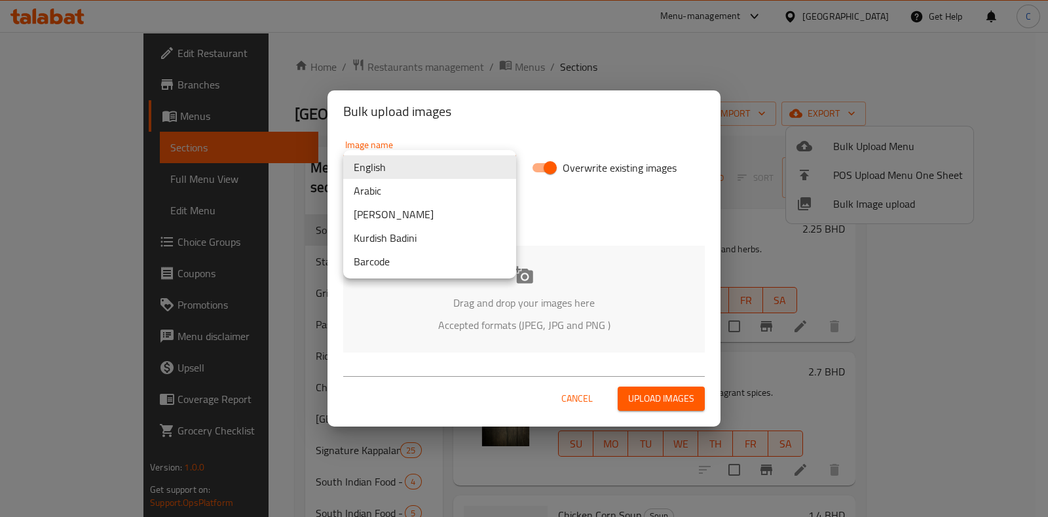
drag, startPoint x: 518, startPoint y: 117, endPoint x: 488, endPoint y: 170, distance: 61.3
click at [518, 116] on div at bounding box center [524, 258] width 1048 height 517
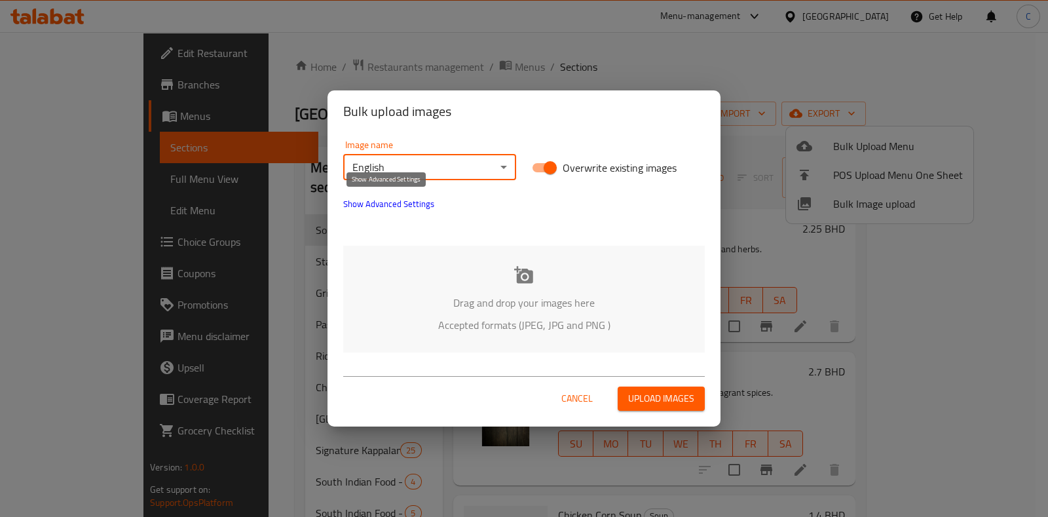
click at [421, 203] on span "Show Advanced Settings" at bounding box center [388, 204] width 91 height 16
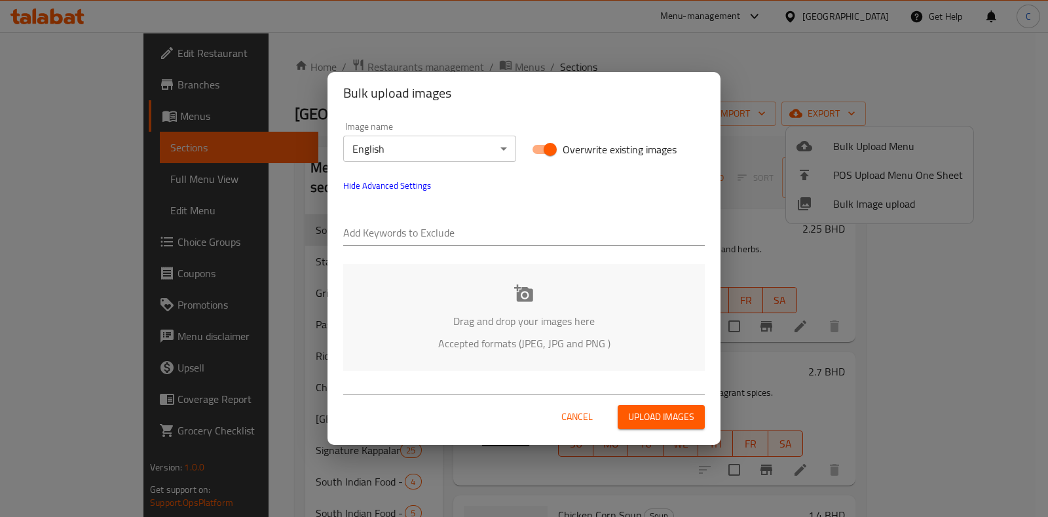
click at [526, 297] on icon at bounding box center [523, 292] width 19 height 17
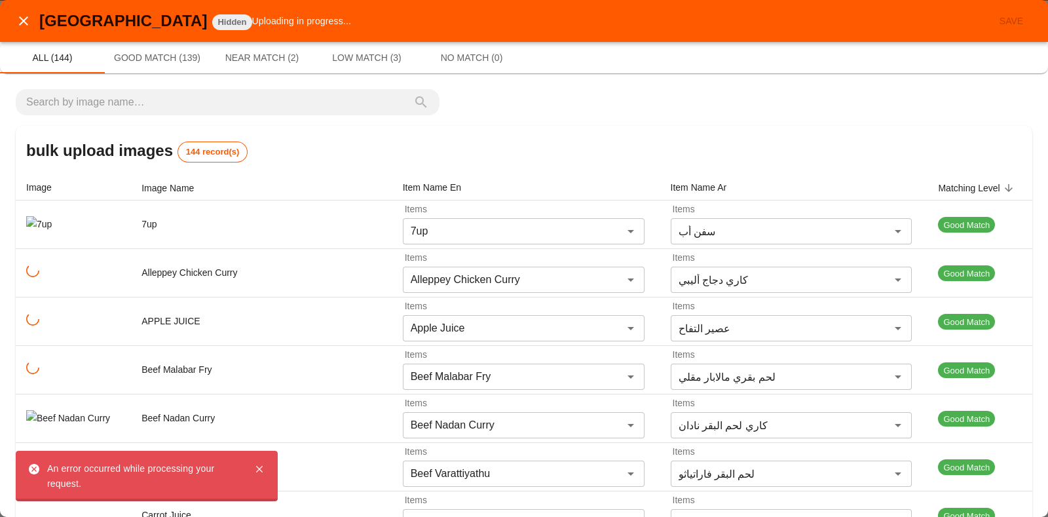
scroll to position [1883, 0]
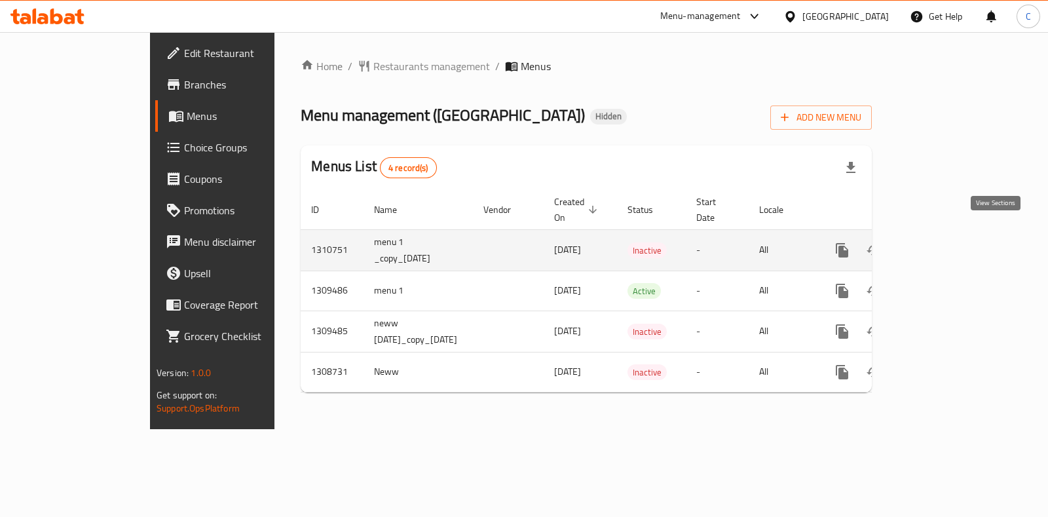
click at [953, 235] on link "enhanced table" at bounding box center [936, 250] width 31 height 31
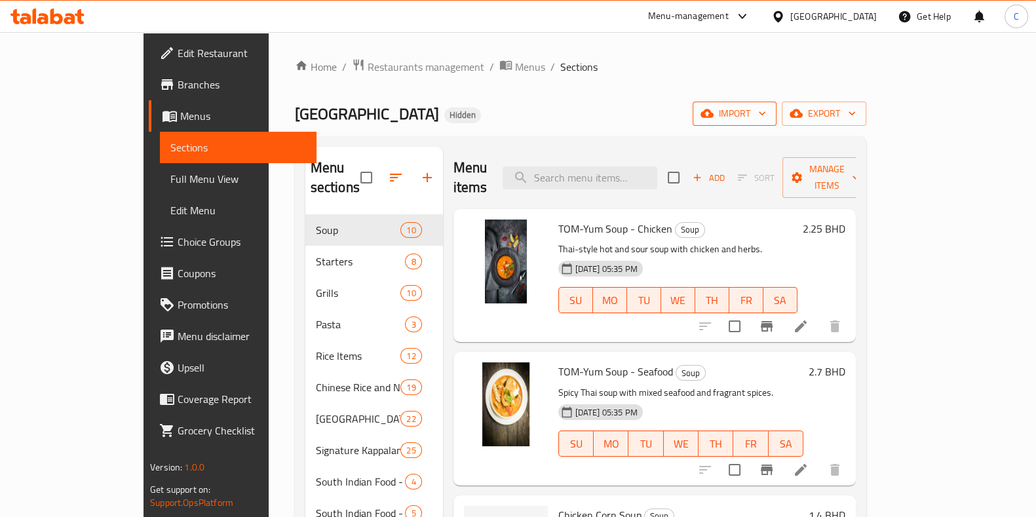
click at [769, 113] on icon "button" at bounding box center [762, 113] width 13 height 13
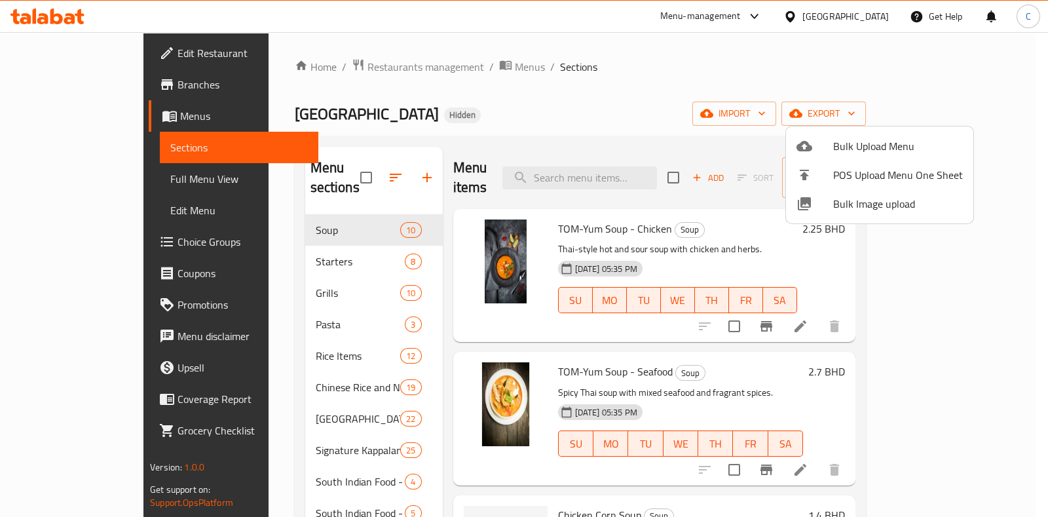
click at [856, 210] on span "Bulk Image upload" at bounding box center [899, 204] width 130 height 16
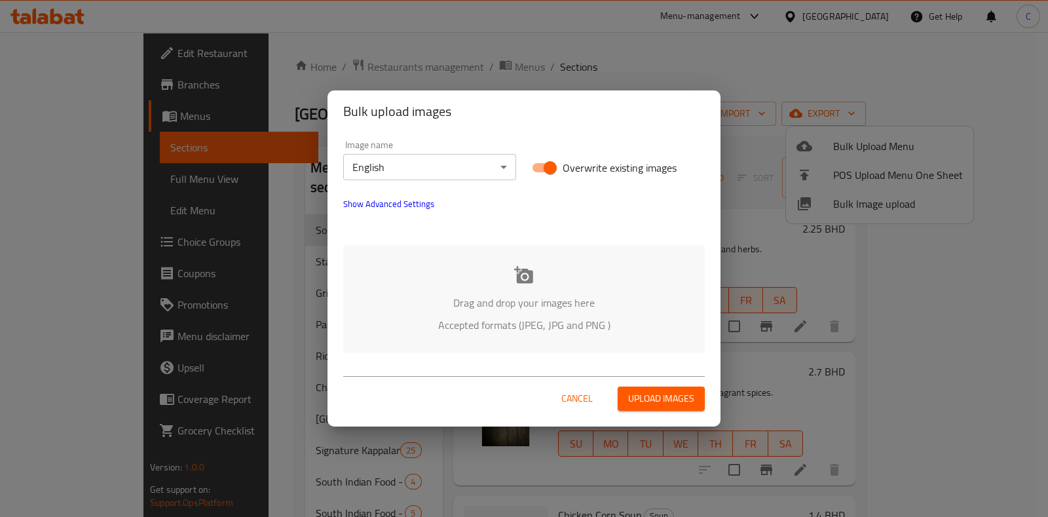
click at [526, 270] on icon at bounding box center [523, 274] width 19 height 17
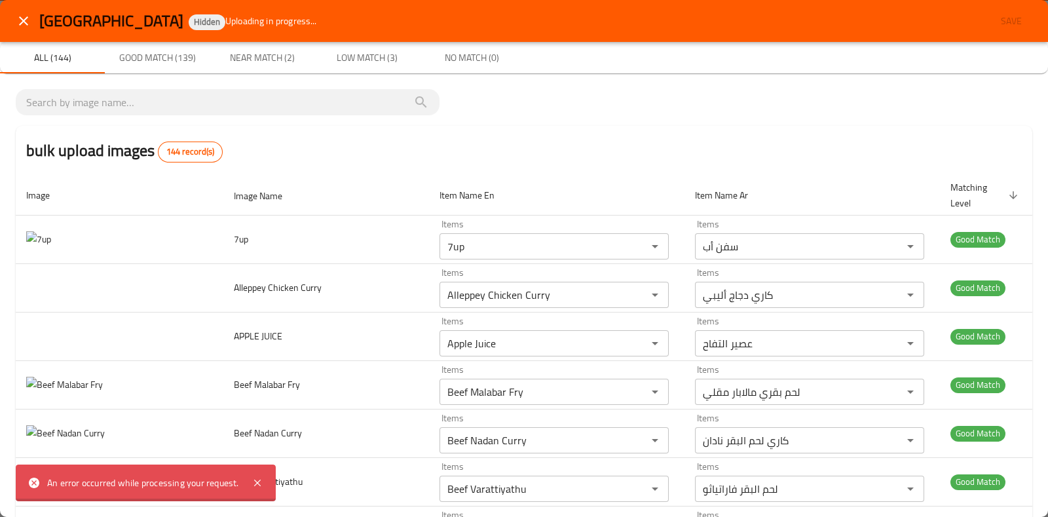
click at [387, 66] on button "Low Match (3)" at bounding box center [367, 57] width 105 height 31
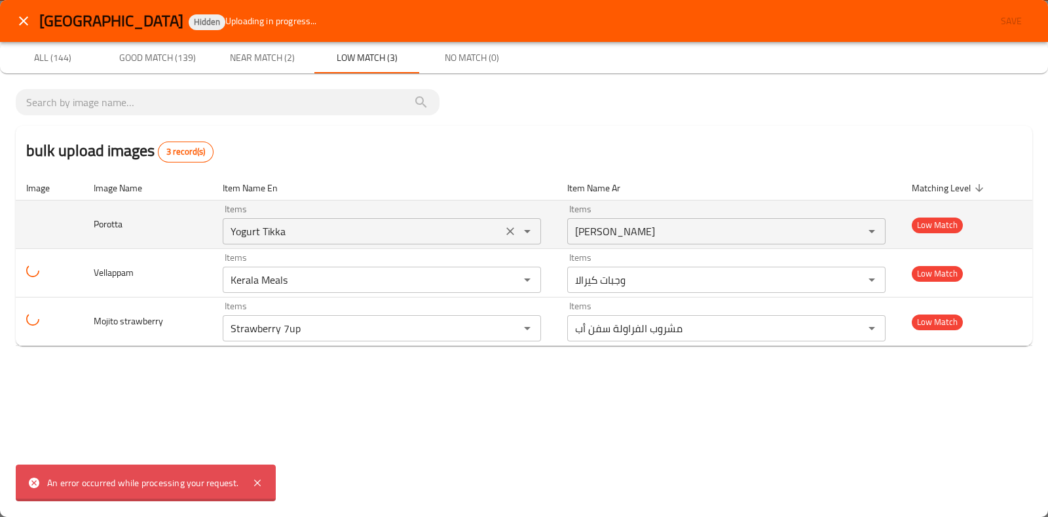
click at [531, 230] on icon "Open" at bounding box center [528, 231] width 16 height 16
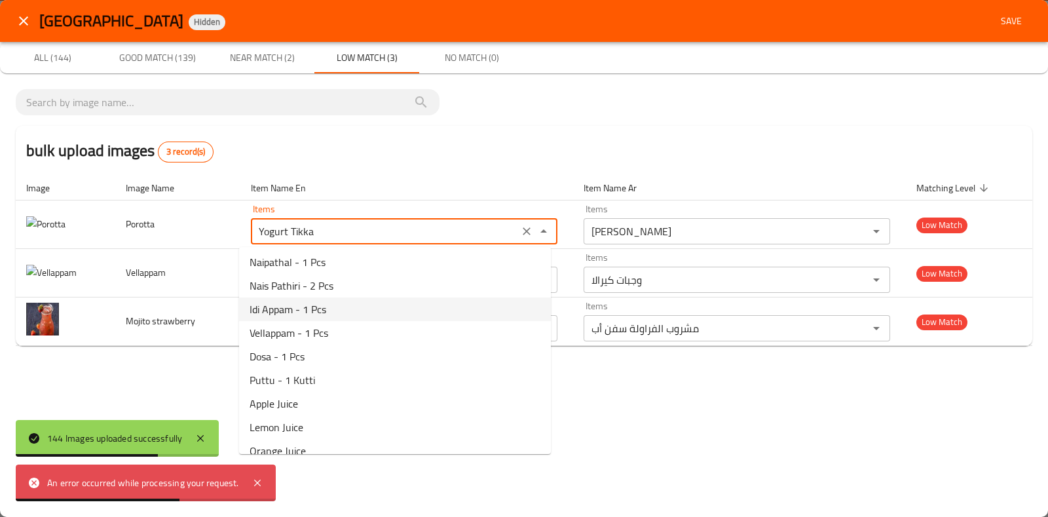
scroll to position [3555, 0]
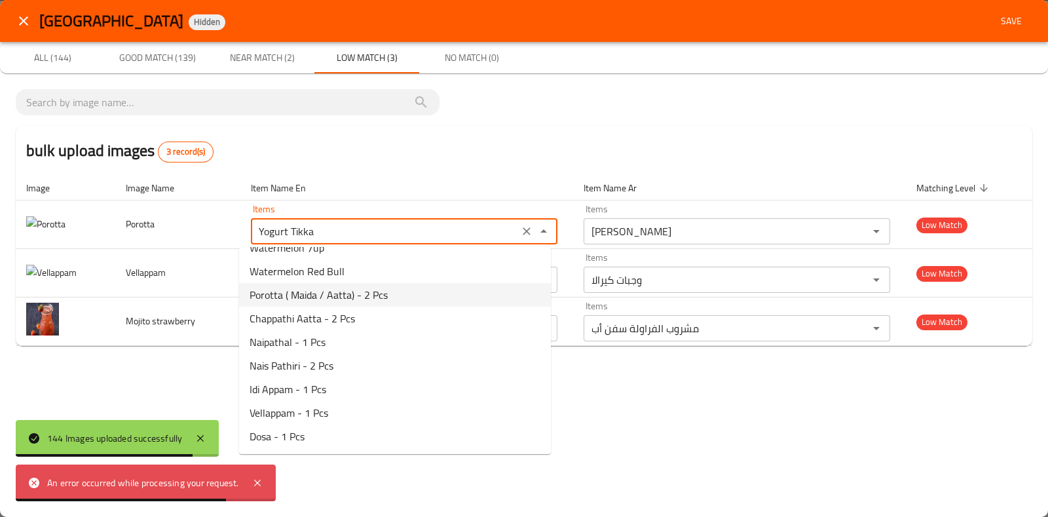
click at [356, 296] on span "Porotta ( Maida / Aatta) - 2 Pcs" at bounding box center [319, 295] width 138 height 16
type input "Porotta ( Maida / Aatta) - 2 Pcs"
type input "بوروتا ( مايدا / عطا ) - 2 قطعة"
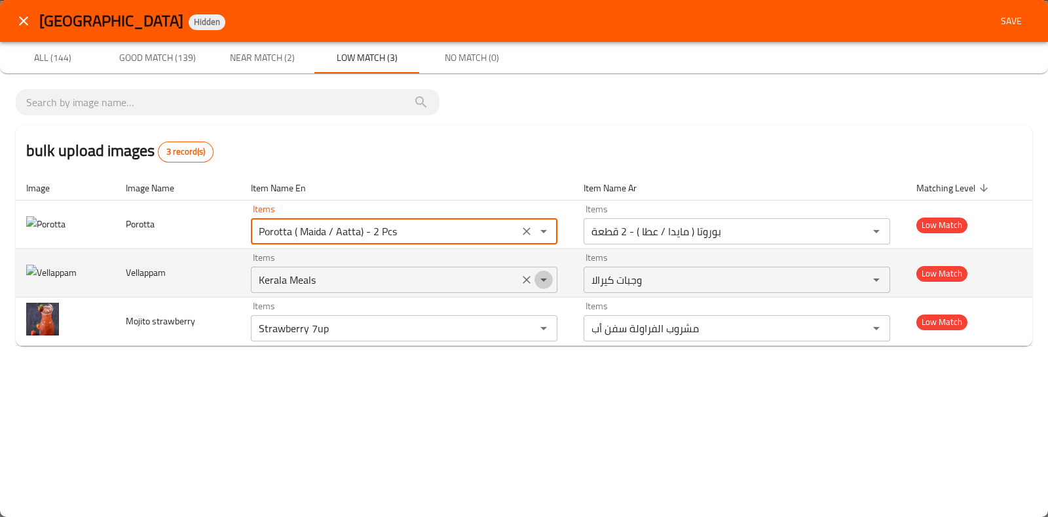
click at [546, 280] on icon "Open" at bounding box center [544, 280] width 16 height 16
type input "Porotta ( Maida / Aatta) - 2 Pcs"
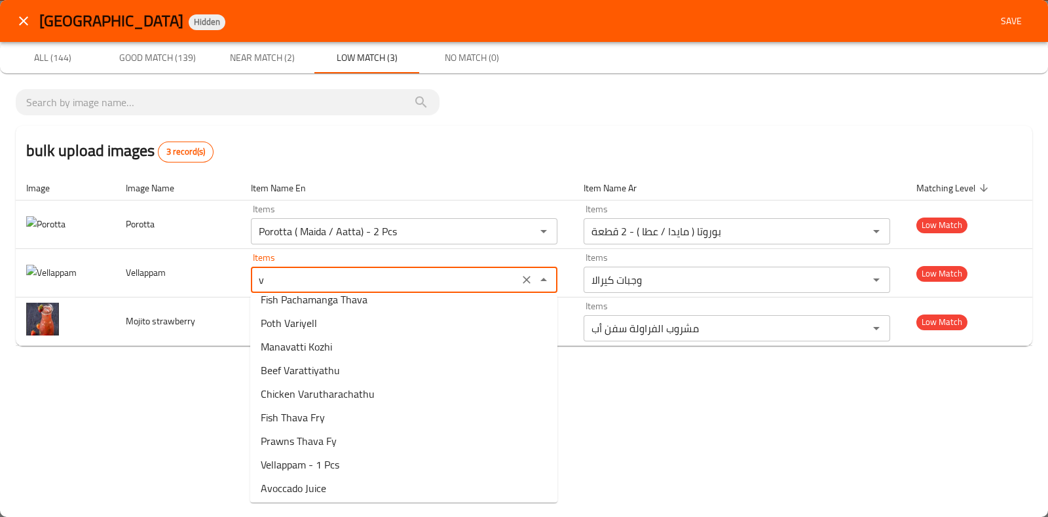
scroll to position [581, 0]
click at [334, 463] on span "Vellappam - 1 Pcs" at bounding box center [300, 463] width 79 height 16
type input "Vellappam - 1 Pcs"
type input "فيلابام - قطعة واحدة"
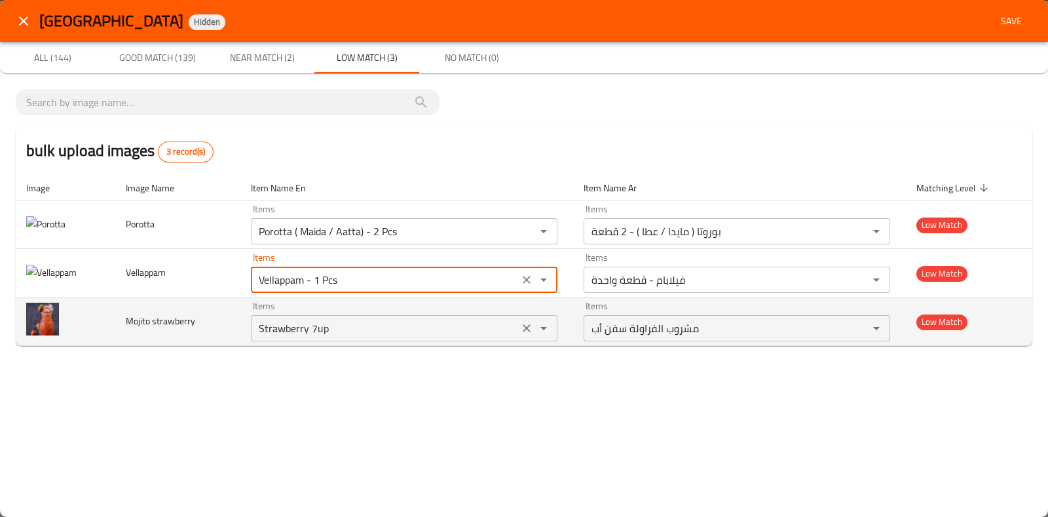
type input "Vellappam - 1 Pcs"
click at [381, 331] on strawberry "Strawberry 7up" at bounding box center [385, 328] width 260 height 18
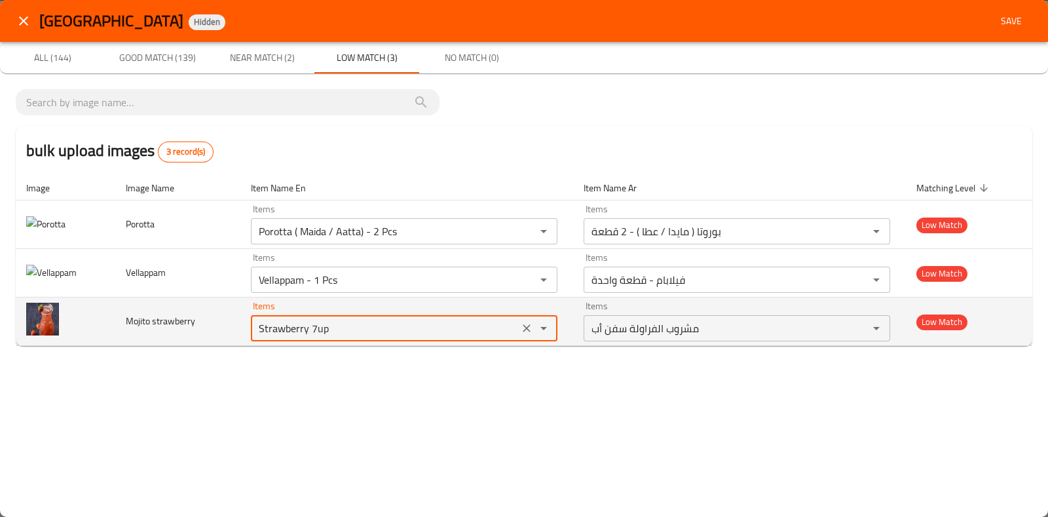
click at [547, 328] on icon "Open" at bounding box center [544, 328] width 16 height 16
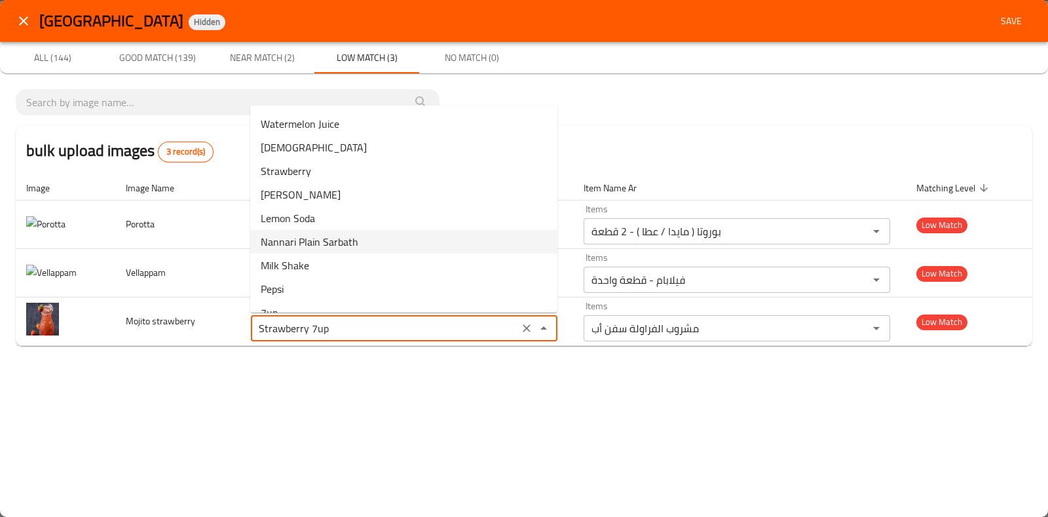
scroll to position [3965, 0]
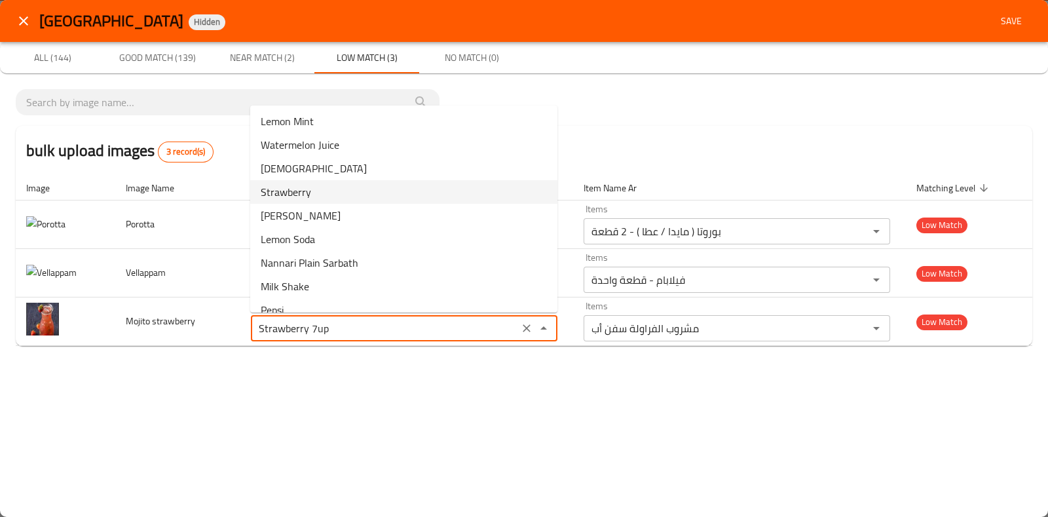
click at [337, 184] on strawberry-option-171 "Strawberry" at bounding box center [403, 192] width 307 height 24
type strawberry "Strawberry"
type strawberry-ar "الفراولة"
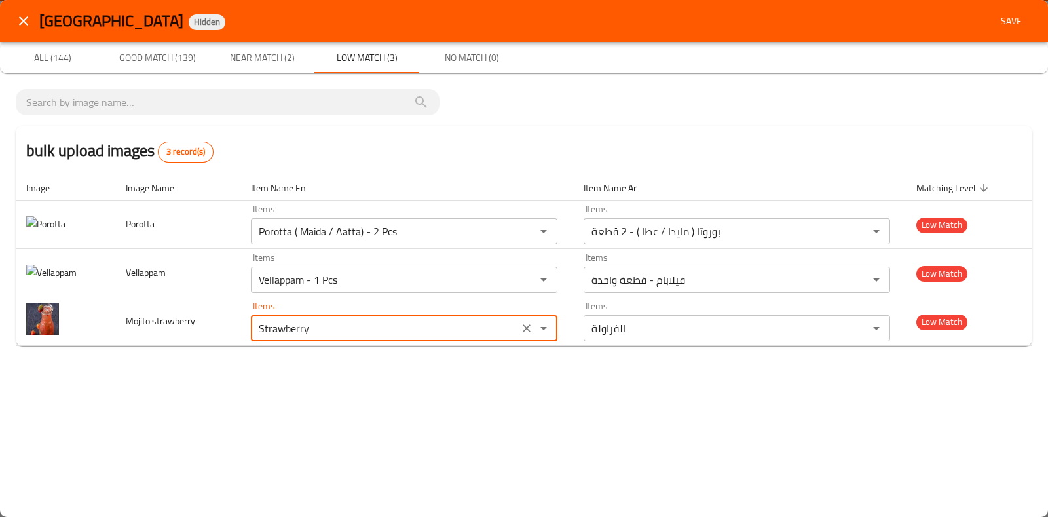
click at [584, 394] on div "KAPPALAM STREET RESTAURANT Hidden Save All (144) Good Match (139) Near Match (2…" at bounding box center [524, 258] width 1048 height 517
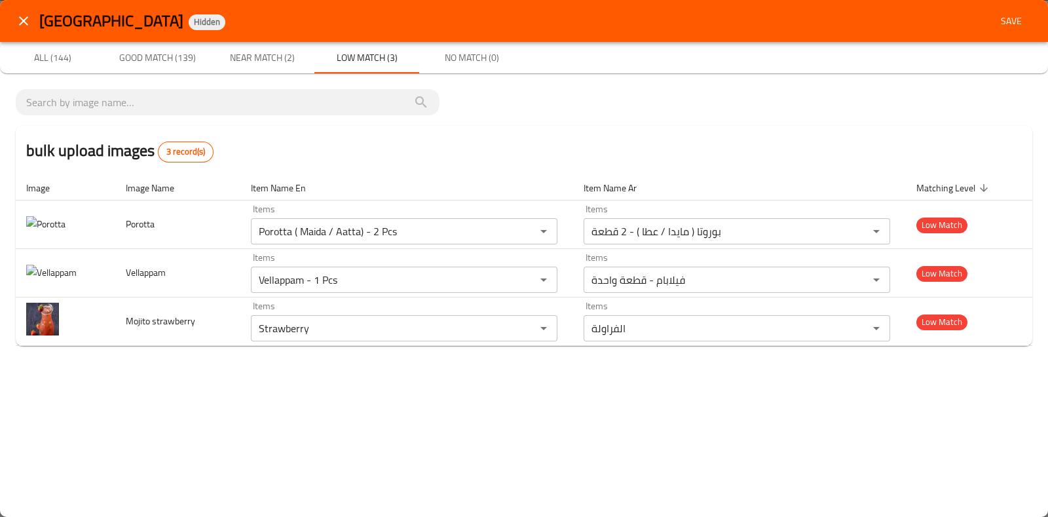
click at [284, 57] on span "Near Match (2)" at bounding box center [262, 58] width 89 height 16
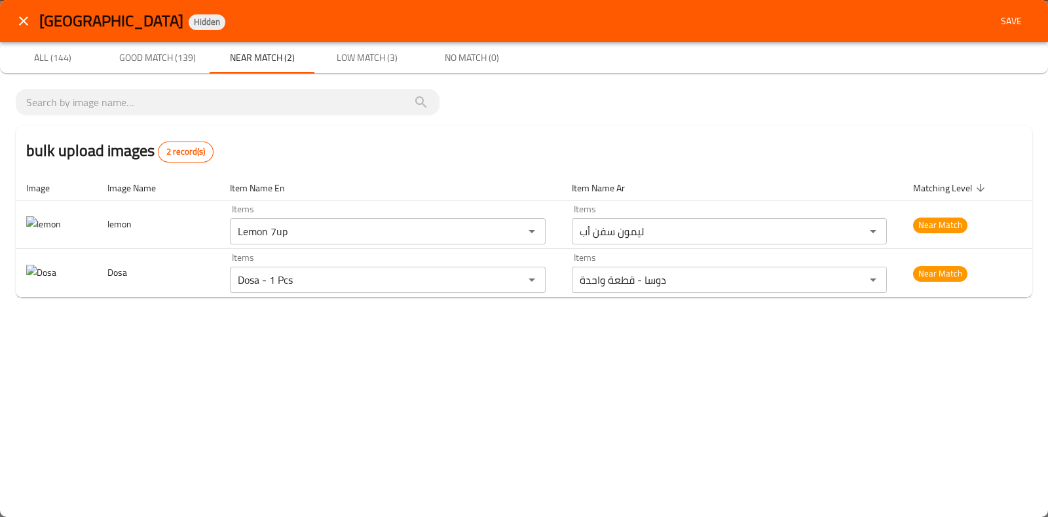
click at [185, 50] on span "Good Match (139)" at bounding box center [157, 58] width 89 height 16
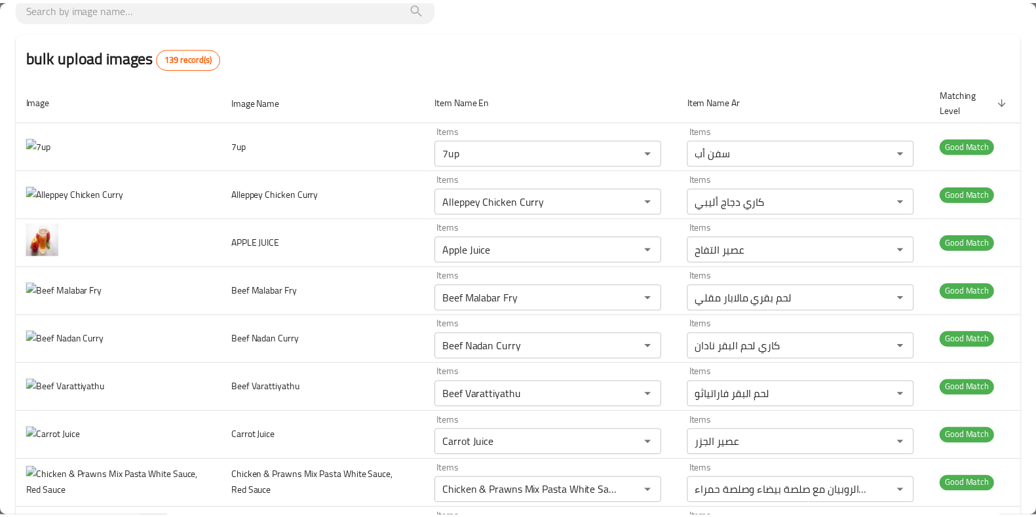
scroll to position [0, 0]
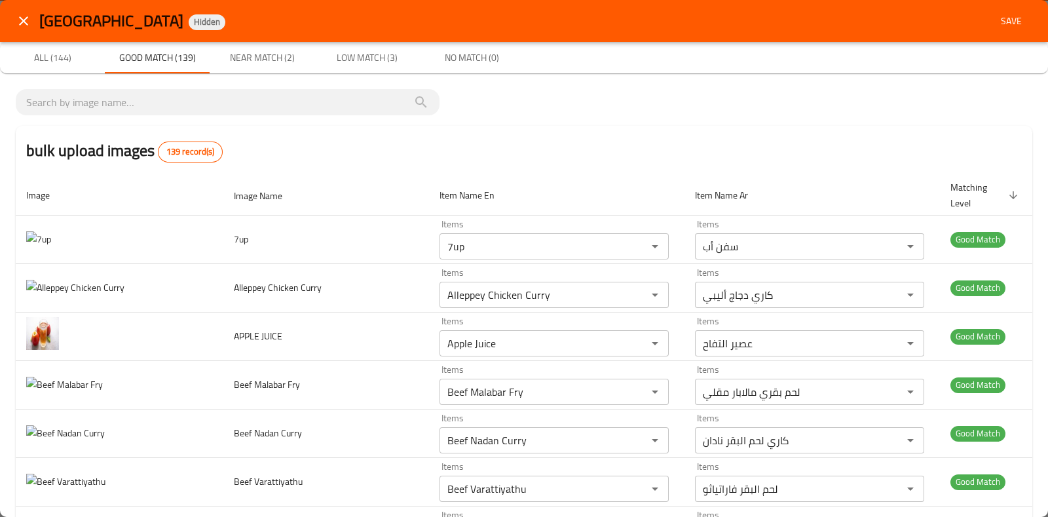
click at [1003, 22] on span "Save" at bounding box center [1011, 21] width 31 height 16
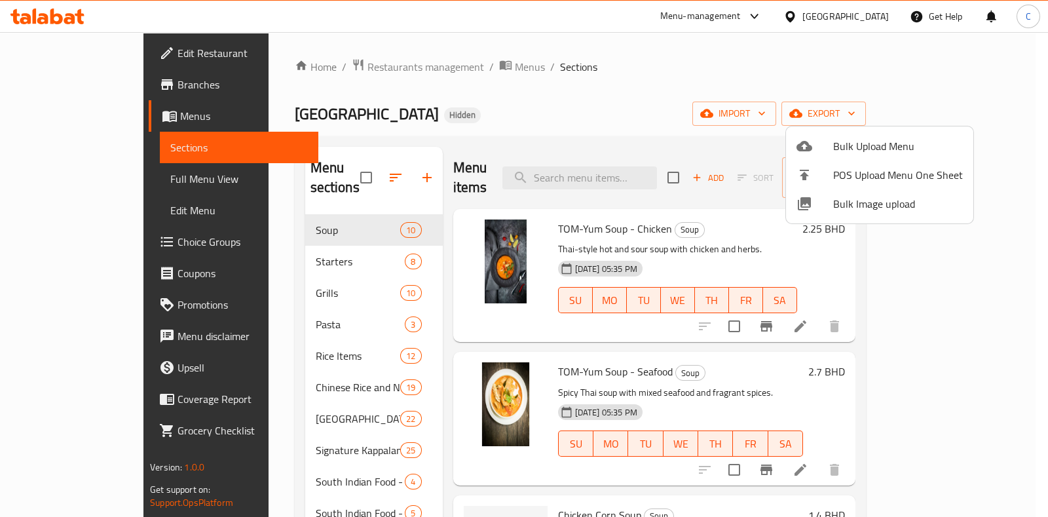
click at [604, 67] on div at bounding box center [524, 258] width 1048 height 517
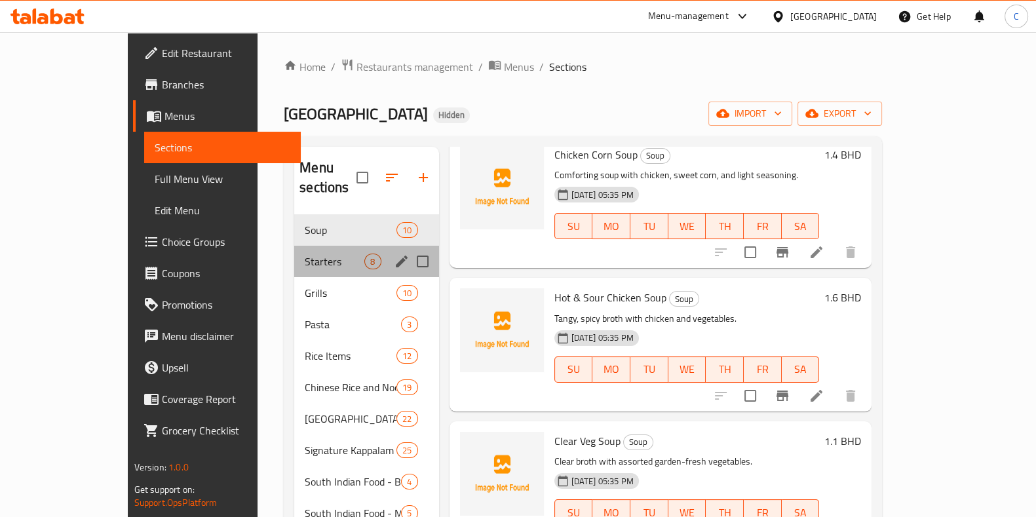
click at [294, 246] on div "Starters 8" at bounding box center [366, 261] width 144 height 31
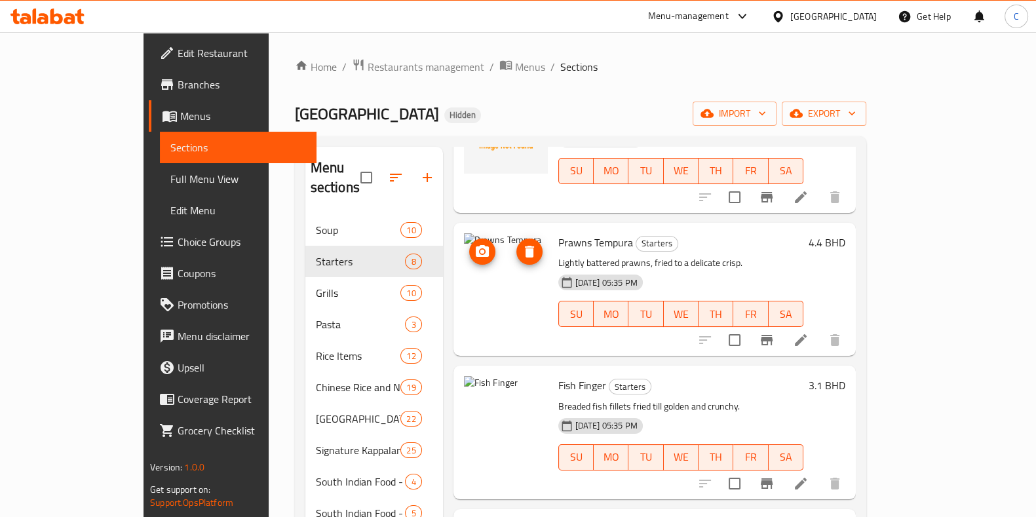
scroll to position [285, 0]
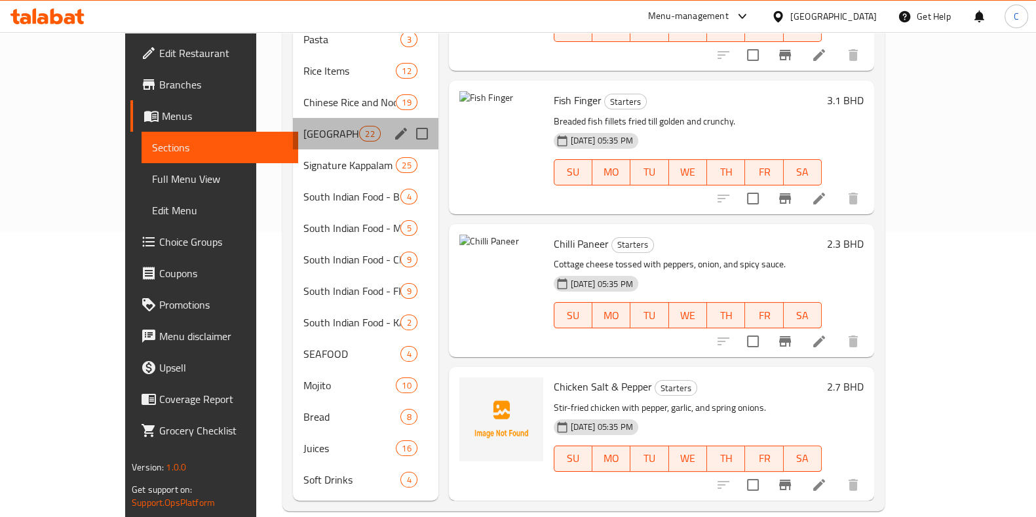
click at [293, 118] on div "Chinese Maincourse 22" at bounding box center [365, 133] width 145 height 31
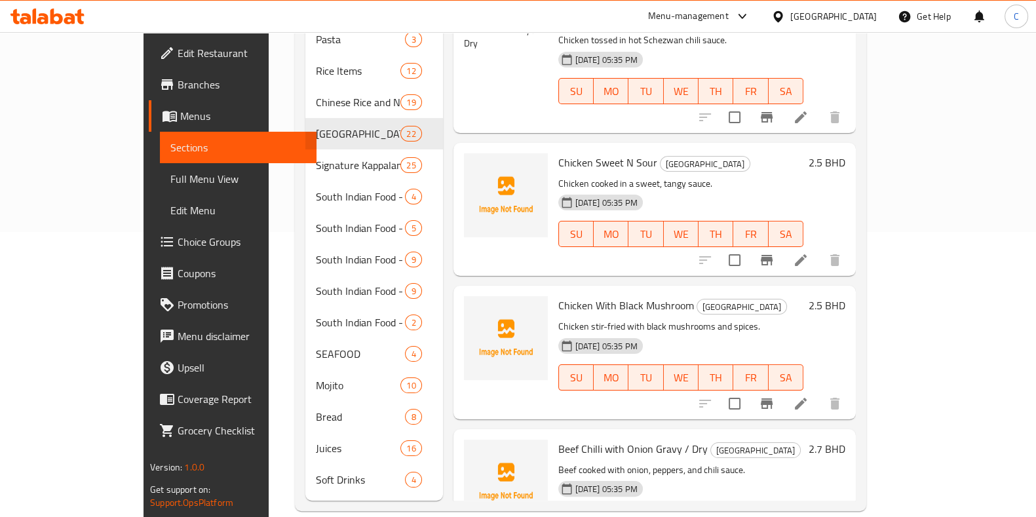
scroll to position [1576, 0]
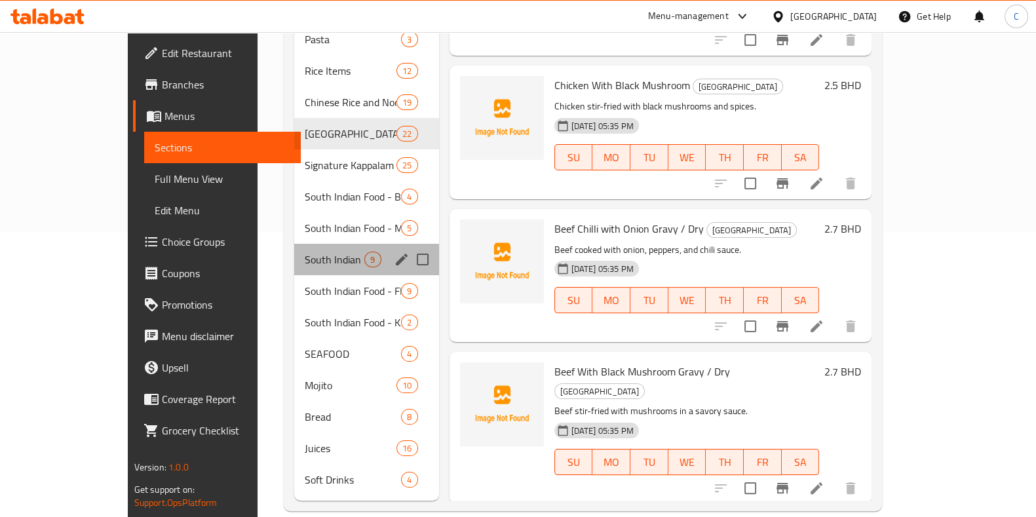
click at [294, 244] on div "South Indian Food - CHICKEN 9" at bounding box center [366, 259] width 144 height 31
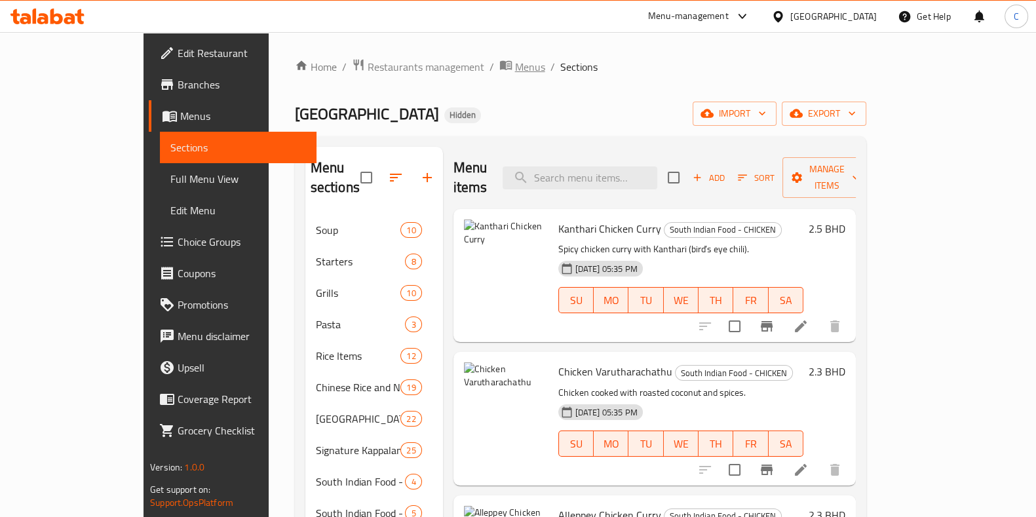
click at [515, 69] on span "Menus" at bounding box center [530, 67] width 30 height 16
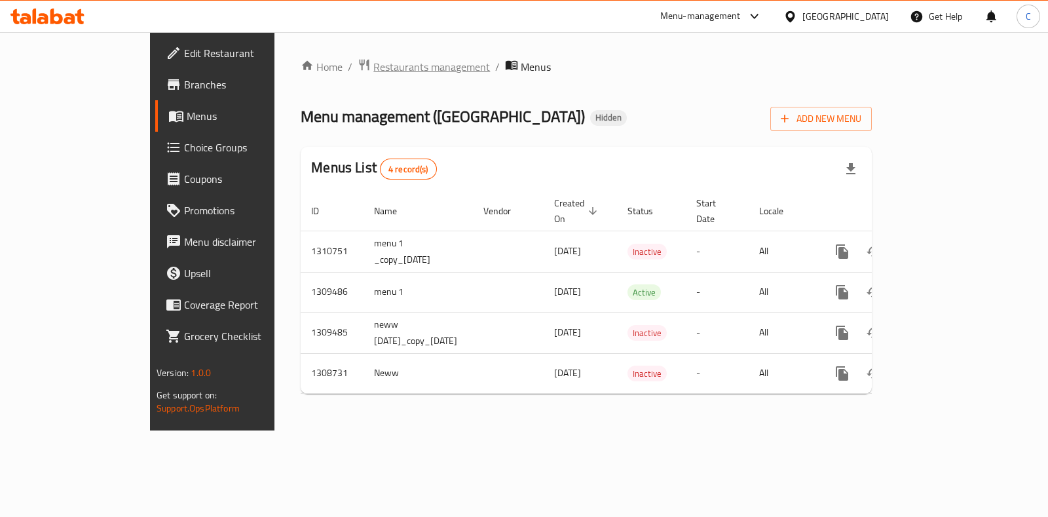
click at [374, 69] on span "Restaurants management" at bounding box center [432, 67] width 117 height 16
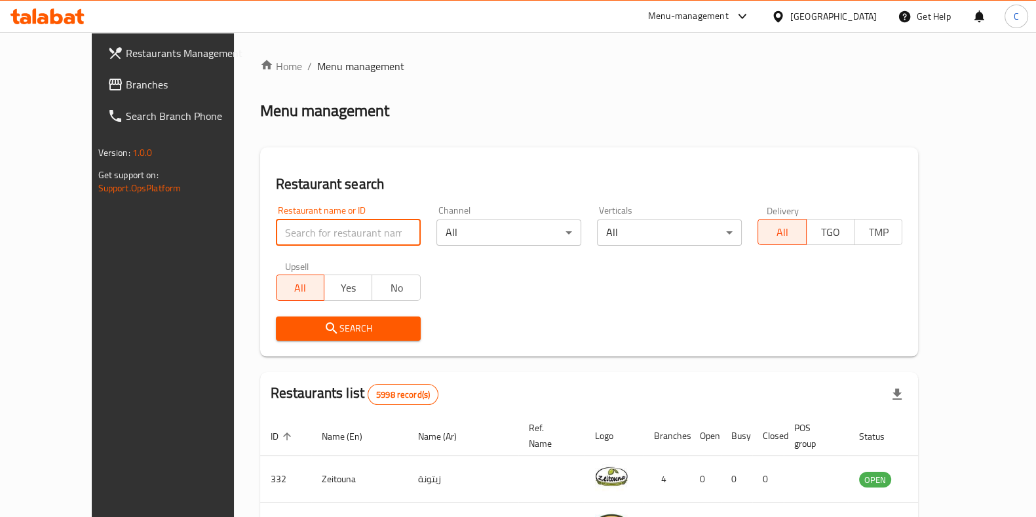
click at [330, 227] on input "search" at bounding box center [348, 233] width 145 height 26
type input "kappalam"
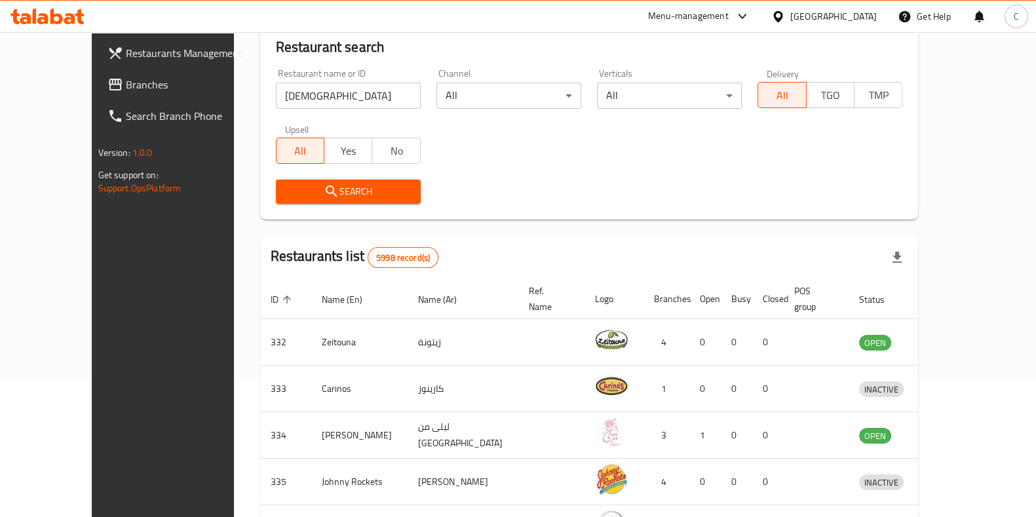
scroll to position [137, 0]
click at [386, 193] on span "Search" at bounding box center [348, 191] width 124 height 16
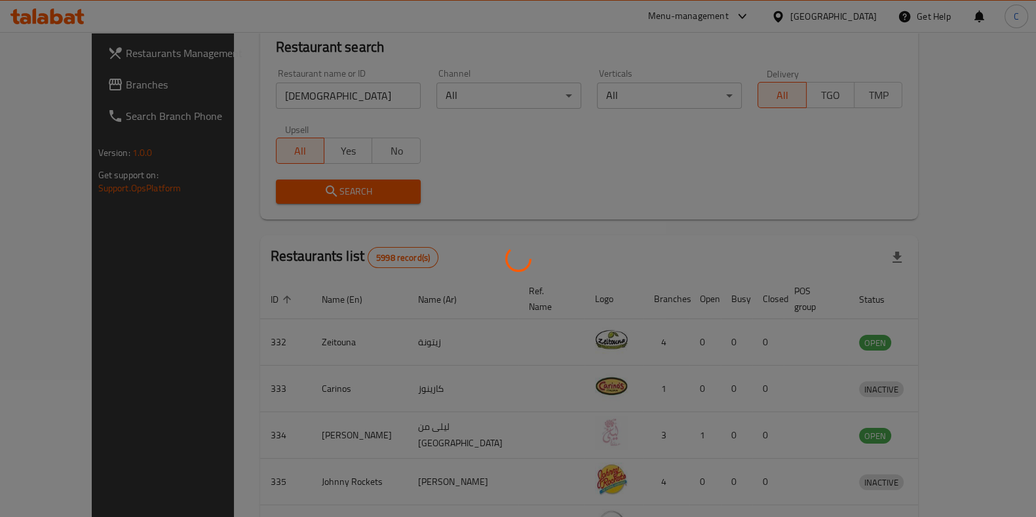
scroll to position [56, 0]
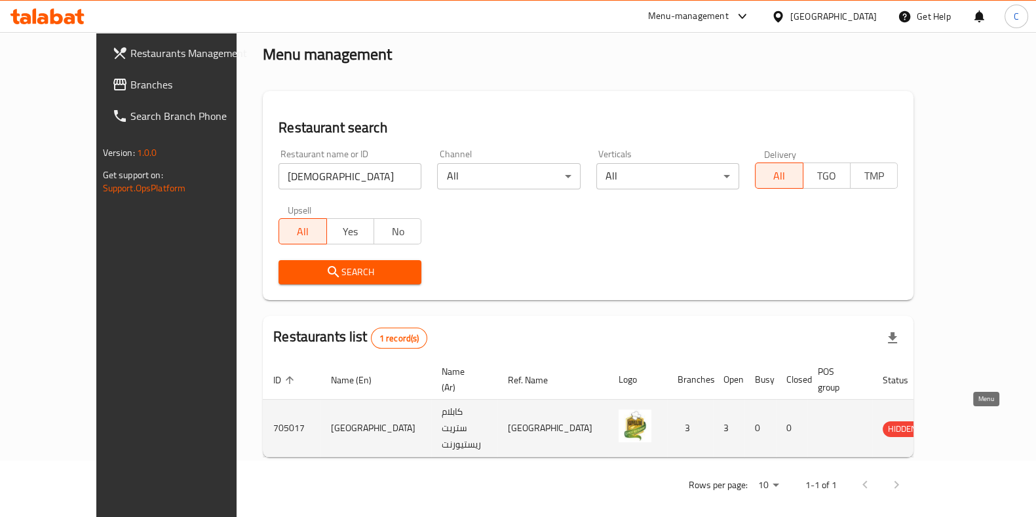
click at [967, 423] on icon "enhanced table" at bounding box center [959, 428] width 14 height 11
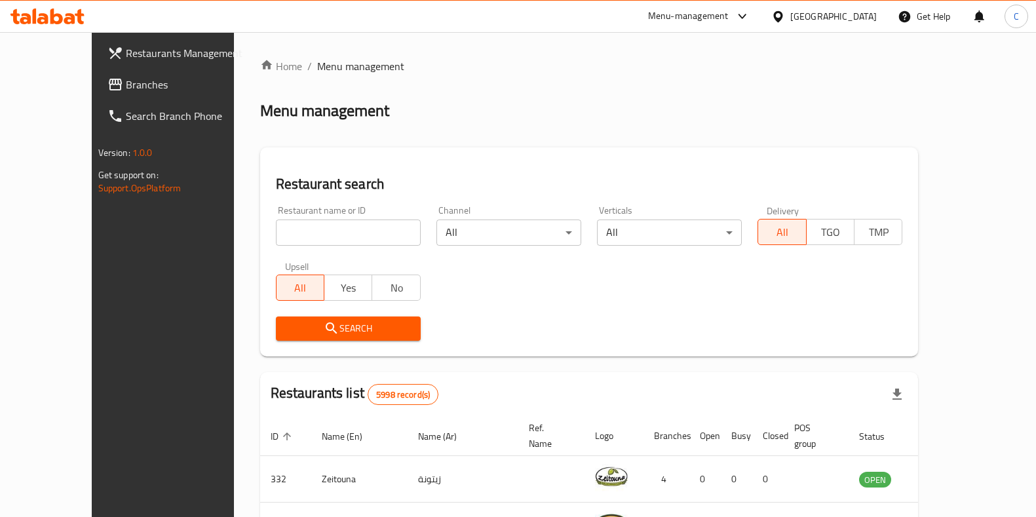
scroll to position [56, 0]
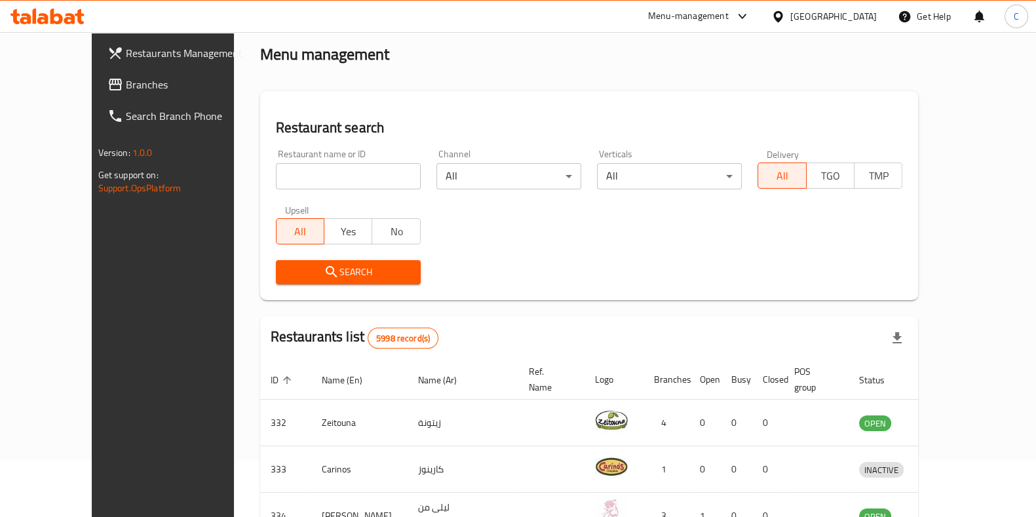
click at [361, 166] on input "search" at bounding box center [348, 176] width 145 height 26
type input "[DEMOGRAPHIC_DATA]"
click at [276, 260] on button "Search" at bounding box center [348, 272] width 145 height 24
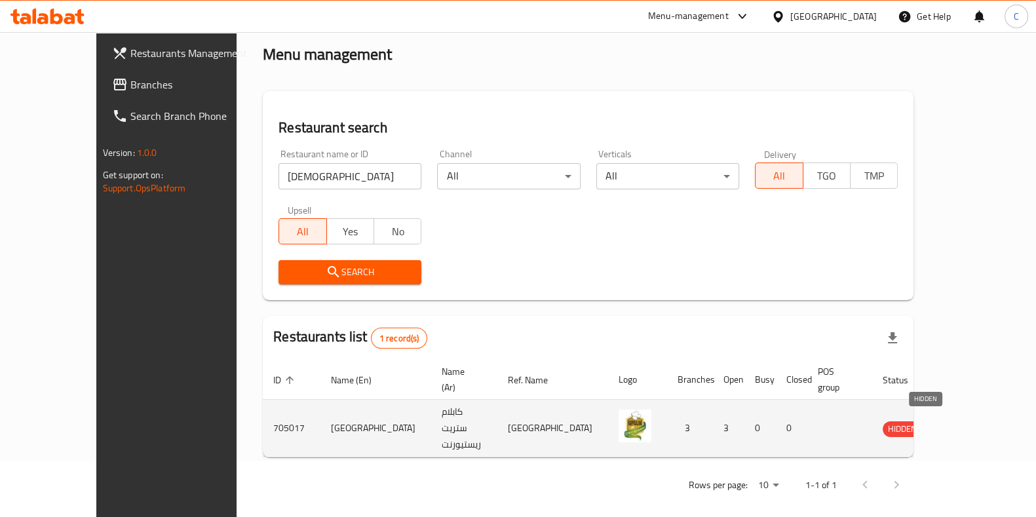
click at [922, 421] on span "HIDDEN" at bounding box center [902, 428] width 39 height 15
click at [967, 426] on icon "enhanced table" at bounding box center [960, 429] width 16 height 16
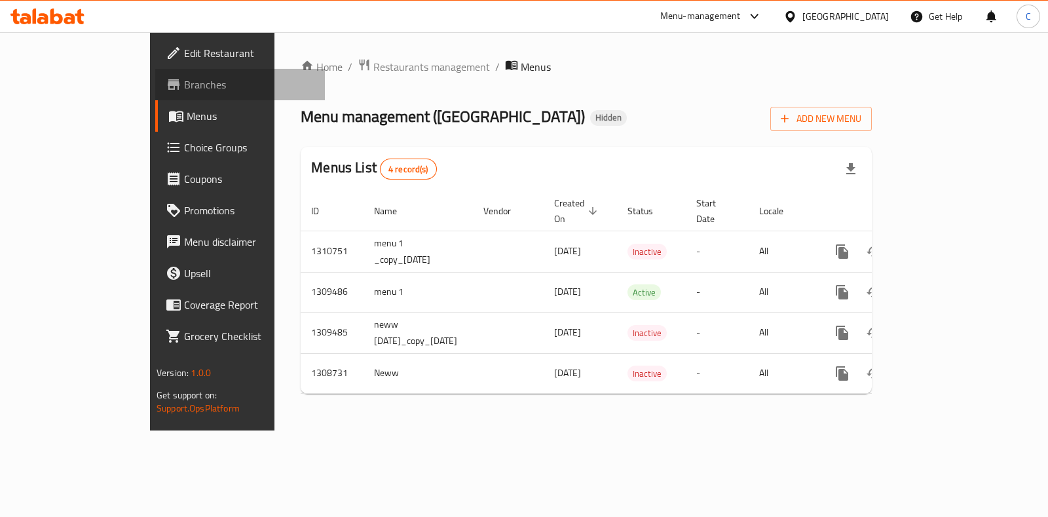
click at [184, 79] on span "Branches" at bounding box center [249, 85] width 130 height 16
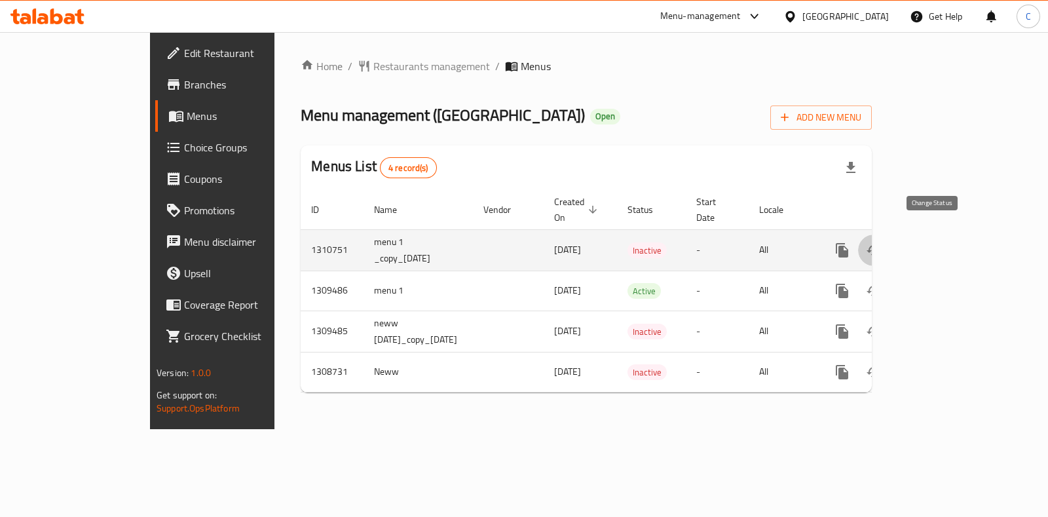
click at [882, 242] on icon "enhanced table" at bounding box center [874, 250] width 16 height 16
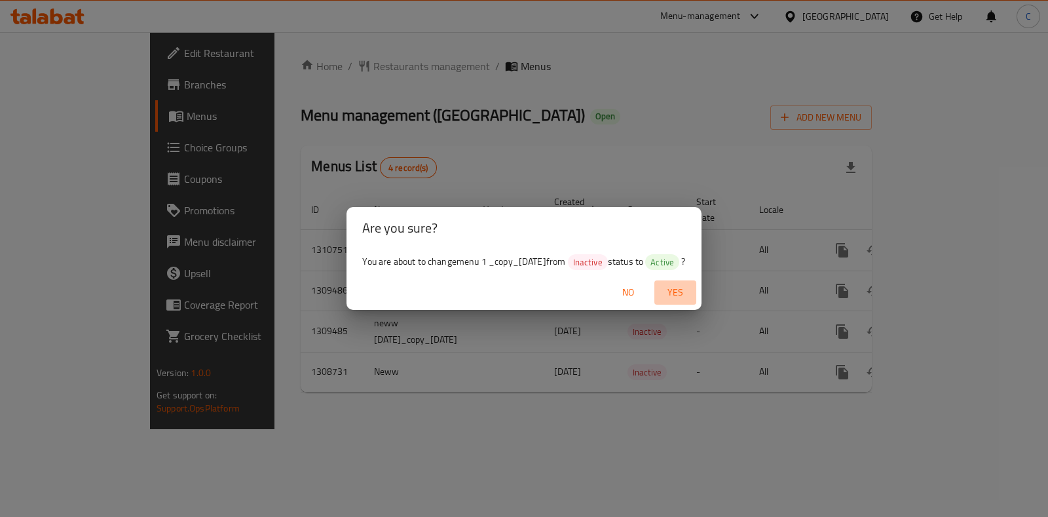
click at [683, 290] on span "Yes" at bounding box center [675, 292] width 31 height 16
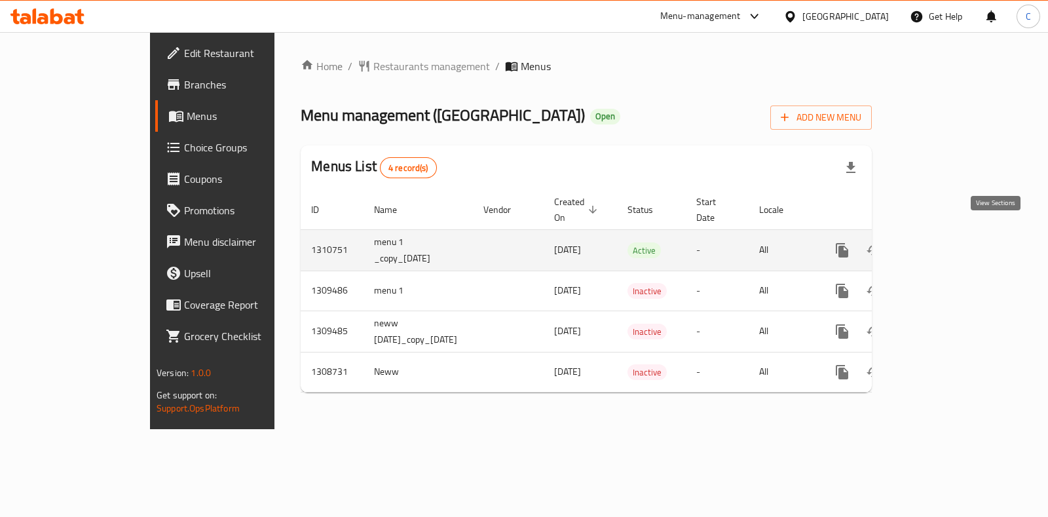
click at [953, 242] on link "enhanced table" at bounding box center [936, 250] width 31 height 31
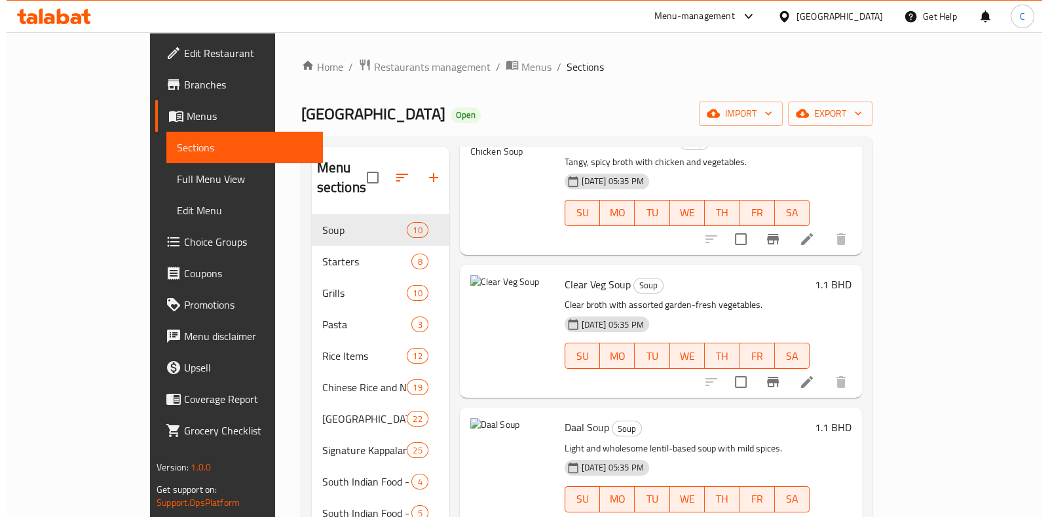
scroll to position [26, 0]
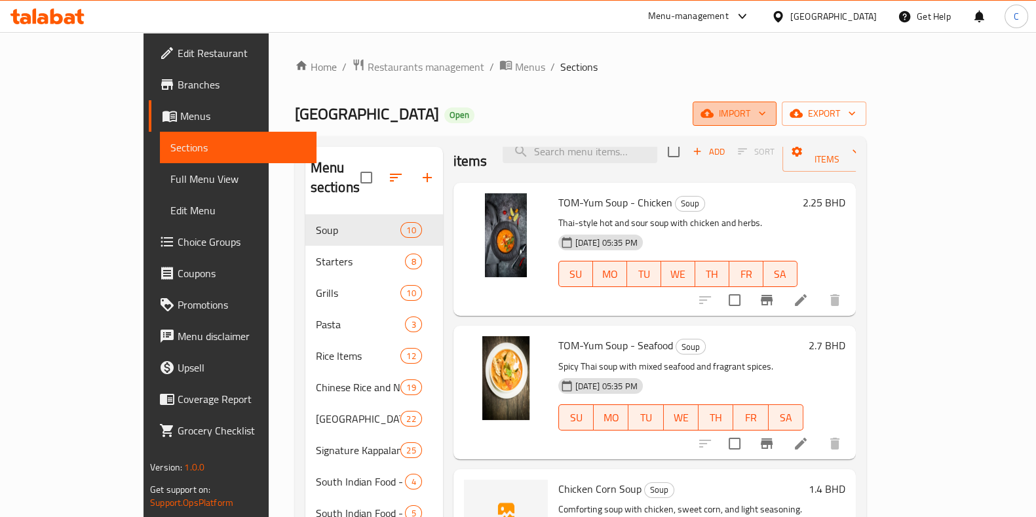
click at [769, 119] on icon "button" at bounding box center [762, 113] width 13 height 13
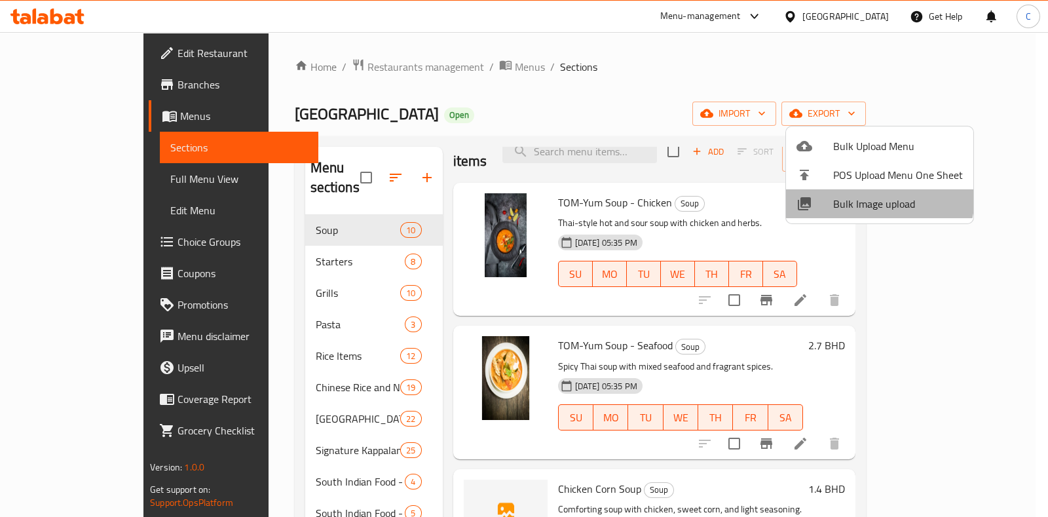
click at [872, 197] on span "Bulk Image upload" at bounding box center [899, 204] width 130 height 16
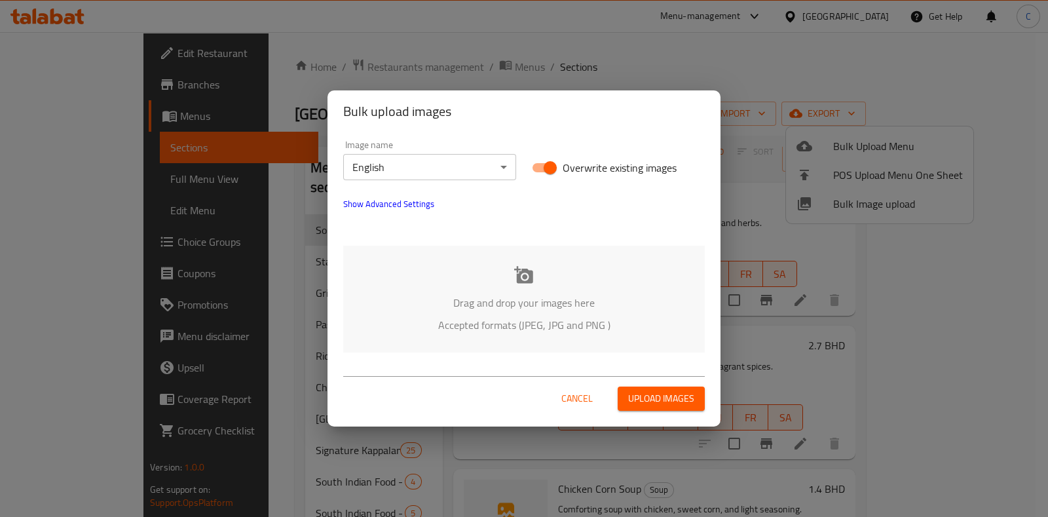
click at [522, 295] on p "Drag and drop your images here" at bounding box center [524, 303] width 322 height 16
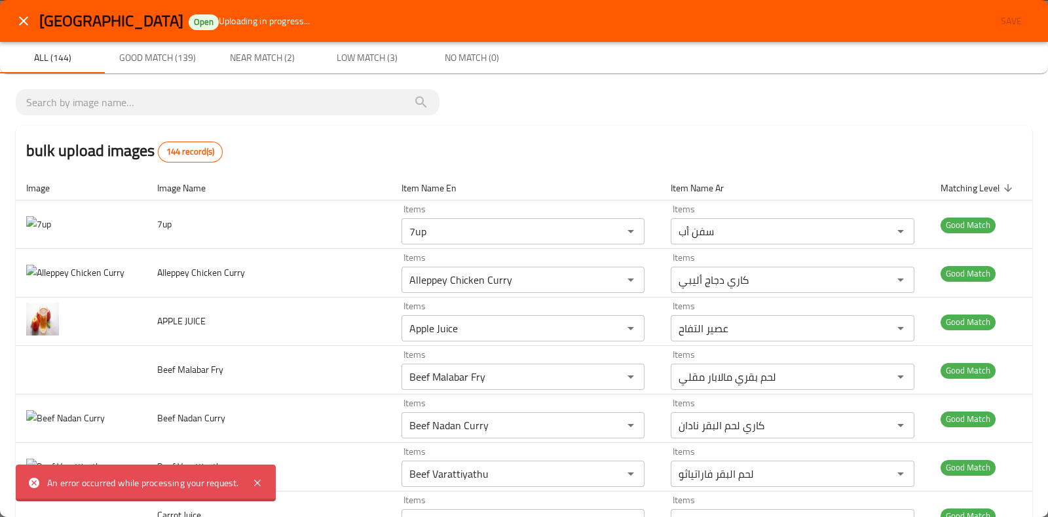
click at [23, 22] on icon "close" at bounding box center [24, 21] width 16 height 16
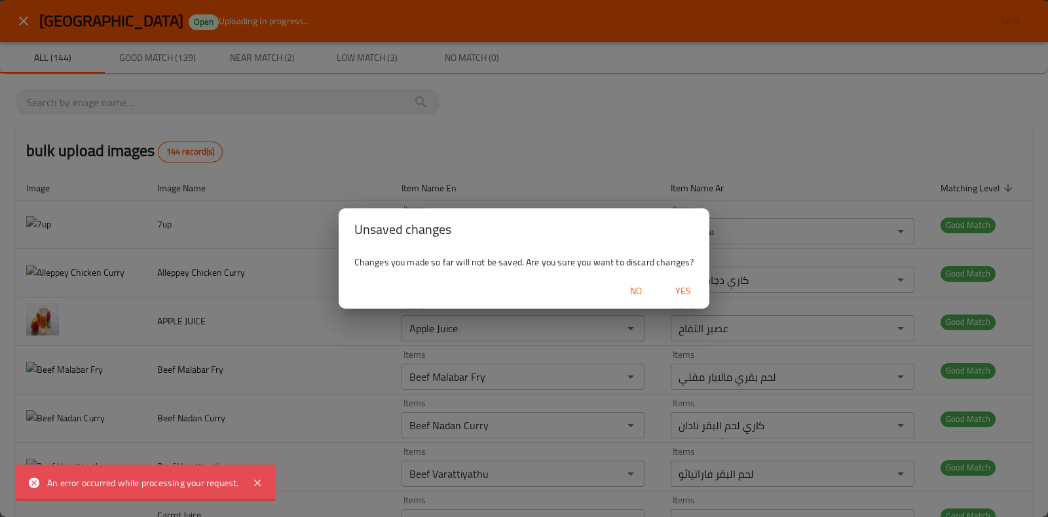
click at [680, 294] on span "Yes" at bounding box center [683, 291] width 31 height 16
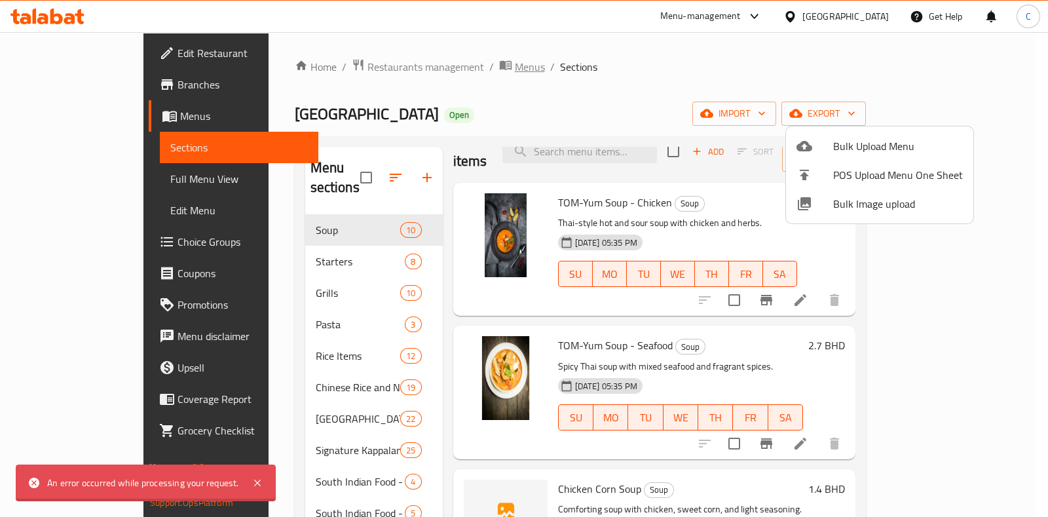
click at [421, 67] on div at bounding box center [524, 258] width 1048 height 517
click at [515, 70] on span "Menus" at bounding box center [530, 67] width 30 height 16
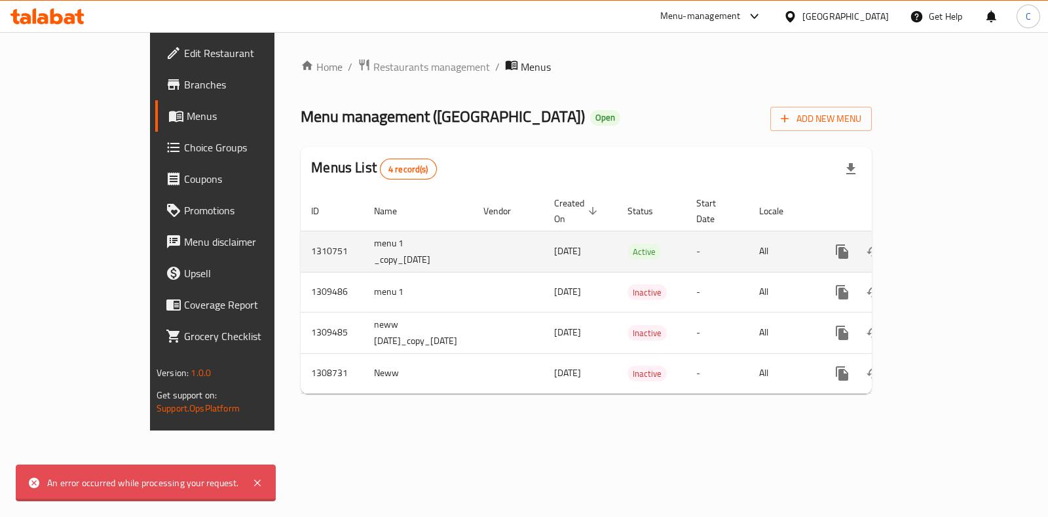
click at [945, 244] on icon "enhanced table" at bounding box center [937, 252] width 16 height 16
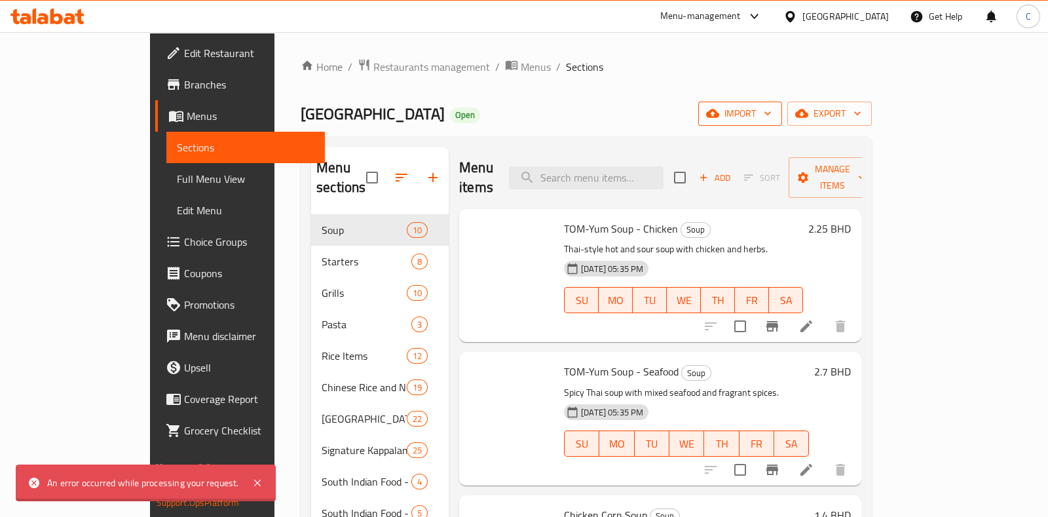
click at [782, 125] on button "import" at bounding box center [741, 114] width 84 height 24
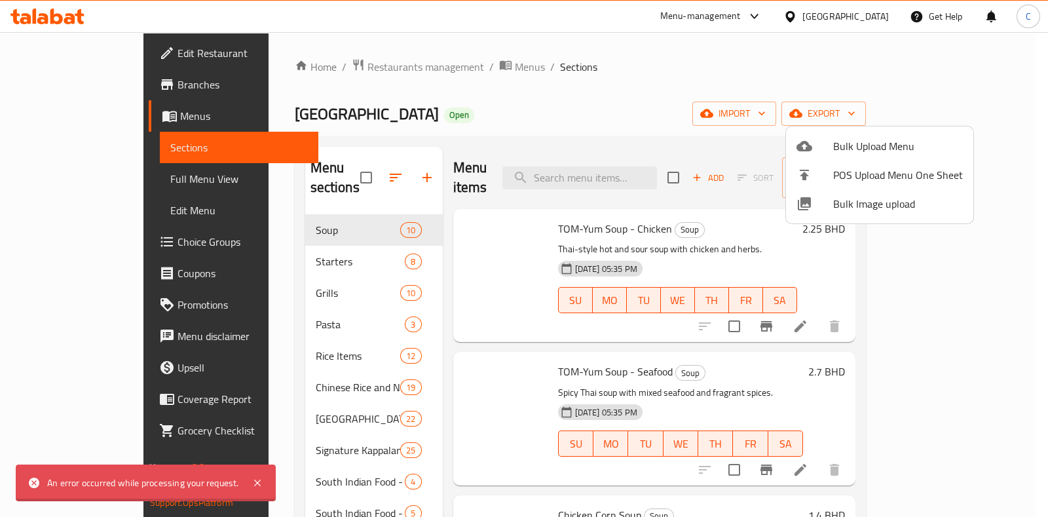
click at [847, 203] on div at bounding box center [524, 258] width 1048 height 517
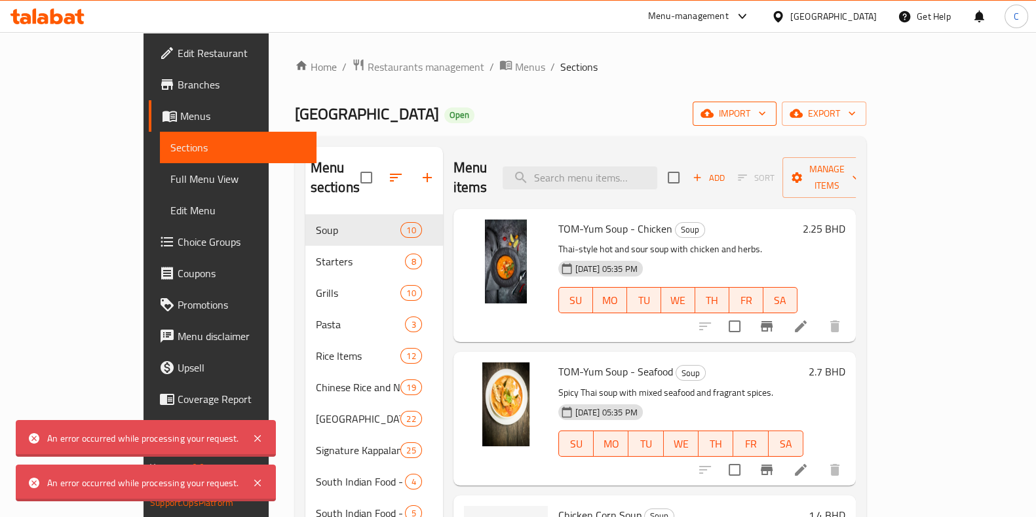
click at [766, 121] on span "import" at bounding box center [734, 114] width 63 height 16
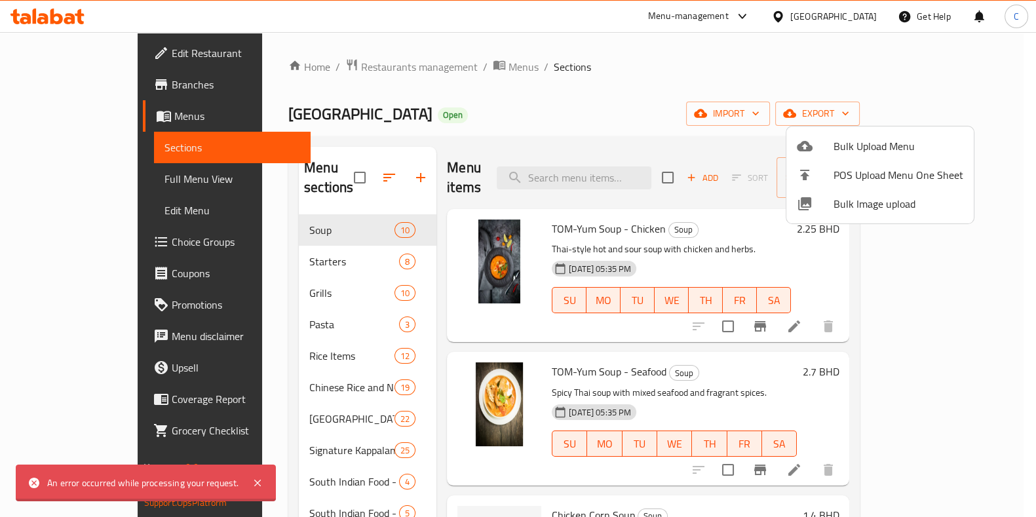
click at [853, 198] on span "Bulk Image upload" at bounding box center [899, 204] width 130 height 16
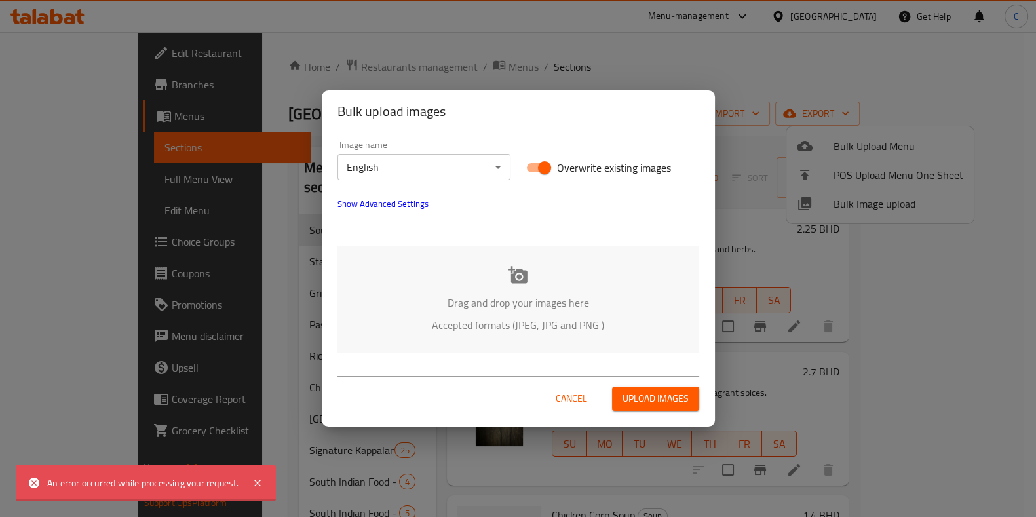
click at [636, 284] on div "Drag and drop your images here Accepted formats (JPEG, JPG and PNG )" at bounding box center [518, 299] width 362 height 107
click at [649, 394] on span "Upload images" at bounding box center [656, 399] width 66 height 16
click at [636, 396] on span "Upload images" at bounding box center [656, 399] width 66 height 16
click at [672, 391] on span "Upload images" at bounding box center [656, 399] width 66 height 16
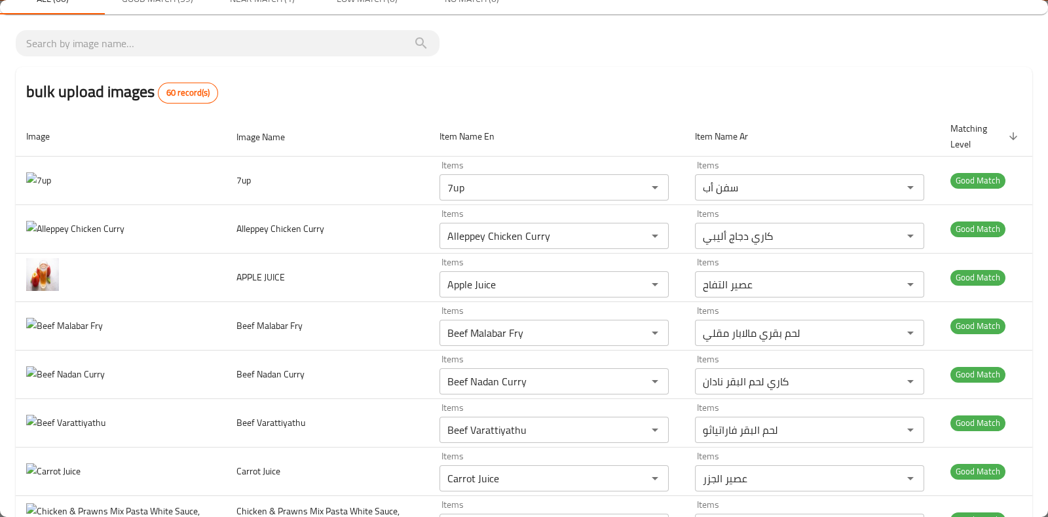
scroll to position [81, 0]
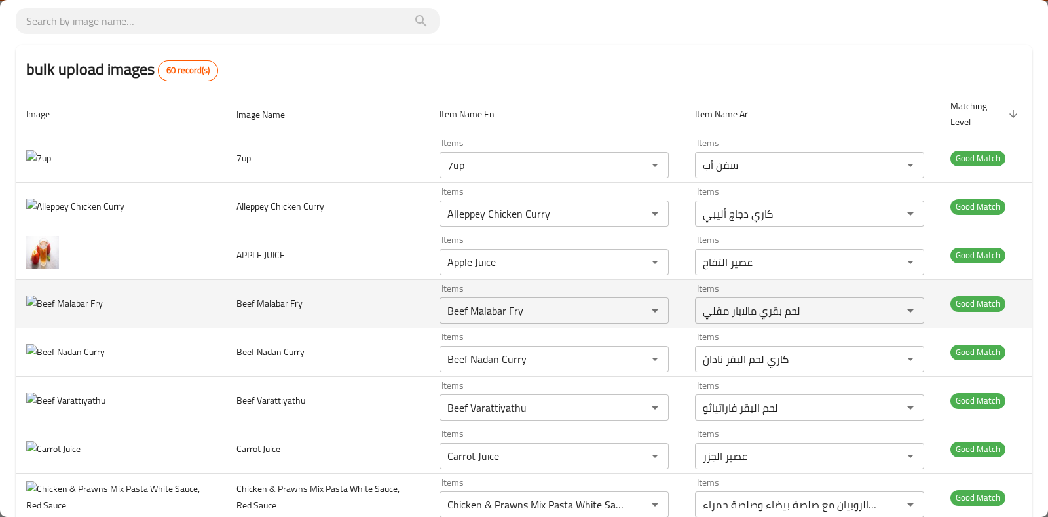
click at [35, 300] on img "enhanced table" at bounding box center [64, 304] width 77 height 16
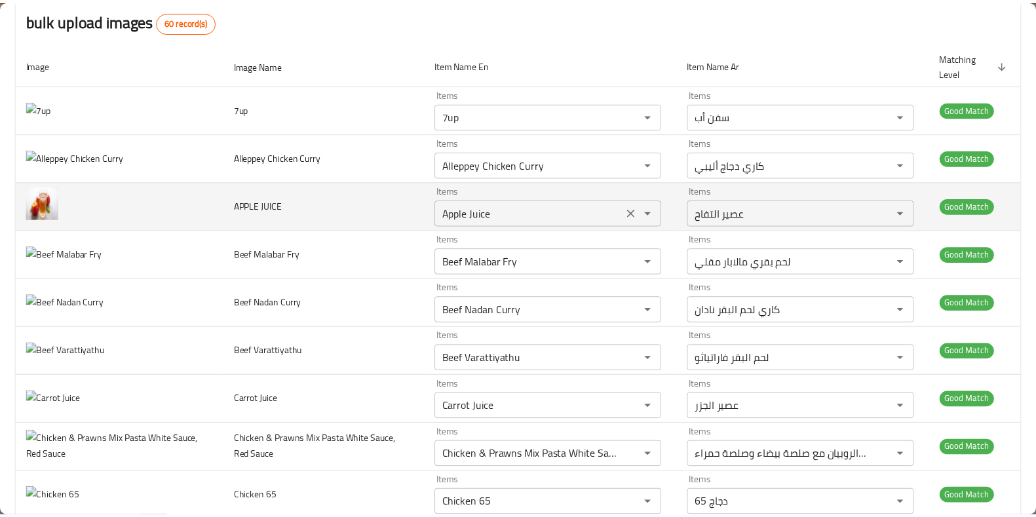
scroll to position [0, 0]
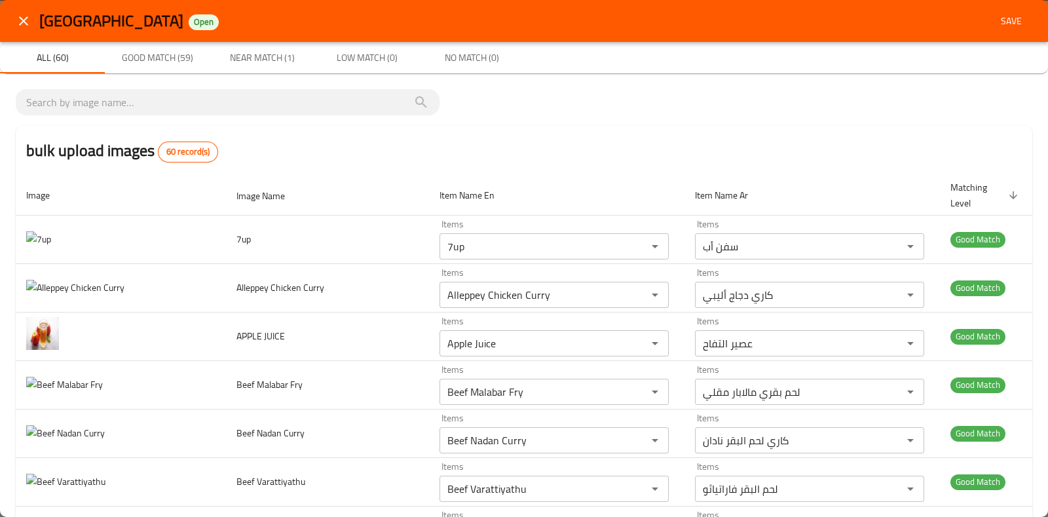
click at [996, 21] on span "Save" at bounding box center [1011, 21] width 31 height 16
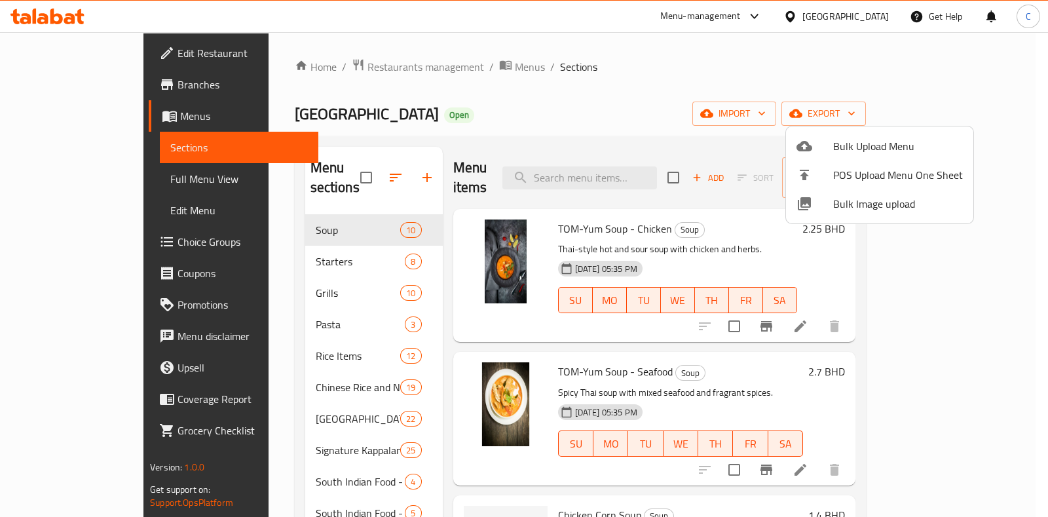
drag, startPoint x: 560, startPoint y: 54, endPoint x: 519, endPoint y: 194, distance: 146.2
click at [561, 63] on div at bounding box center [524, 258] width 1048 height 517
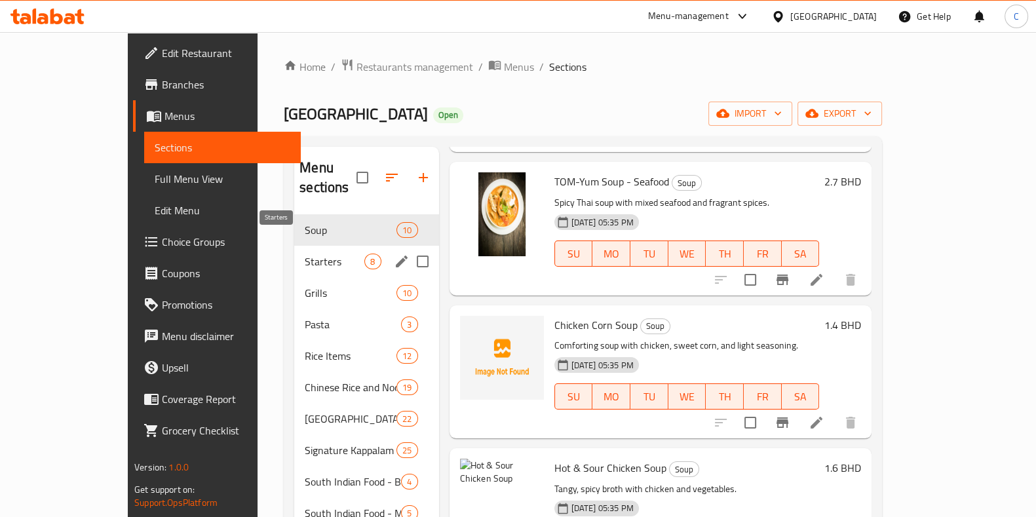
click at [305, 254] on span "Starters" at bounding box center [335, 262] width 60 height 16
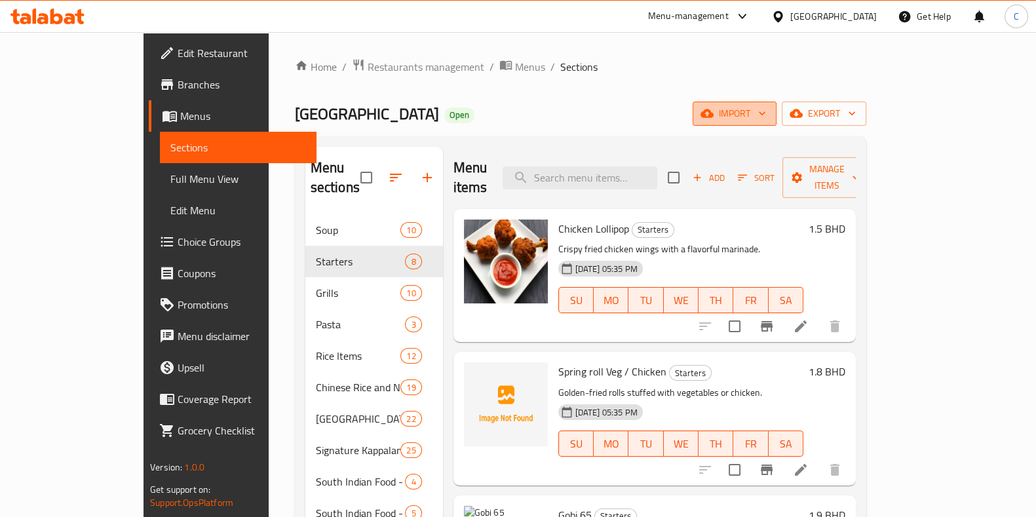
click at [766, 116] on span "import" at bounding box center [734, 114] width 63 height 16
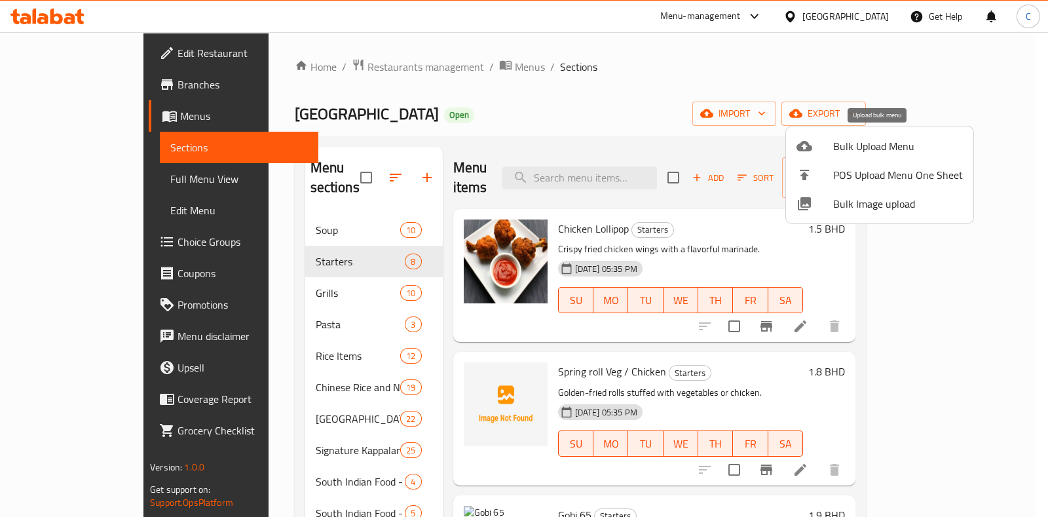
click at [885, 149] on span "Bulk Upload Menu" at bounding box center [899, 146] width 130 height 16
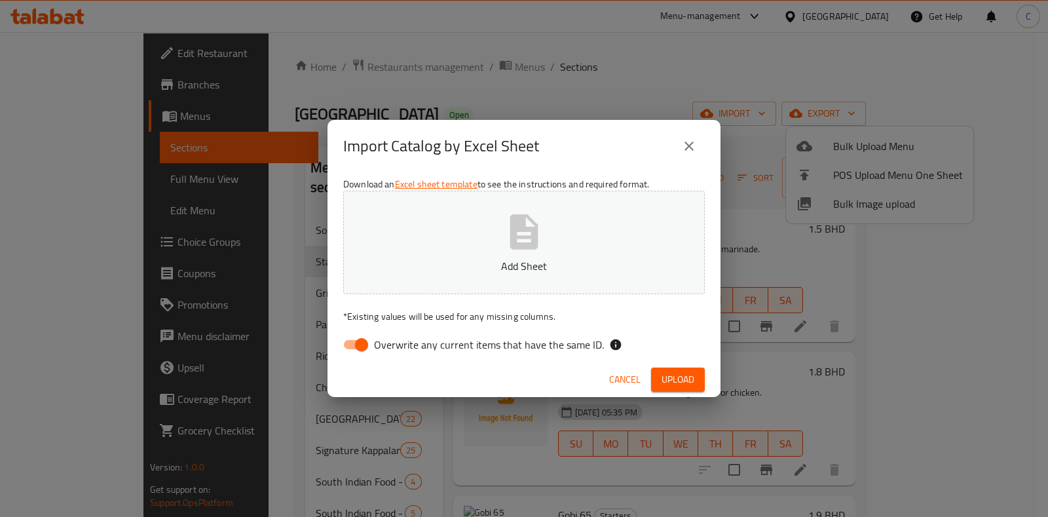
click at [491, 254] on button "Add Sheet" at bounding box center [524, 243] width 362 height 104
click at [691, 141] on icon "close" at bounding box center [690, 146] width 16 height 16
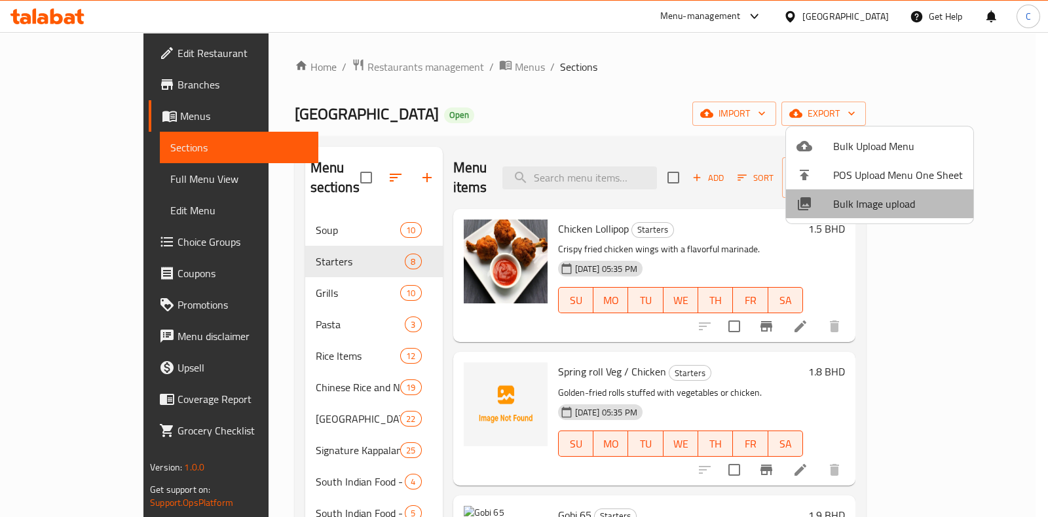
click at [888, 202] on span "Bulk Image upload" at bounding box center [899, 204] width 130 height 16
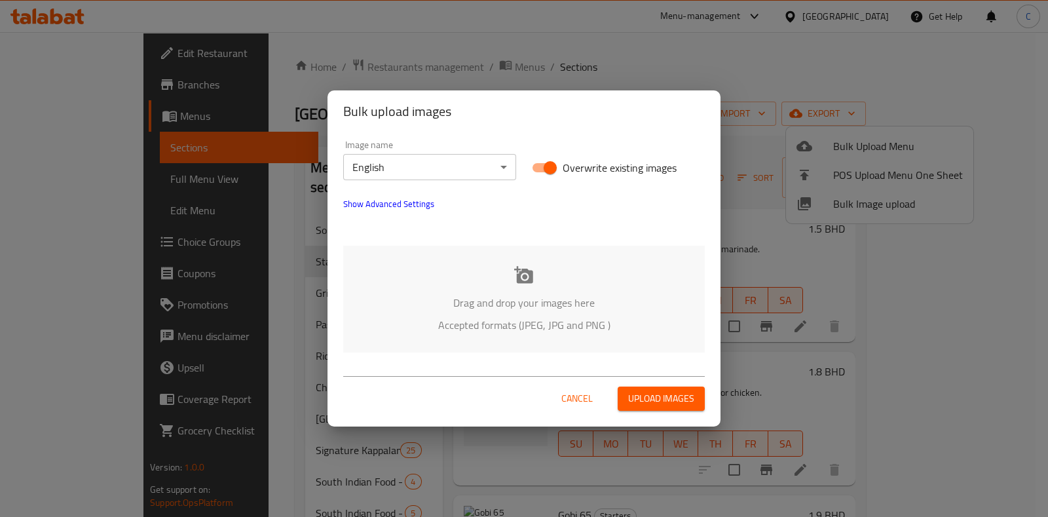
click at [645, 396] on span "Upload images" at bounding box center [661, 399] width 66 height 16
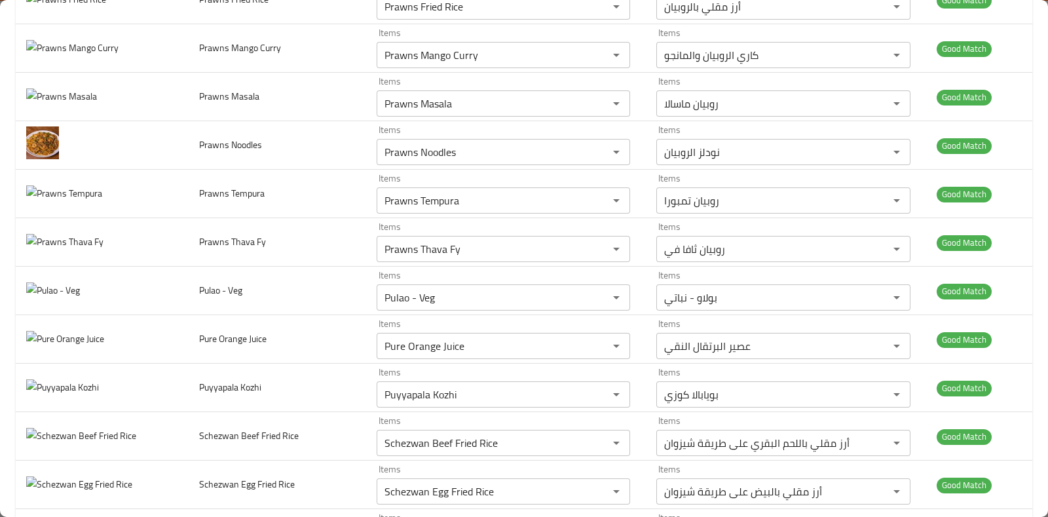
scroll to position [3770, 0]
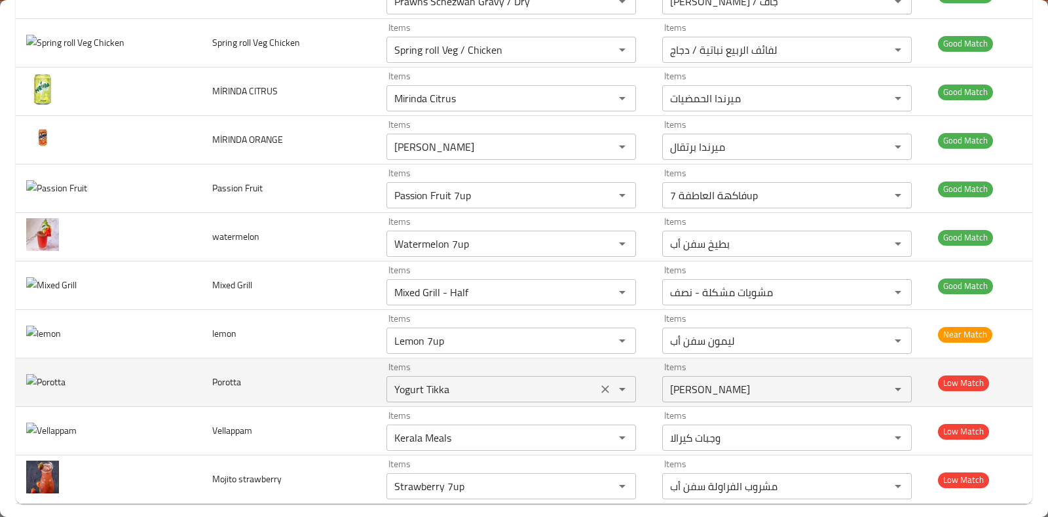
click at [599, 383] on icon "Clear" at bounding box center [605, 389] width 13 height 13
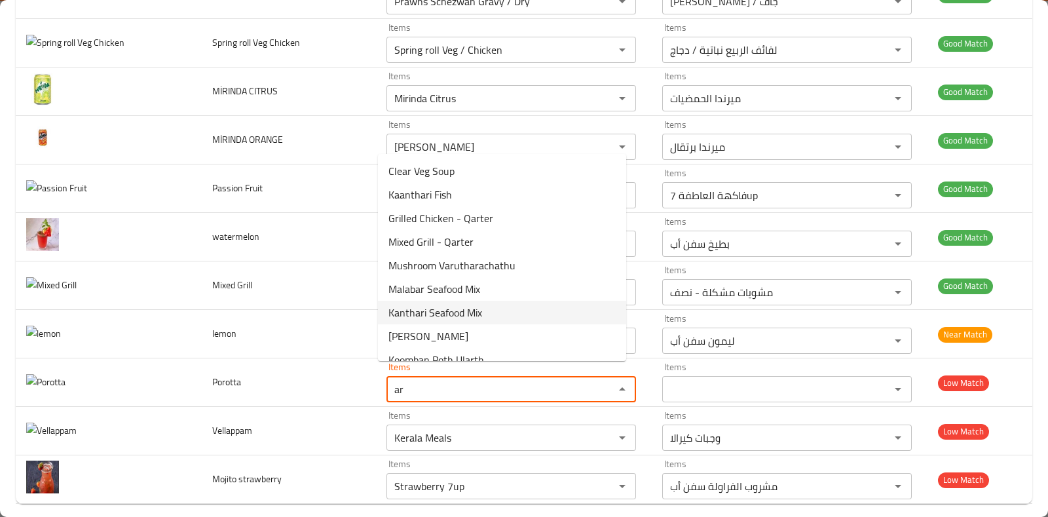
type input "a"
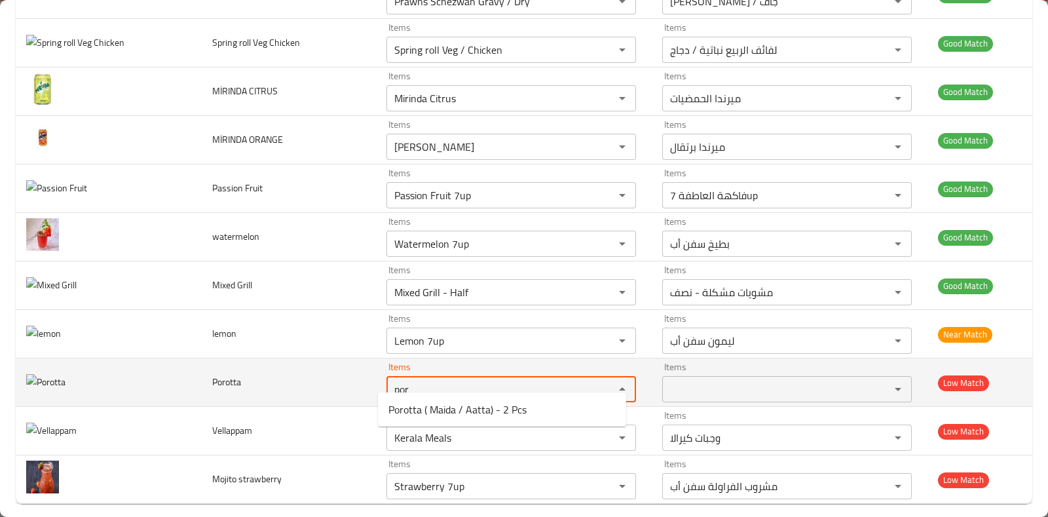
click at [469, 380] on input "por" at bounding box center [492, 389] width 203 height 18
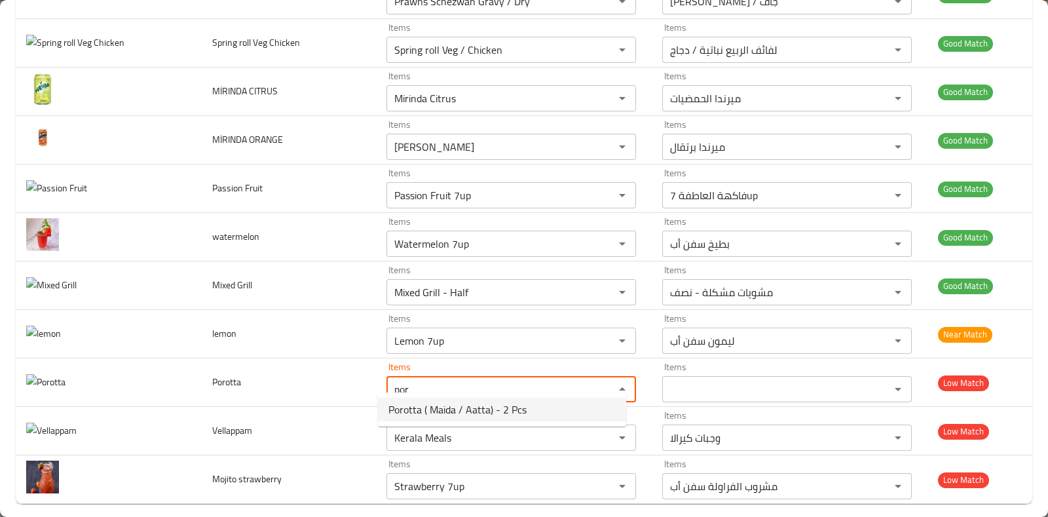
click at [475, 415] on span "Porotta ( Maida / Aatta) - 2 Pcs" at bounding box center [458, 410] width 138 height 16
type input "Porotta ( Maida / Aatta) - 2 Pcs"
type input "بوروتا ( مايدا / عطا ) - 2 قطعة"
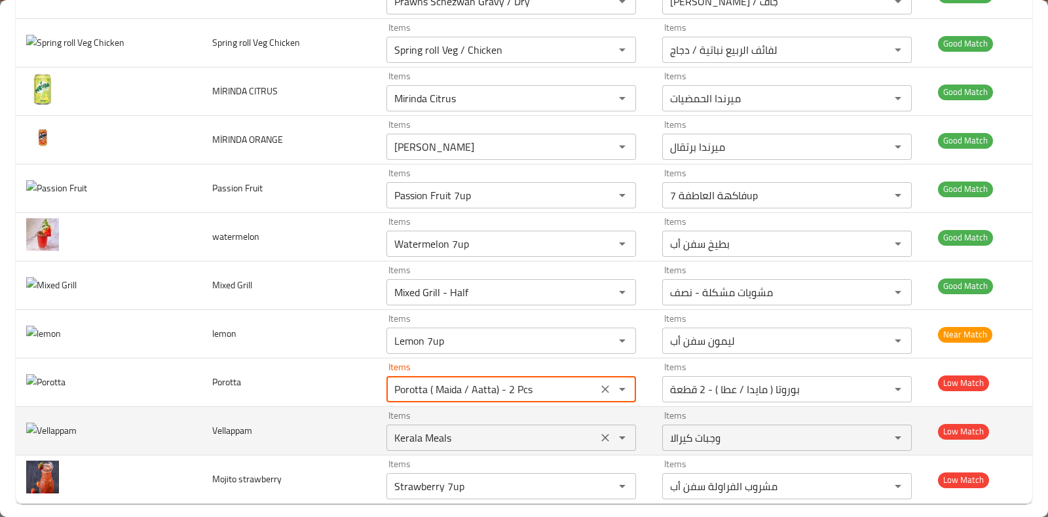
type input "Porotta ( Maida / Aatta) - 2 Pcs"
click at [484, 429] on input "Kerala Meals" at bounding box center [492, 438] width 203 height 18
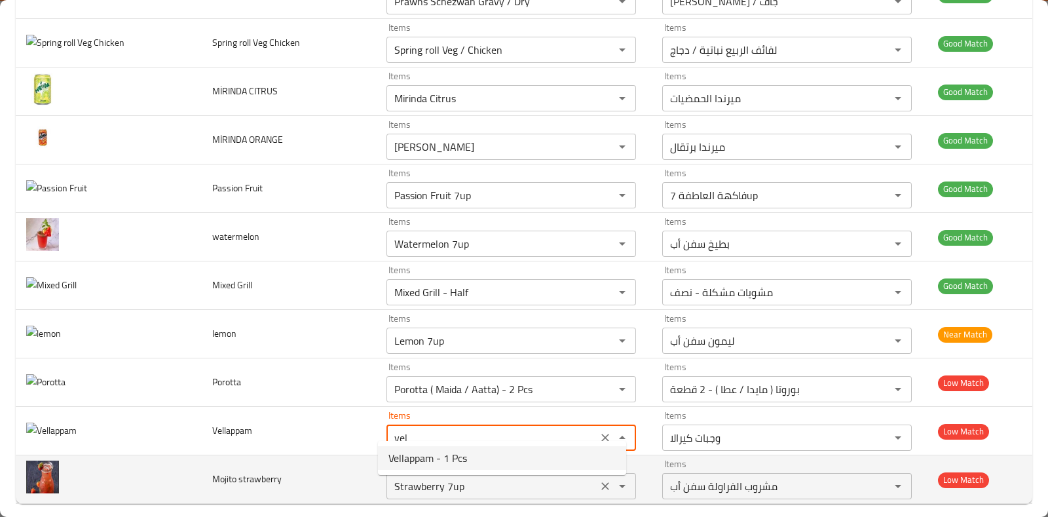
click at [479, 461] on li "Vellappam - 1 Pcs" at bounding box center [502, 458] width 248 height 24
type input "Vellappam - 1 Pcs"
type input "فيلابام - قطعة واحدة"
type input "Vellappam - 1 Pcs"
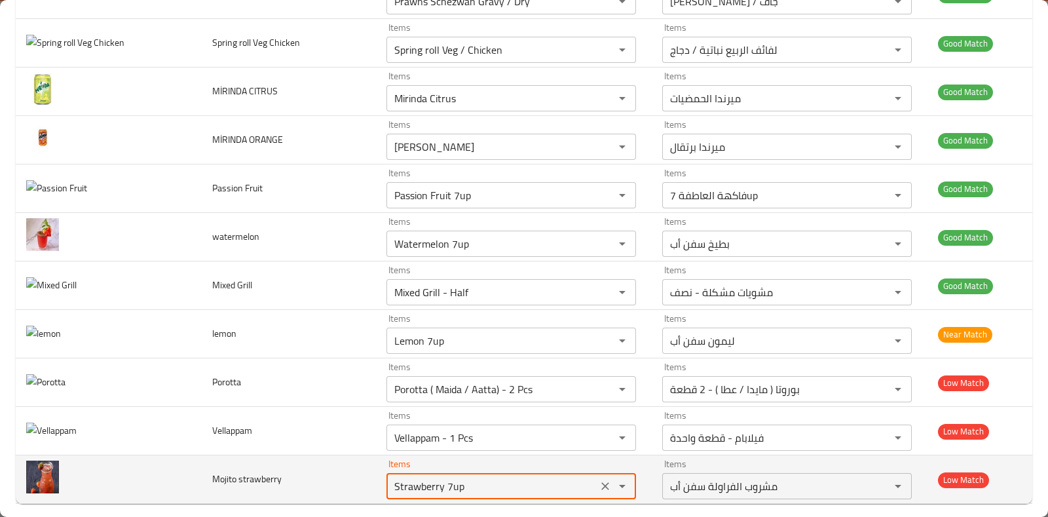
click at [465, 477] on strawberry "Strawberry 7up" at bounding box center [492, 486] width 203 height 18
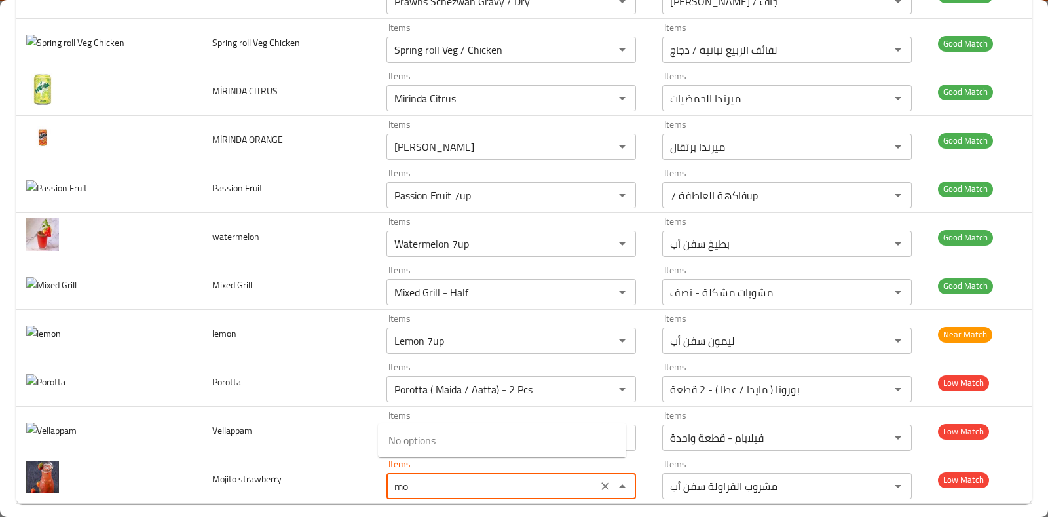
type strawberry "m"
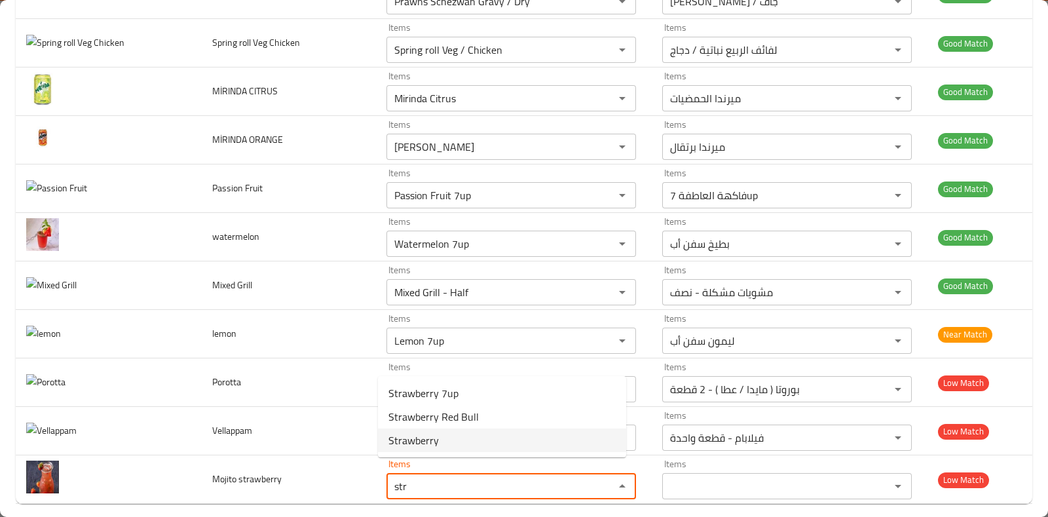
click at [482, 433] on strawberry-option-2 "Strawberry" at bounding box center [502, 441] width 248 height 24
type strawberry "Strawberry"
type strawberry-ar "الفراولة"
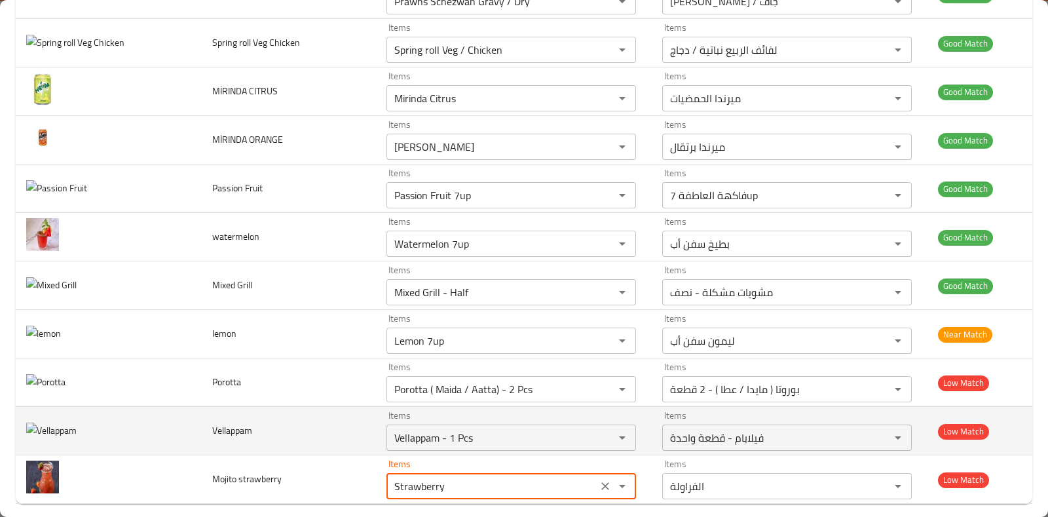
type strawberry "Strawberry"
click at [184, 408] on td "enhanced table" at bounding box center [109, 431] width 186 height 48
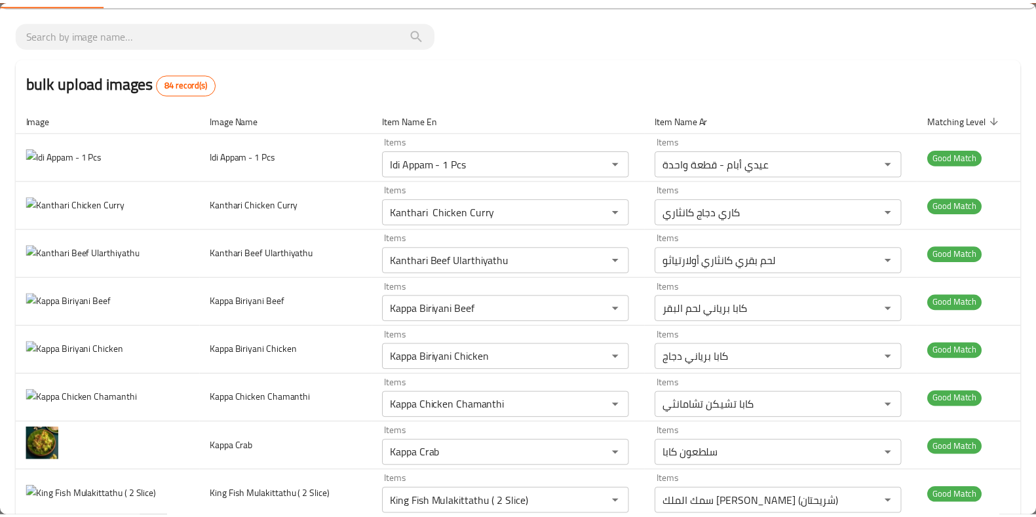
scroll to position [0, 0]
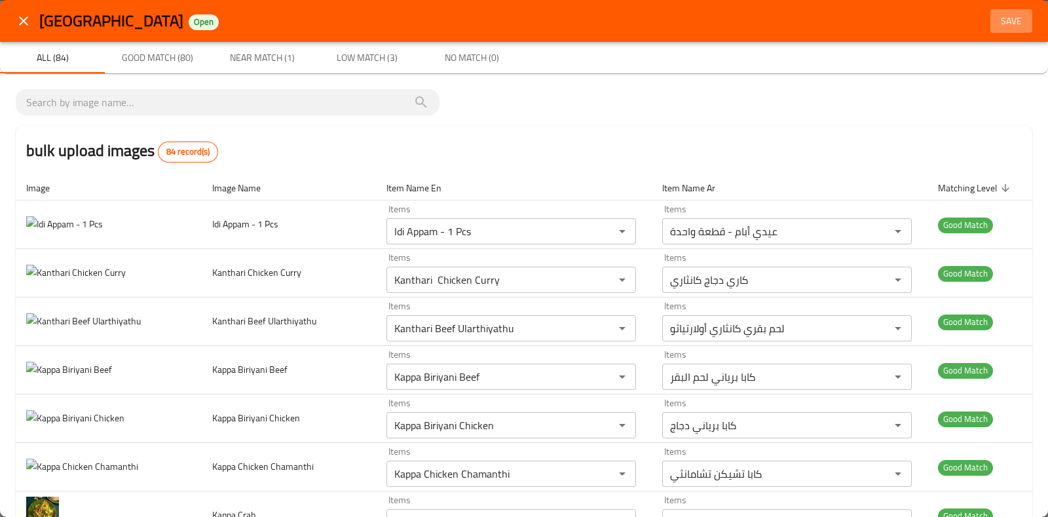
click at [1012, 19] on span "Save" at bounding box center [1011, 21] width 31 height 16
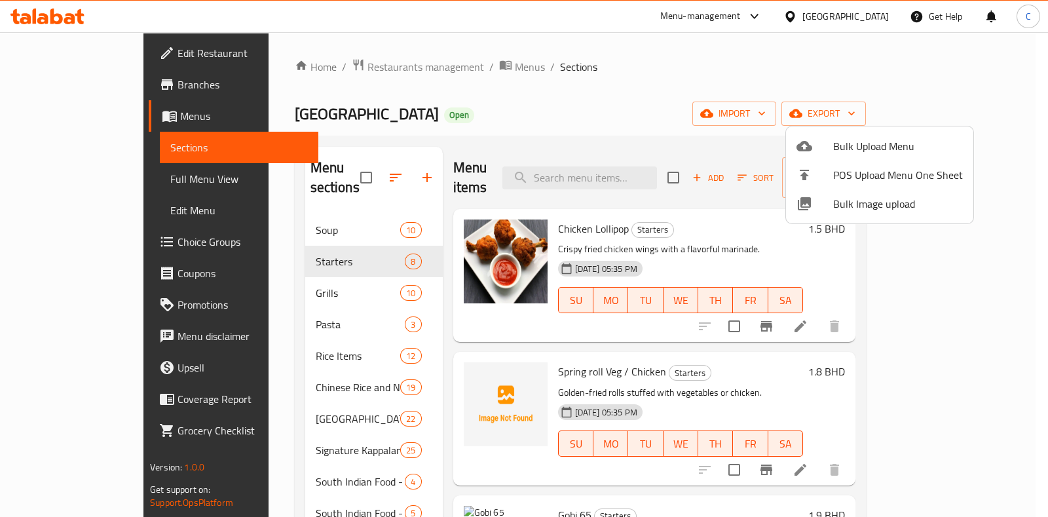
click at [653, 104] on div at bounding box center [524, 258] width 1048 height 517
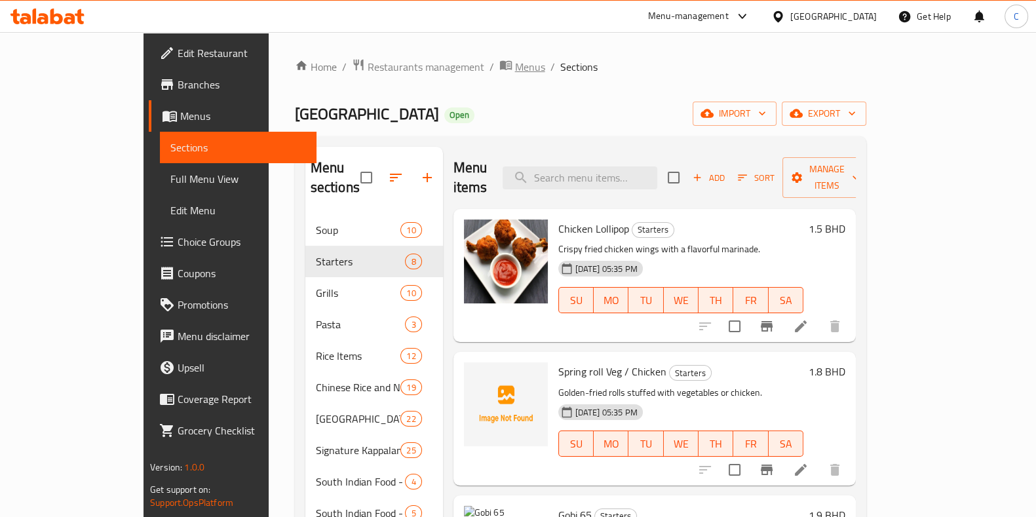
click at [515, 64] on span "Menus" at bounding box center [530, 67] width 30 height 16
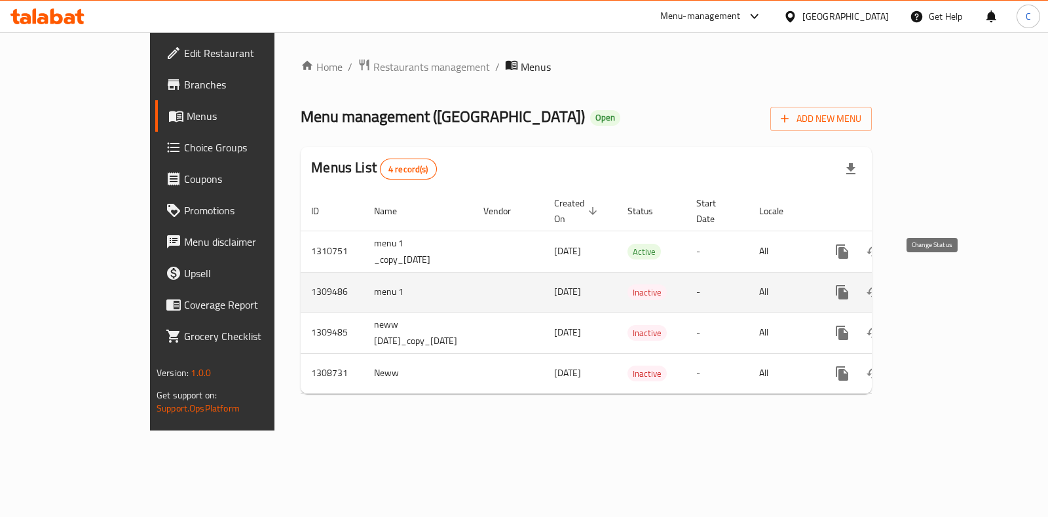
click at [881, 287] on icon "enhanced table" at bounding box center [874, 292] width 14 height 10
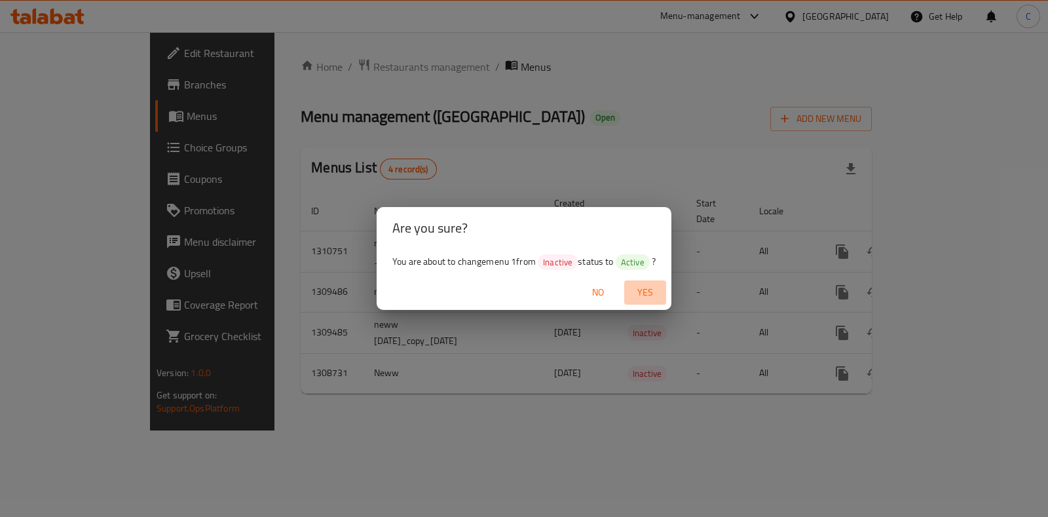
click at [651, 294] on span "Yes" at bounding box center [645, 292] width 31 height 16
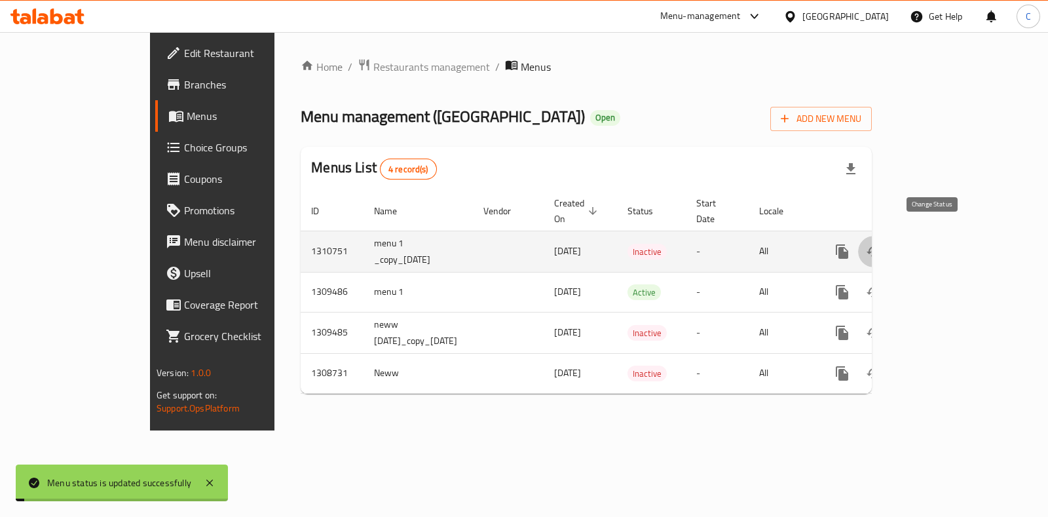
click at [882, 244] on icon "enhanced table" at bounding box center [874, 252] width 16 height 16
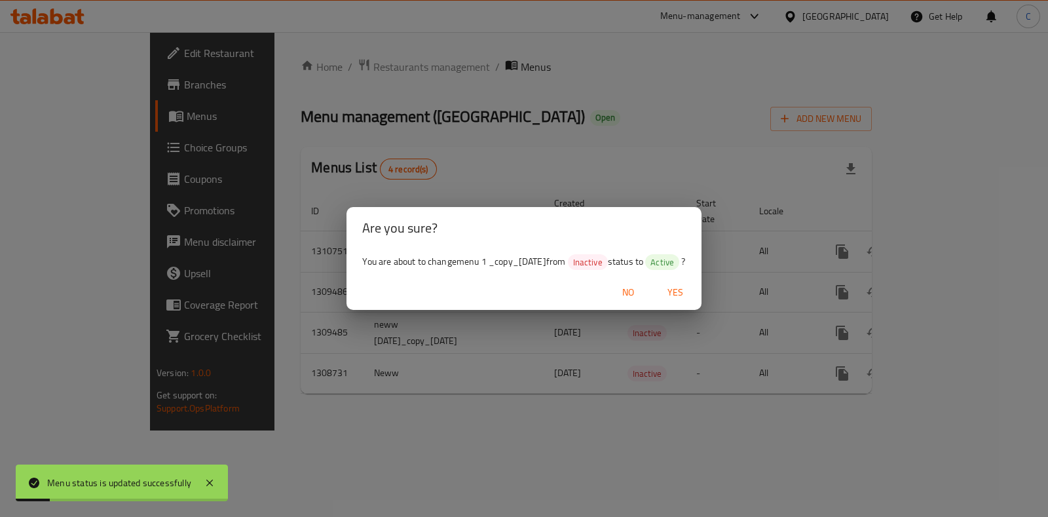
click at [685, 292] on span "Yes" at bounding box center [675, 292] width 31 height 16
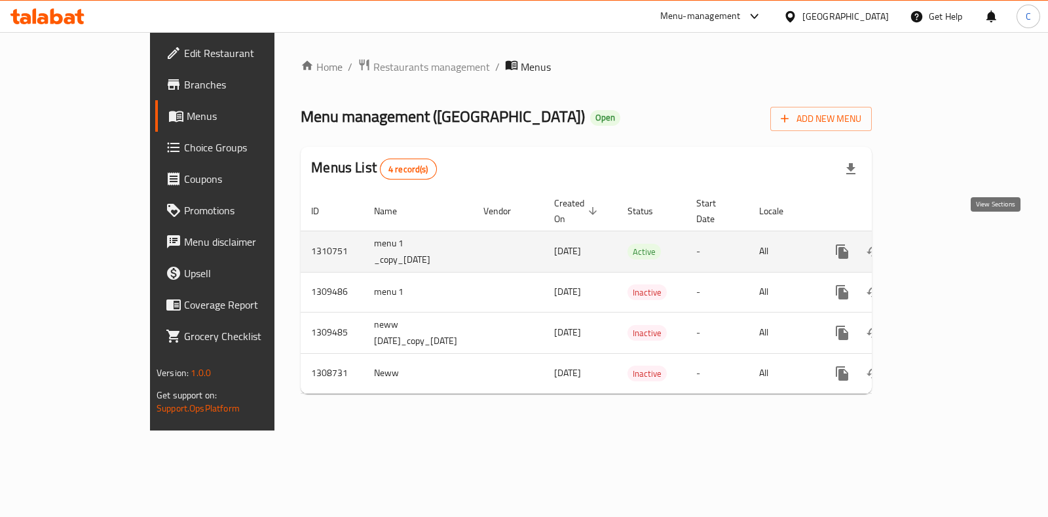
click at [953, 248] on link "enhanced table" at bounding box center [936, 251] width 31 height 31
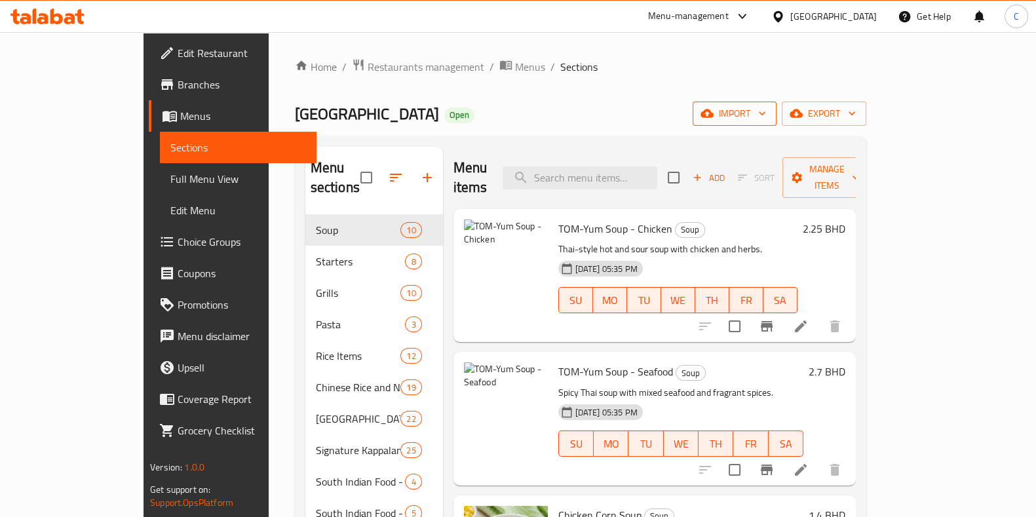
click at [766, 109] on span "import" at bounding box center [734, 114] width 63 height 16
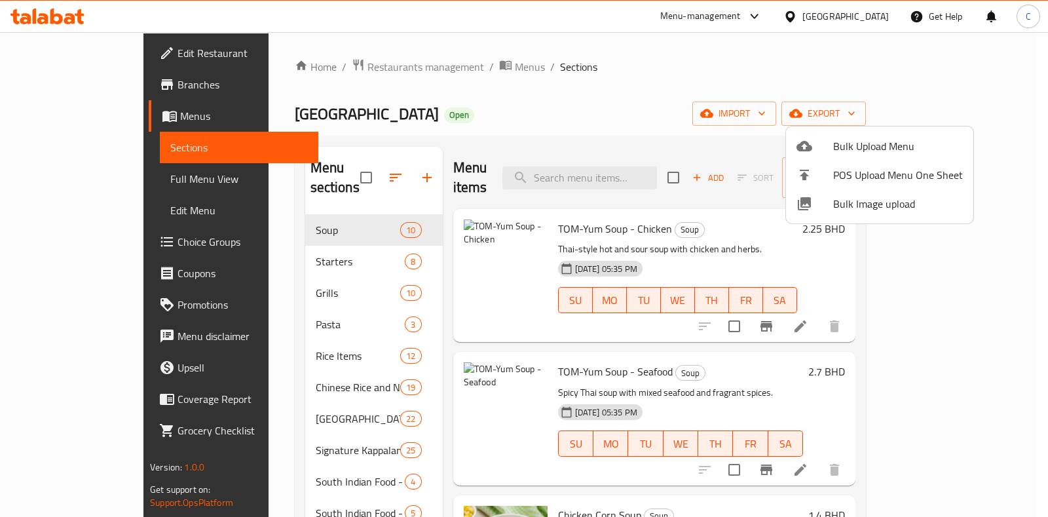
click at [895, 206] on span "Bulk Image upload" at bounding box center [899, 204] width 130 height 16
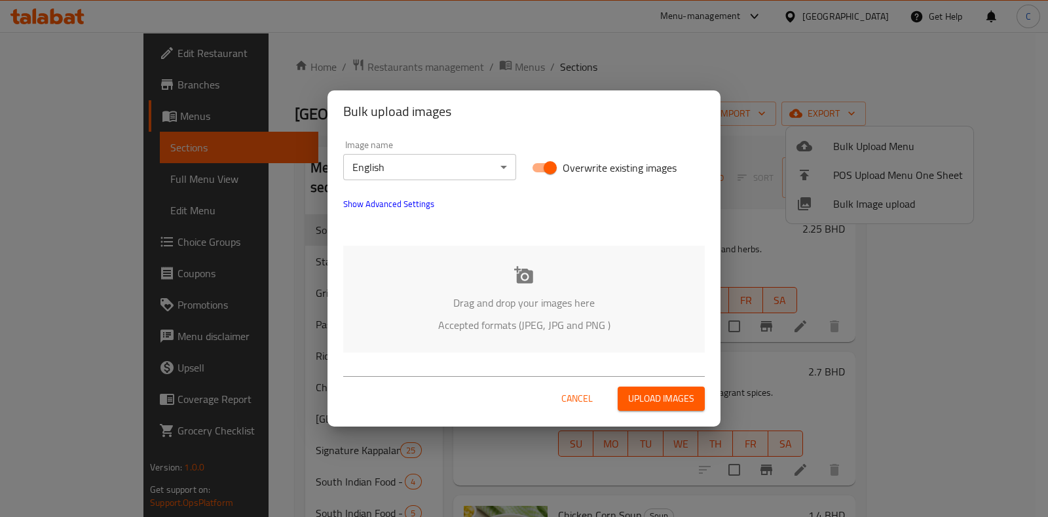
click at [517, 277] on icon at bounding box center [523, 274] width 19 height 17
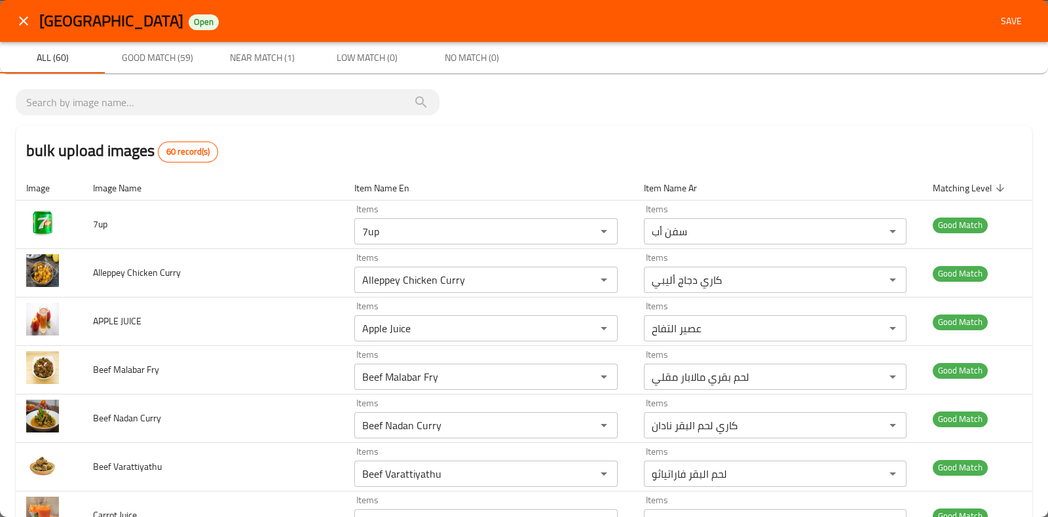
drag, startPoint x: 994, startPoint y: 21, endPoint x: 834, endPoint y: 102, distance: 179.1
click at [996, 20] on span "Save" at bounding box center [1011, 21] width 31 height 16
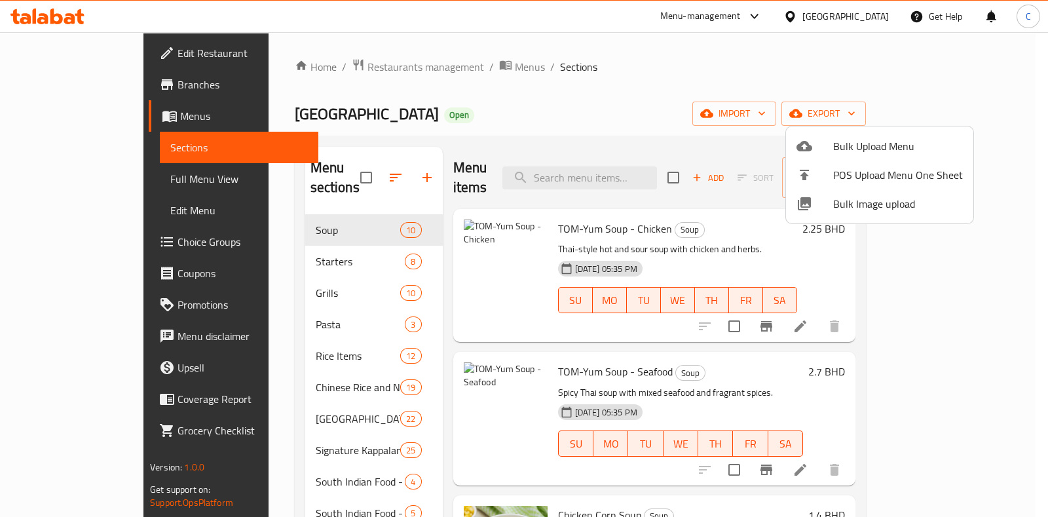
click at [860, 198] on span "Bulk Image upload" at bounding box center [899, 204] width 130 height 16
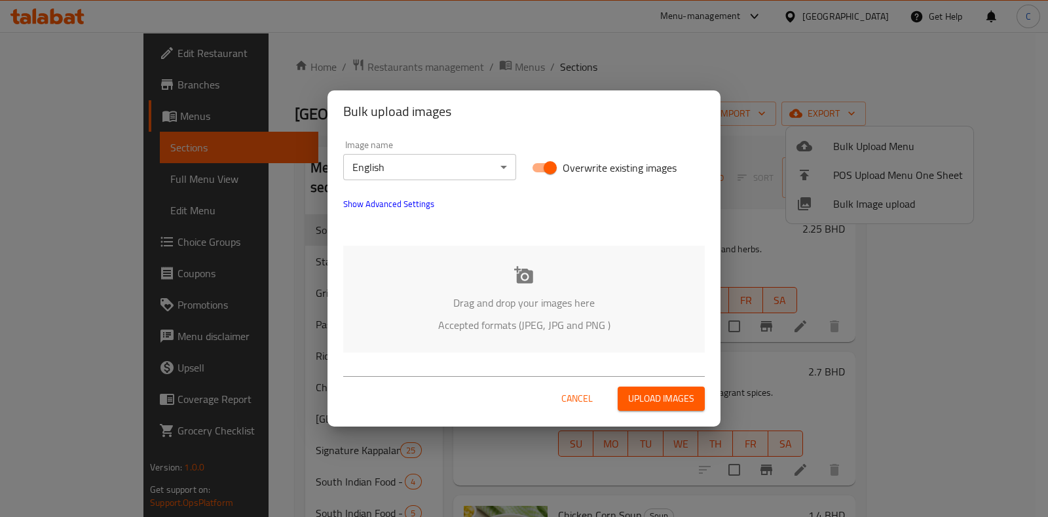
click at [520, 285] on div "Drag and drop your images here Accepted formats (JPEG, JPG and PNG )" at bounding box center [524, 299] width 362 height 107
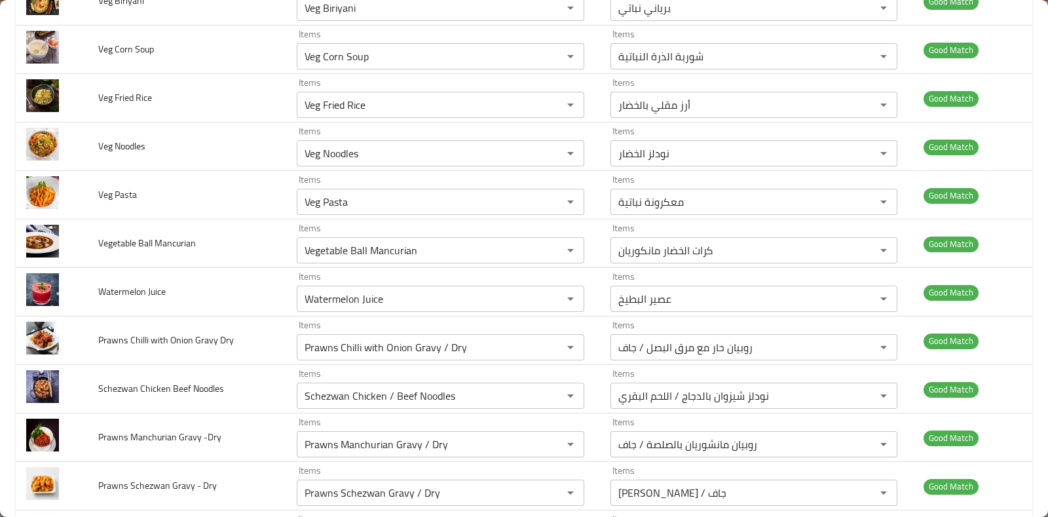
scroll to position [3770, 0]
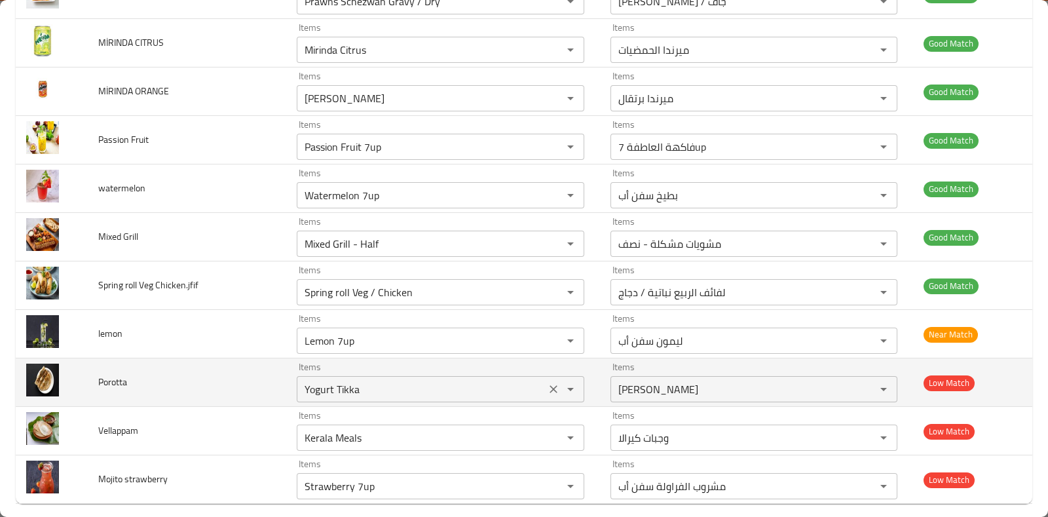
click at [550, 385] on icon "Clear" at bounding box center [554, 389] width 8 height 8
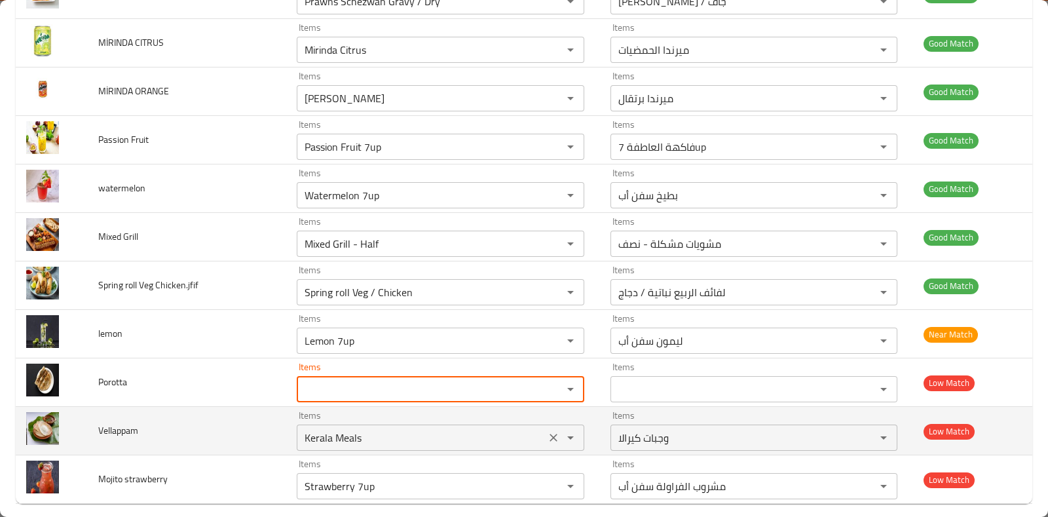
click at [547, 431] on icon "Clear" at bounding box center [553, 437] width 13 height 13
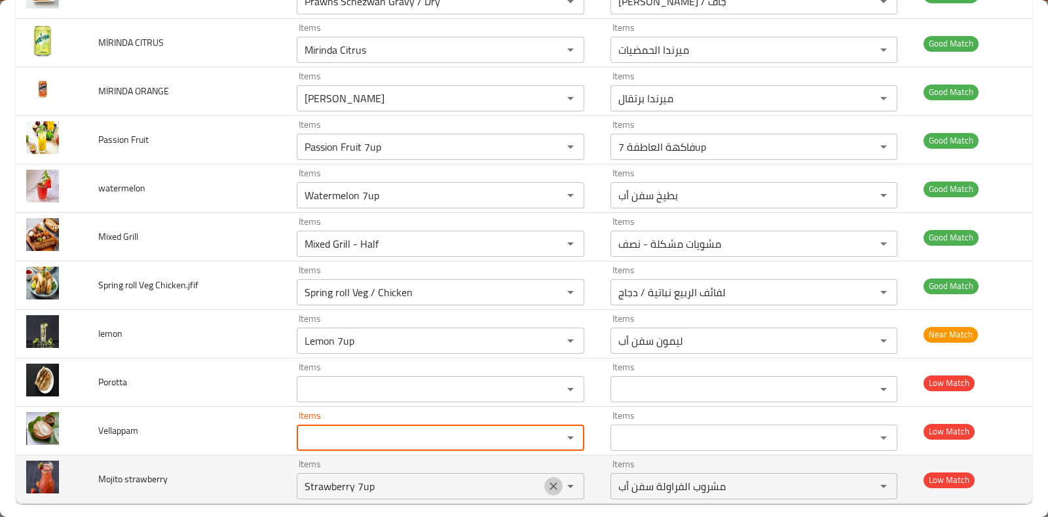
click at [545, 477] on button "Clear" at bounding box center [554, 486] width 18 height 18
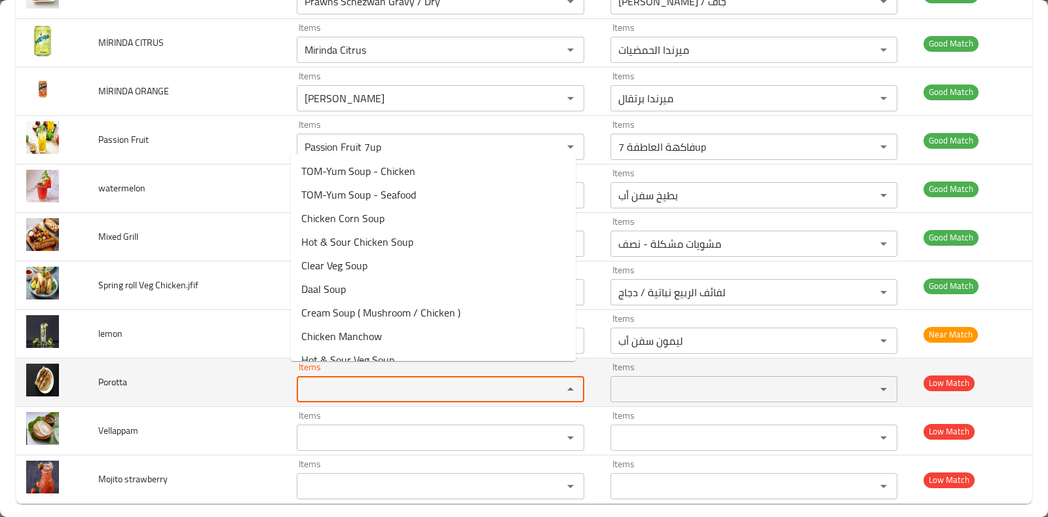
click at [489, 380] on input "Items" at bounding box center [421, 389] width 240 height 18
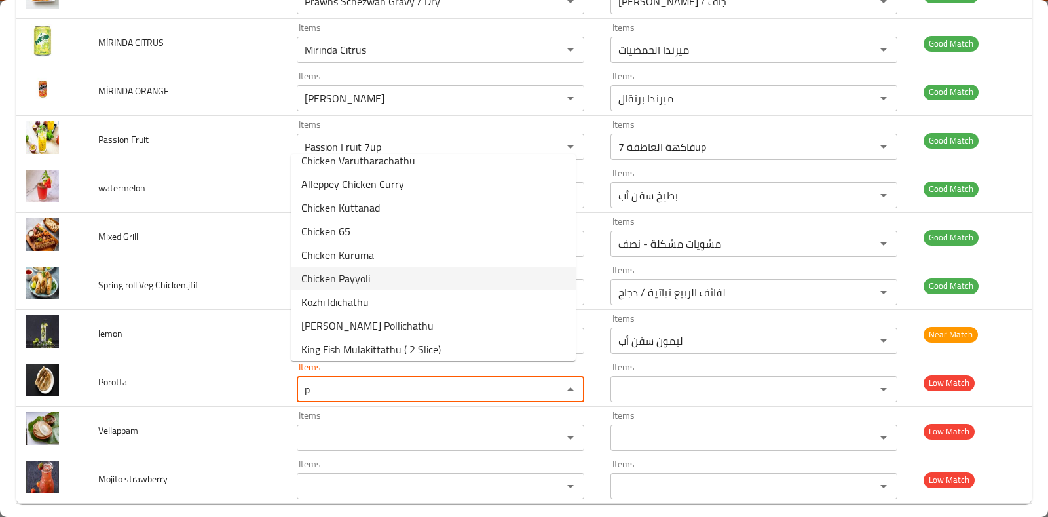
scroll to position [0, 0]
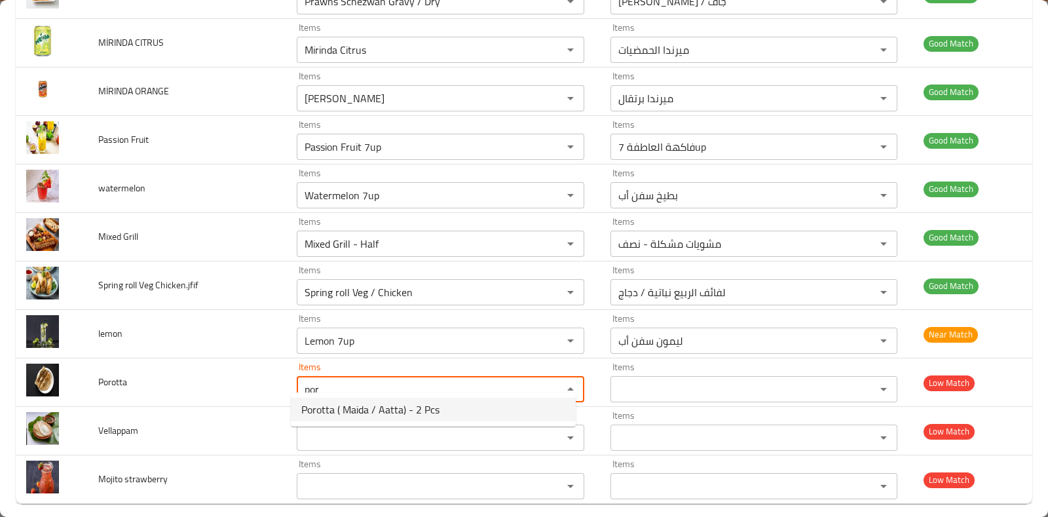
click at [419, 402] on span "Porotta ( Maida / Aatta) - 2 Pcs" at bounding box center [370, 410] width 138 height 16
type input "Porotta ( Maida / Aatta) - 2 Pcs"
type input "بوروتا ( مايدا / عطا ) - 2 قطعة"
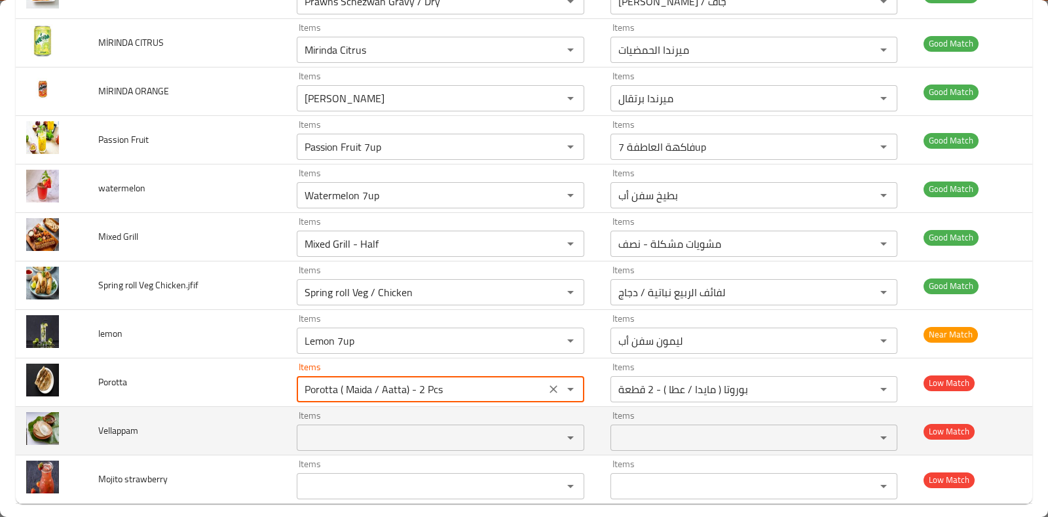
click at [425, 425] on div "Items" at bounding box center [440, 438] width 287 height 26
type input "Porotta ( Maida / Aatta) - 2 Pcs"
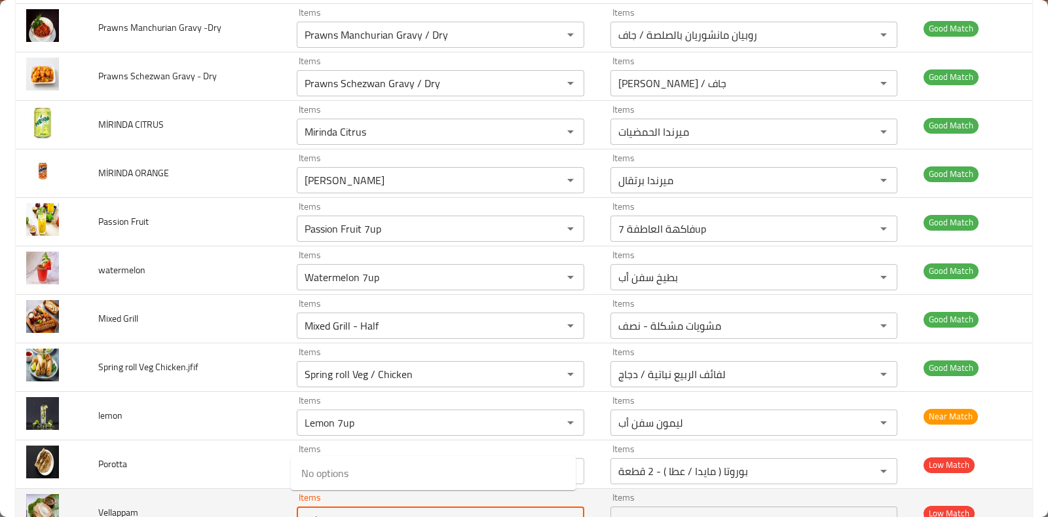
scroll to position [3770, 0]
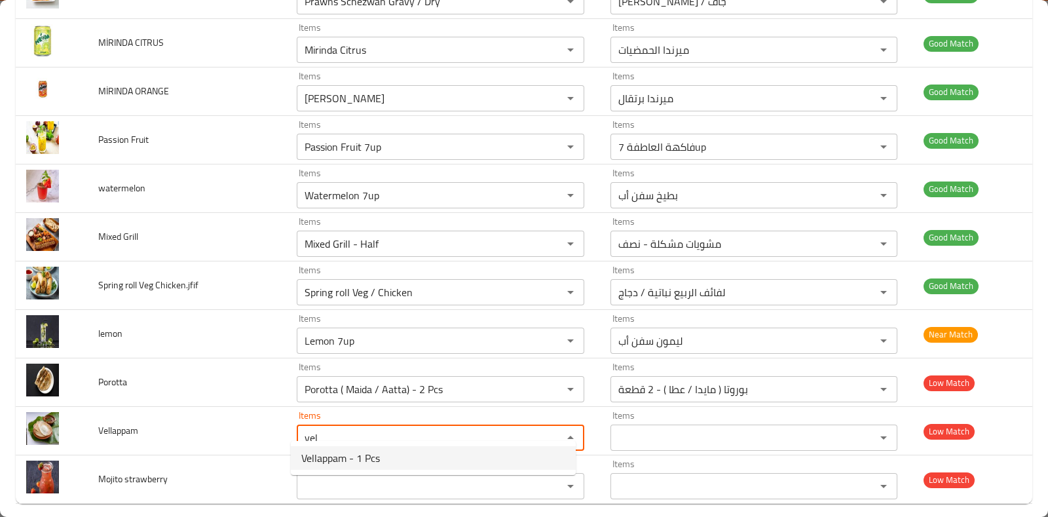
click at [384, 450] on li "Vellappam - 1 Pcs" at bounding box center [433, 458] width 285 height 24
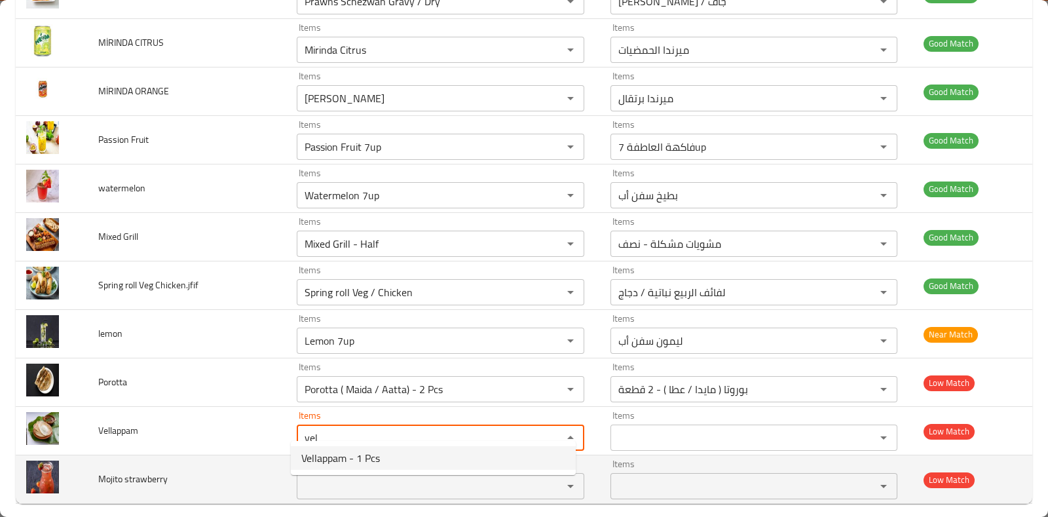
type input "Vellappam - 1 Pcs"
type input "فيلابام - قطعة واحدة"
click at [381, 459] on div "Items Items" at bounding box center [440, 479] width 287 height 40
type input "Vellappam - 1 Pcs"
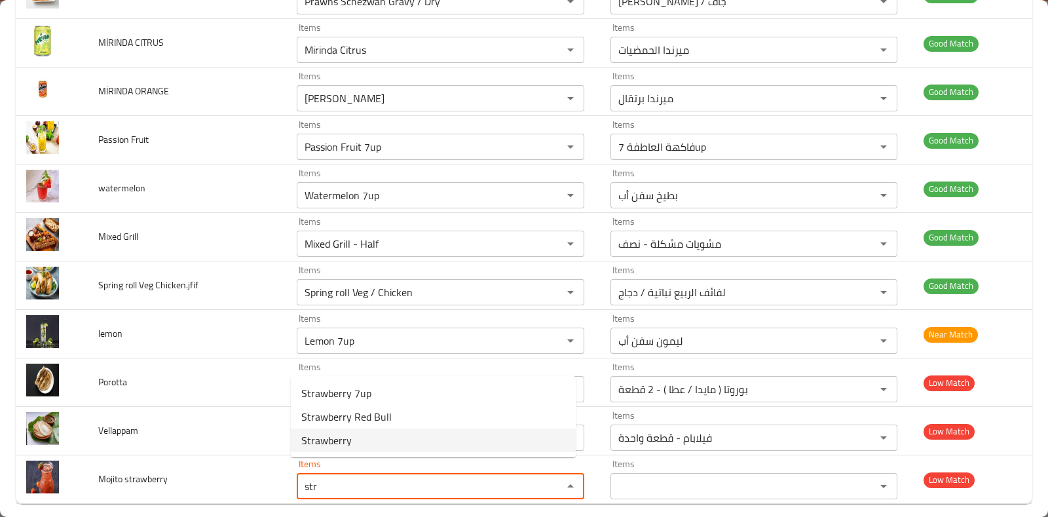
click at [372, 431] on strawberry-option-2 "Strawberry" at bounding box center [433, 441] width 285 height 24
type strawberry "Strawberry"
type strawberry-ar "الفراولة"
type strawberry "Strawberry"
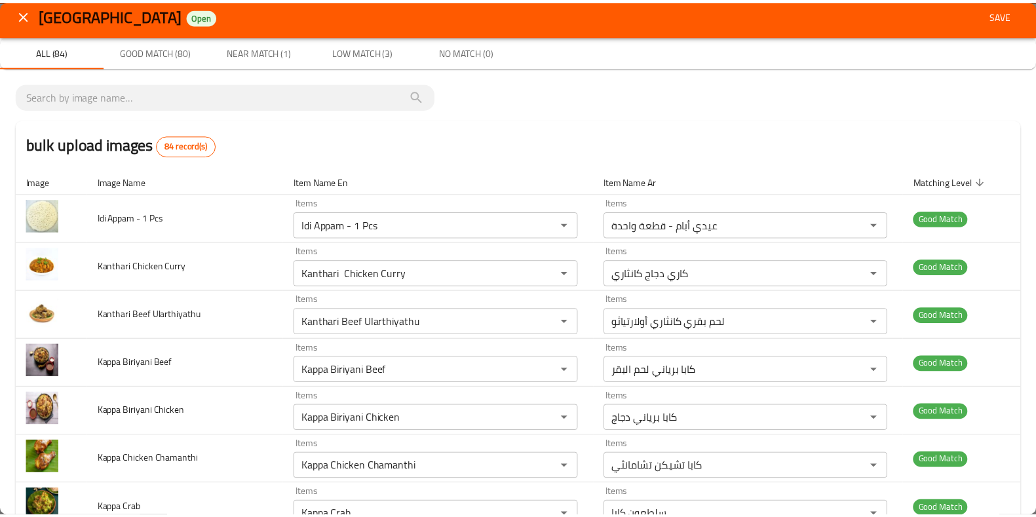
scroll to position [0, 0]
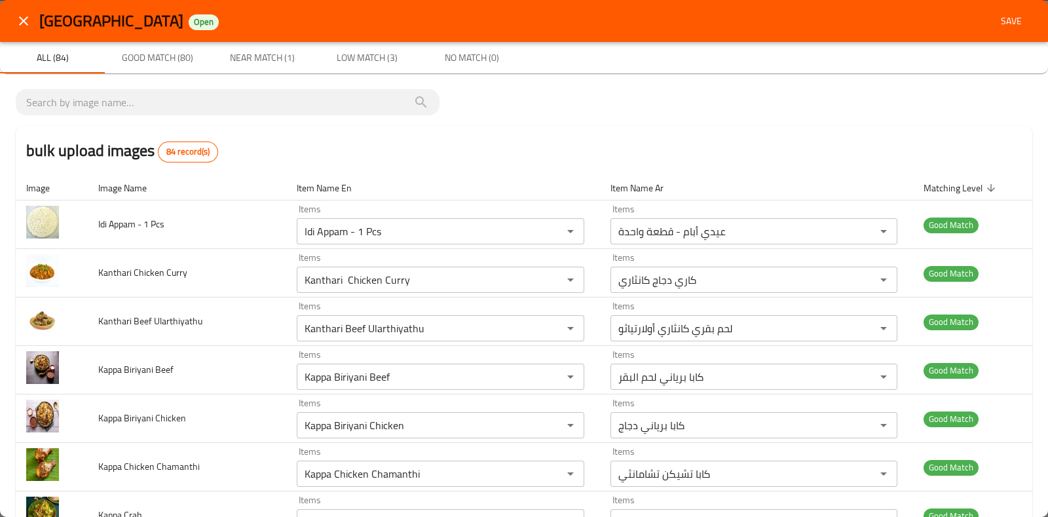
click at [991, 29] on button "Save" at bounding box center [1012, 21] width 42 height 24
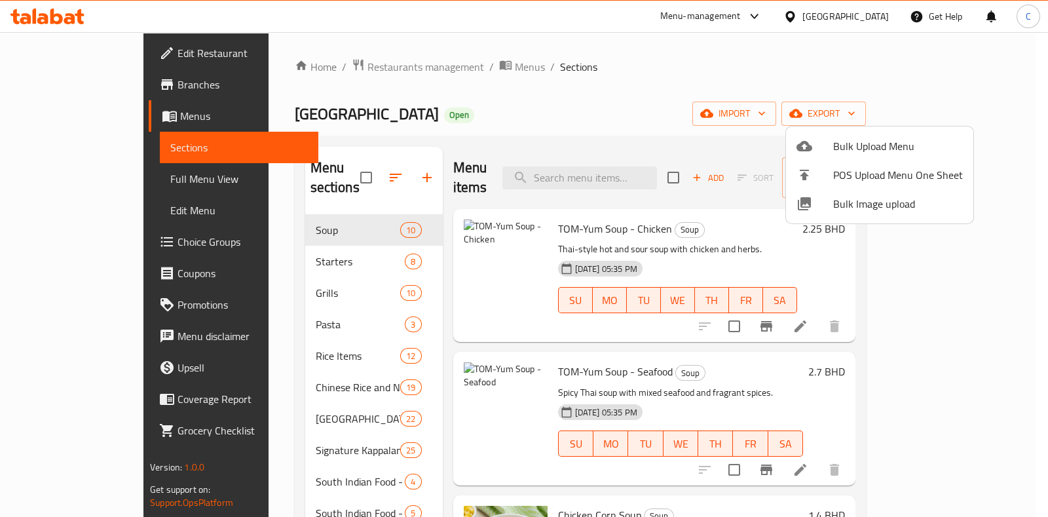
click at [653, 54] on div at bounding box center [524, 258] width 1048 height 517
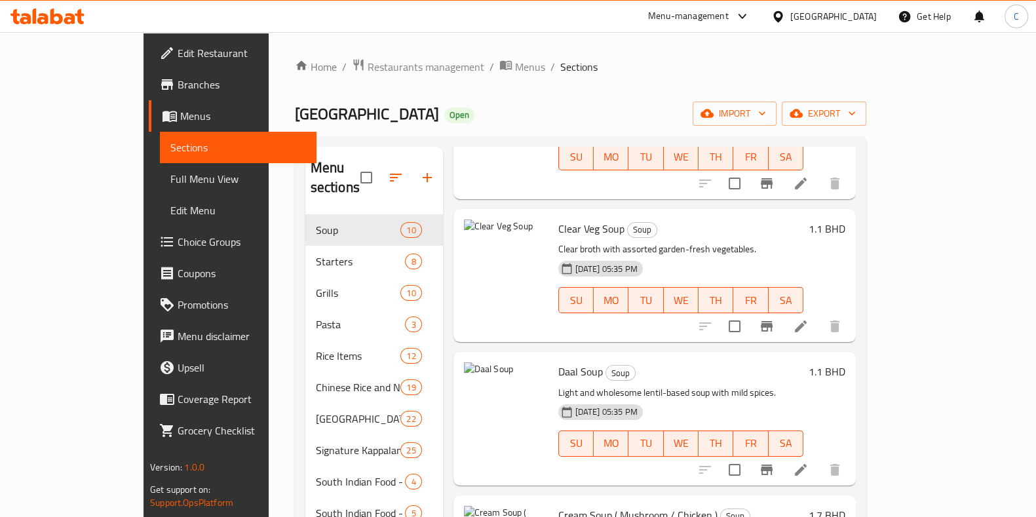
click at [180, 119] on span "Menus" at bounding box center [243, 116] width 126 height 16
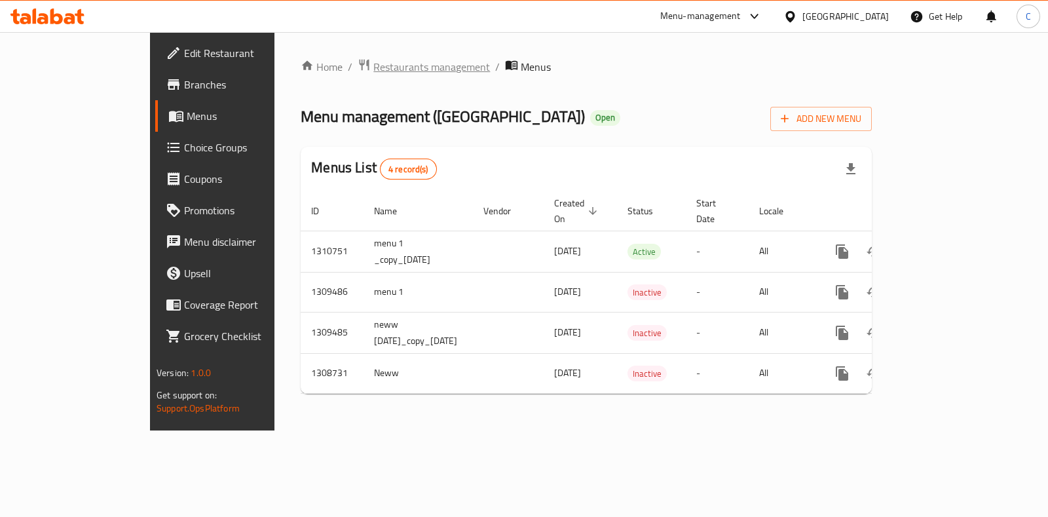
click at [374, 67] on span "Restaurants management" at bounding box center [432, 67] width 117 height 16
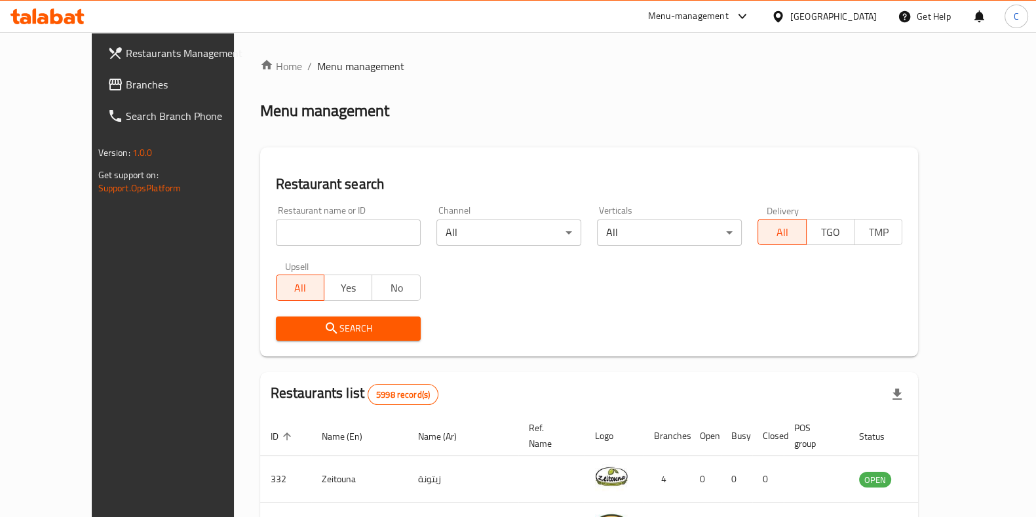
click at [588, 161] on div "Restaurant search Restaurant name or ID Restaurant name or ID Channel All ​ Ver…" at bounding box center [589, 251] width 659 height 209
click at [613, 135] on div "Home / Menu management Menu management Restaurant search Restaurant name or ID …" at bounding box center [589, 477] width 659 height 839
click at [593, 135] on div "Home / Menu management Menu management Restaurant search Restaurant name or ID …" at bounding box center [589, 512] width 659 height 908
